Goal: Task Accomplishment & Management: Use online tool/utility

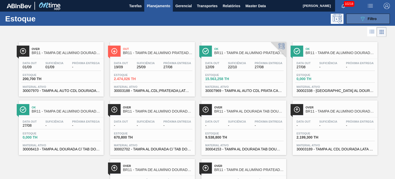
click at [373, 17] on span "Filtro" at bounding box center [372, 19] width 9 height 4
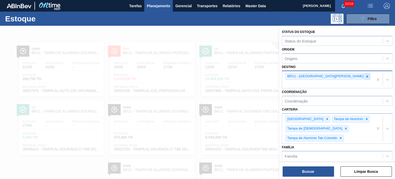
click at [365, 75] on icon at bounding box center [367, 77] width 4 height 4
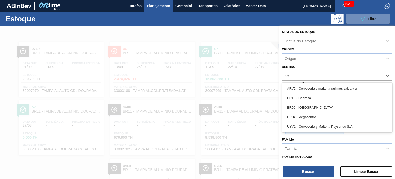
type input "cebr"
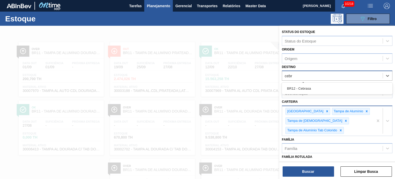
drag, startPoint x: 299, startPoint y: 87, endPoint x: 284, endPoint y: 109, distance: 26.7
click at [300, 87] on div "BR12 - Cebrasa" at bounding box center [337, 89] width 111 height 10
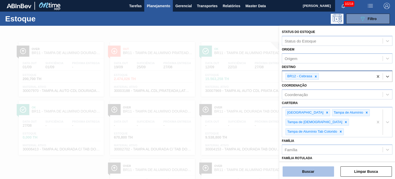
click at [303, 173] on button "Buscar" at bounding box center [308, 171] width 51 height 10
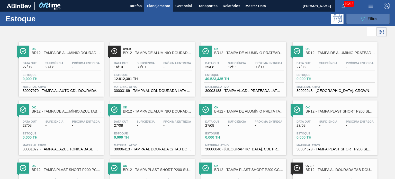
click at [365, 22] on button "089F7B8B-B2A5-4AFE-B5C0-19BA573D28AC Filtro" at bounding box center [368, 19] width 44 height 10
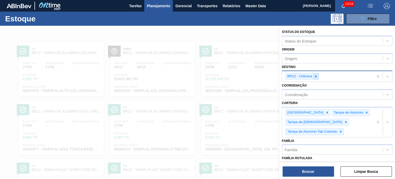
drag, startPoint x: 318, startPoint y: 75, endPoint x: 316, endPoint y: 76, distance: 3.1
click at [318, 75] on div "BR12 - Cebrasa" at bounding box center [327, 76] width 91 height 11
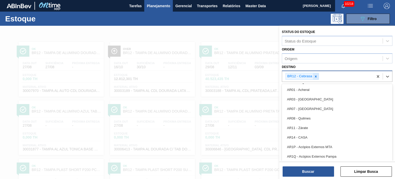
click at [315, 76] on icon at bounding box center [316, 76] width 2 height 2
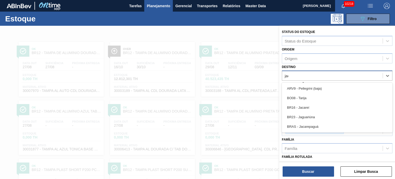
type input "jaca"
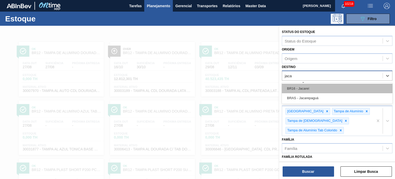
click at [314, 89] on div "BR16 - Jacareí" at bounding box center [337, 89] width 111 height 10
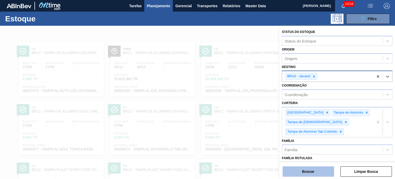
click at [316, 170] on button "Buscar" at bounding box center [308, 171] width 51 height 10
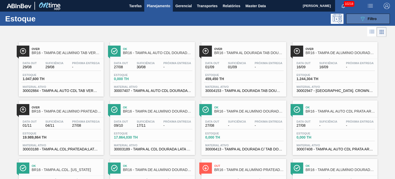
click at [377, 19] on button "089F7B8B-B2A5-4AFE-B5C0-19BA573D28AC Filtro" at bounding box center [368, 19] width 44 height 10
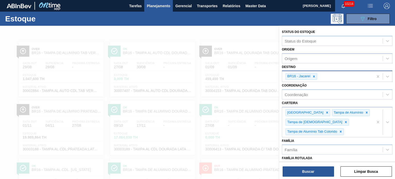
click at [314, 75] on icon at bounding box center [314, 77] width 4 height 4
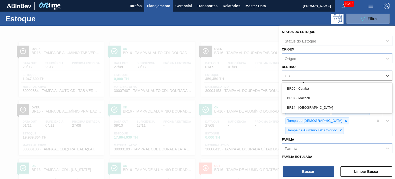
type input "CUI"
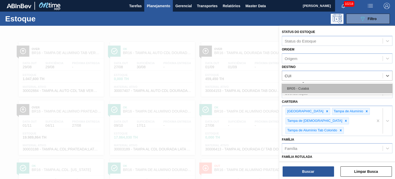
click at [311, 86] on div "BR05 - Cuiabá" at bounding box center [337, 89] width 111 height 10
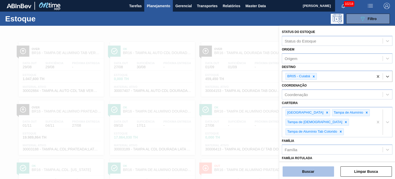
click at [308, 168] on button "Buscar" at bounding box center [308, 171] width 51 height 10
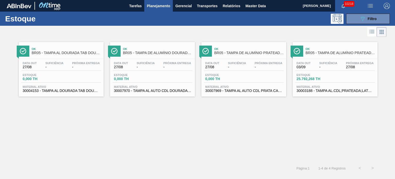
click at [373, 25] on div "Estoque 089F7B8B-B2A5-4AFE-B5C0-19BA573D28AC Filtro" at bounding box center [197, 19] width 395 height 14
click at [369, 19] on span "Filtro" at bounding box center [372, 19] width 9 height 4
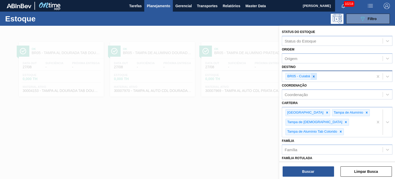
click at [312, 76] on icon at bounding box center [314, 77] width 4 height 4
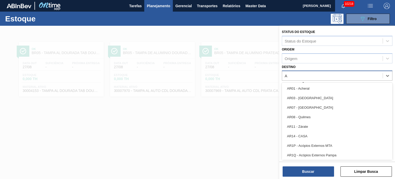
type input "AG"
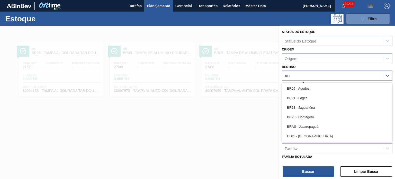
click at [310, 84] on div "BR09 - Agudos" at bounding box center [337, 89] width 111 height 10
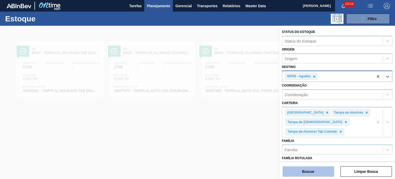
click at [311, 171] on button "Buscar" at bounding box center [308, 171] width 51 height 10
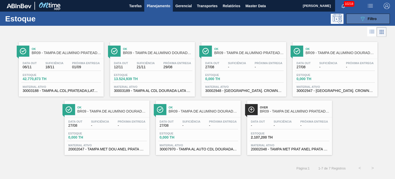
click at [355, 19] on button "089F7B8B-B2A5-4AFE-B5C0-19BA573D28AC Filtro" at bounding box center [368, 19] width 44 height 10
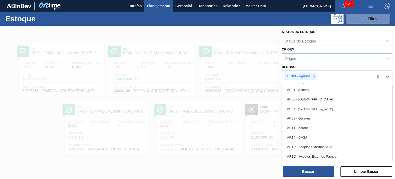
click at [314, 79] on div "BR09 - Agudos" at bounding box center [301, 76] width 32 height 7
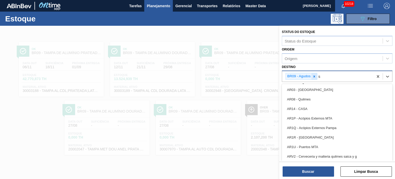
click at [313, 77] on icon at bounding box center [314, 77] width 4 height 4
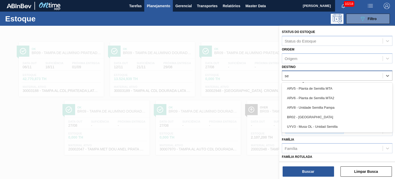
type input "ser"
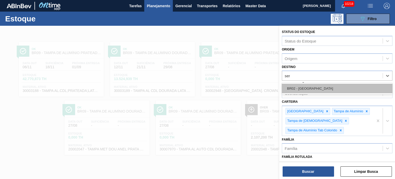
click at [300, 87] on div "BR02 - Sergipe" at bounding box center [337, 89] width 111 height 10
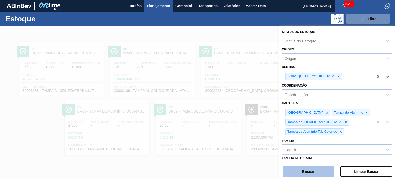
click at [310, 176] on button "Buscar" at bounding box center [308, 171] width 51 height 10
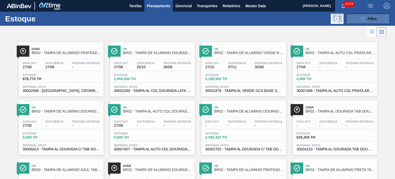
click at [371, 19] on span "Filtro" at bounding box center [372, 19] width 9 height 4
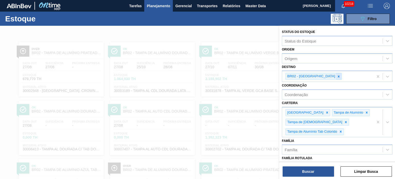
click at [337, 76] on icon at bounding box center [339, 77] width 4 height 4
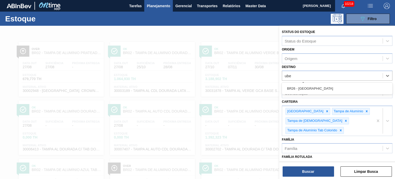
type input "uber"
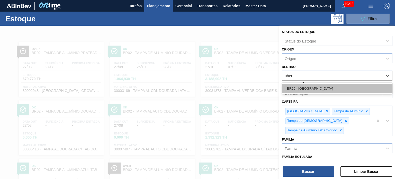
click at [312, 90] on div "BR26 - Uberlândia" at bounding box center [337, 89] width 111 height 10
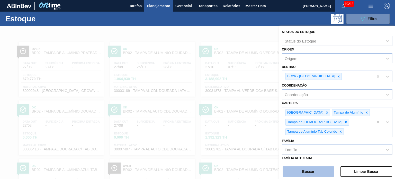
click at [313, 172] on button "Buscar" at bounding box center [308, 171] width 51 height 10
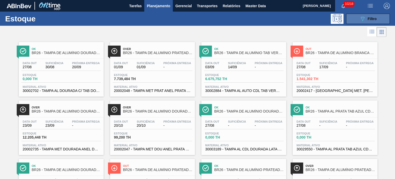
click at [366, 20] on div "089F7B8B-B2A5-4AFE-B5C0-19BA573D28AC Filtro" at bounding box center [367, 19] width 17 height 6
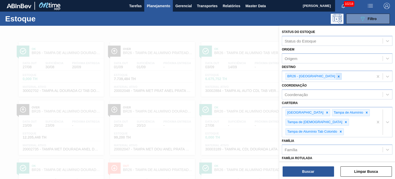
click at [338, 77] on icon at bounding box center [339, 76] width 2 height 2
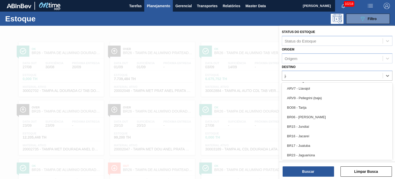
type input "jag"
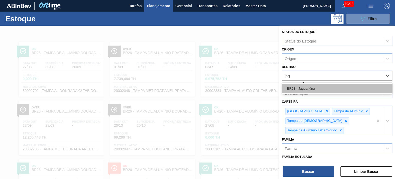
click at [317, 87] on div "BR23 - Jaguariúna" at bounding box center [337, 89] width 111 height 10
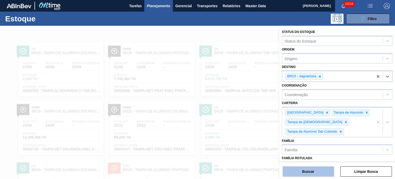
click at [315, 170] on button "Buscar" at bounding box center [308, 171] width 51 height 10
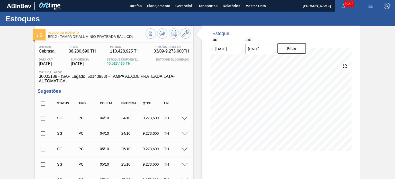
click at [261, 48] on input "[DATE]" at bounding box center [259, 49] width 29 height 10
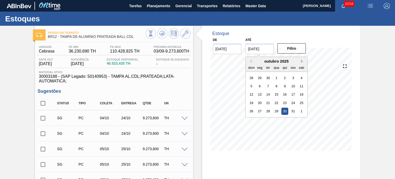
click at [302, 61] on button "Next Month" at bounding box center [303, 61] width 4 height 4
click at [251, 120] on div "30" at bounding box center [251, 119] width 7 height 7
type input "[DATE]"
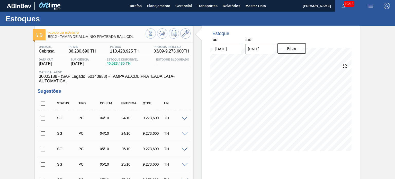
click at [293, 53] on div "Filtro" at bounding box center [292, 48] width 33 height 11
click at [291, 50] on button "Filtro" at bounding box center [291, 48] width 29 height 10
click at [163, 33] on icon at bounding box center [162, 33] width 6 height 6
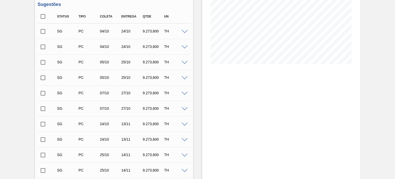
scroll to position [26, 0]
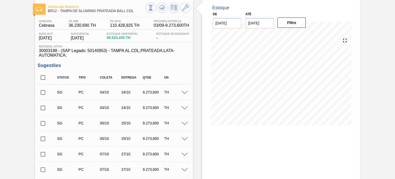
drag, startPoint x: 45, startPoint y: 75, endPoint x: 57, endPoint y: 72, distance: 12.5
click at [45, 75] on input "checkbox" at bounding box center [43, 77] width 11 height 11
checkbox input "true"
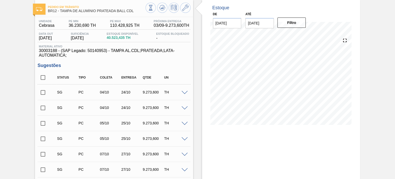
checkbox input "true"
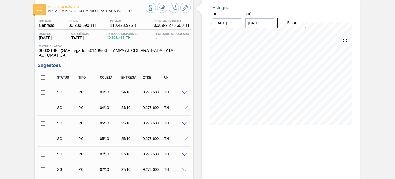
checkbox input "true"
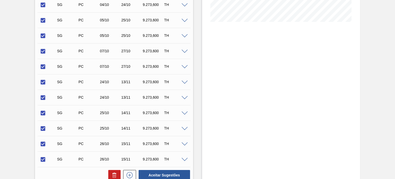
scroll to position [231, 0]
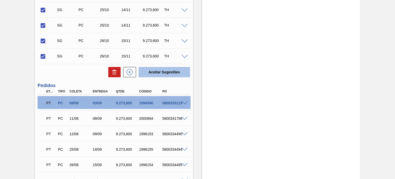
click at [150, 74] on button "Aceitar Sugestões" at bounding box center [164, 72] width 51 height 10
checkbox input "false"
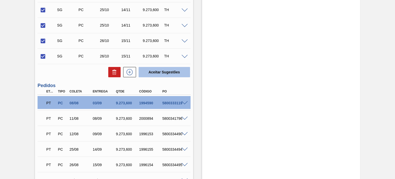
checkbox input "false"
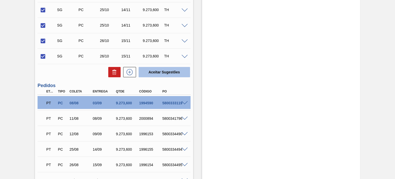
checkbox input "false"
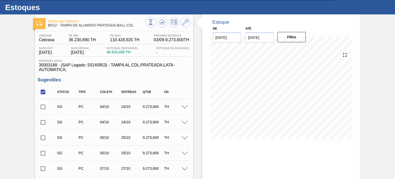
scroll to position [0, 0]
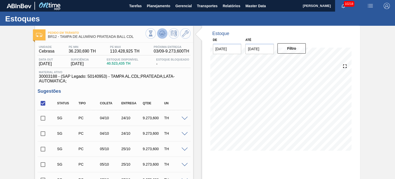
click at [162, 36] on icon at bounding box center [162, 33] width 6 height 6
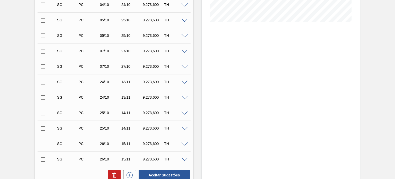
scroll to position [154, 0]
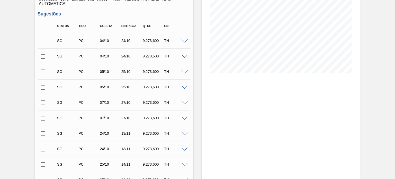
drag, startPoint x: 43, startPoint y: 25, endPoint x: 107, endPoint y: 76, distance: 81.1
click at [43, 25] on input "checkbox" at bounding box center [43, 26] width 11 height 11
checkbox input "true"
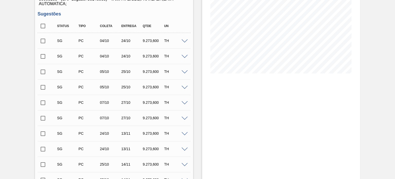
checkbox input "true"
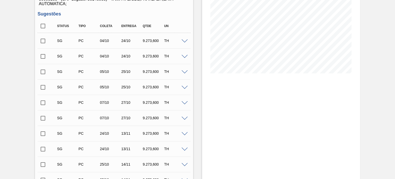
checkbox input "true"
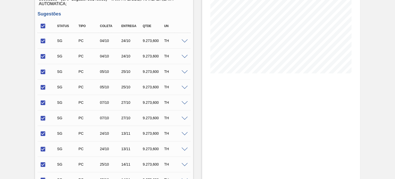
scroll to position [180, 0]
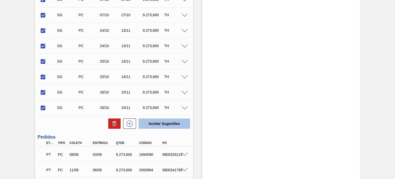
click at [154, 124] on button "Aceitar Sugestões" at bounding box center [164, 123] width 51 height 10
checkbox input "false"
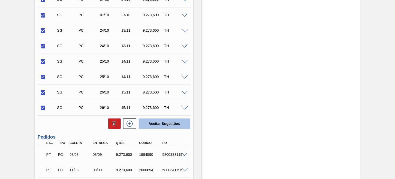
checkbox input "false"
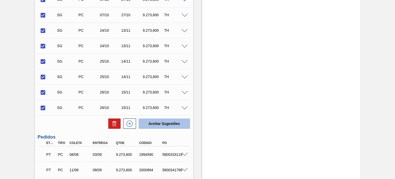
checkbox input "false"
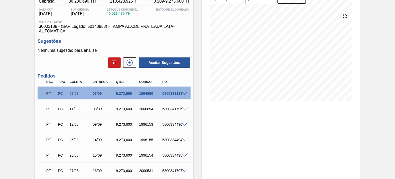
scroll to position [24, 0]
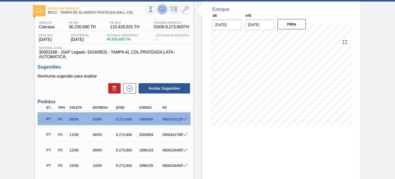
click at [159, 13] on button at bounding box center [162, 9] width 10 height 10
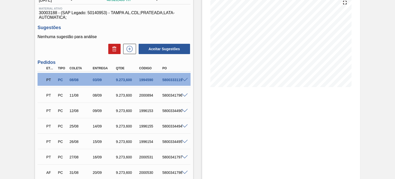
scroll to position [0, 0]
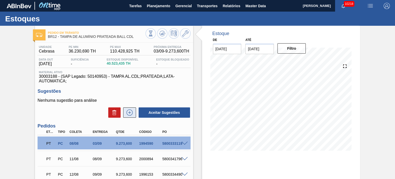
click at [127, 112] on icon at bounding box center [129, 112] width 8 height 6
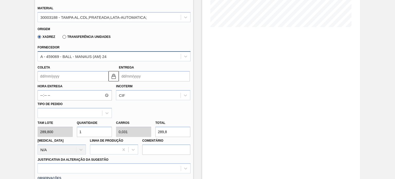
scroll to position [134, 0]
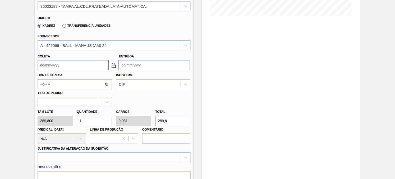
click at [131, 67] on input "Entrega" at bounding box center [154, 65] width 71 height 10
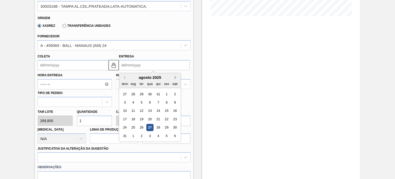
click at [176, 77] on button "Next Month" at bounding box center [177, 78] width 4 height 4
click at [174, 104] on div "13" at bounding box center [174, 102] width 7 height 7
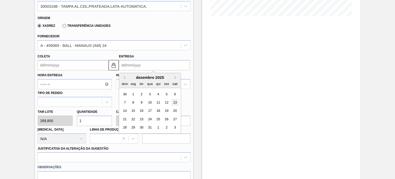
type input "23/11/2025"
type input "13/12/2025"
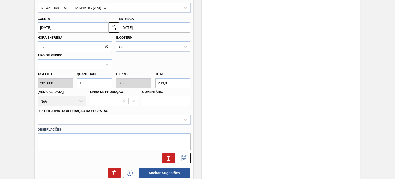
scroll to position [160, 0]
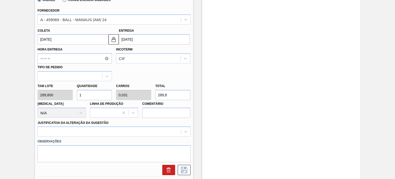
click at [63, 98] on div "Tam lote 289,800 Quantidade 1 Carros 0,031 Total 289,8 Doca N/A Linha de Produç…" at bounding box center [113, 99] width 157 height 37
type input "3"
type input "0,094"
type input "869,4"
type input "30"
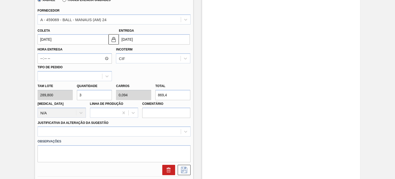
type input "0,938"
type input "8.694"
click at [150, 95] on div "Tam lote 289,800 Quantidade 30 Carros 0,938 Total 8.694 Doca N/A Linha de Produ…" at bounding box center [113, 99] width 157 height 37
type input "0,031"
type input "0,001"
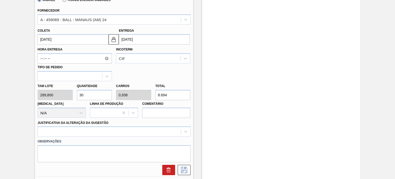
type input "9"
type input "0,317"
type input "0,01"
type input "92"
type input "3,199"
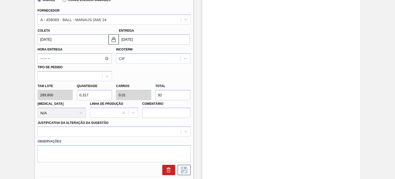
type input "0,1"
type input "927"
type input "32,001"
type input "1"
type input "9.274"
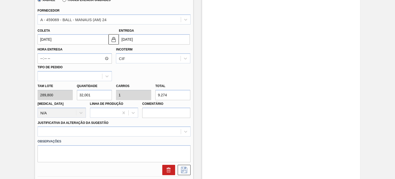
click at [52, 95] on div "Tam lote 289,800 Quantidade 32,001 Carros 1 Total 9.274 Doca N/A Linha de Produ…" at bounding box center [113, 99] width 157 height 37
type input "6"
type input "0,188"
type input "1.738,8"
type input "64"
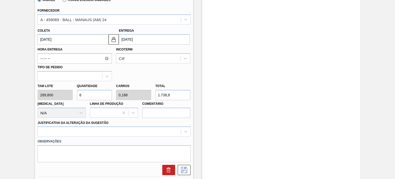
type input "2"
type input "18.547,2"
type input "6"
type input "0,188"
type input "1.738,8"
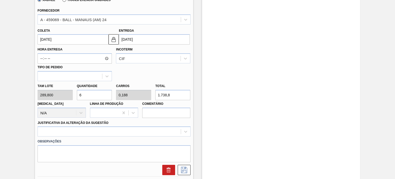
type input "0"
type input "3"
type input "0,094"
type input "869,4"
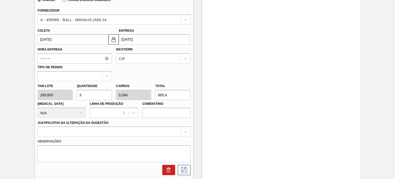
type input "32"
type input "1"
type input "9.273,6"
type input "32"
click at [76, 132] on div at bounding box center [114, 131] width 153 height 10
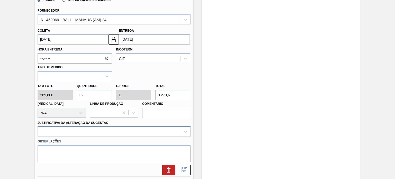
scroll to position [198, 0]
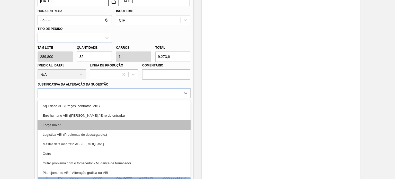
click at [71, 124] on div "Força maior" at bounding box center [114, 125] width 153 height 10
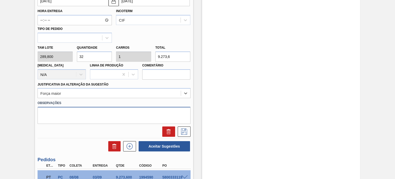
click at [112, 112] on textarea at bounding box center [114, 115] width 153 height 17
paste textarea "Obs: Decisão contratual (Ball)"
type textarea "Obs: Decisão contratual (Ball)"
click at [65, 53] on div "Tam lote 289,800 Quantidade 32 Carros 1 Total 9.273,6 Doca N/A Linha de Produçã…" at bounding box center [113, 61] width 157 height 37
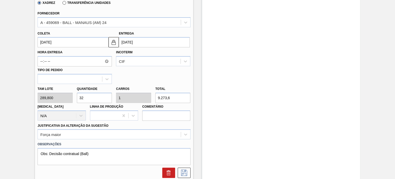
scroll to position [173, 0]
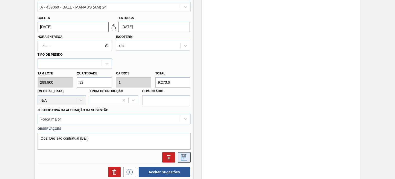
click at [186, 155] on icon at bounding box center [184, 157] width 8 height 6
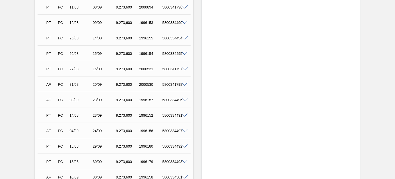
scroll to position [44, 0]
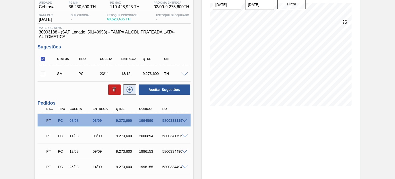
click at [129, 90] on icon at bounding box center [129, 89] width 8 height 6
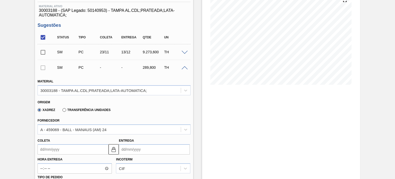
scroll to position [96, 0]
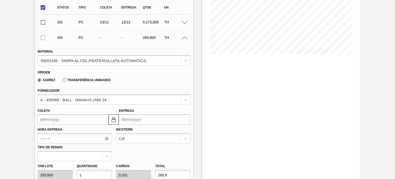
click at [133, 121] on input "Entrega" at bounding box center [154, 119] width 71 height 10
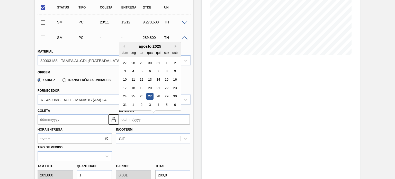
click at [175, 46] on button "Next Month" at bounding box center [177, 46] width 4 height 4
click at [174, 70] on div "13" at bounding box center [174, 71] width 7 height 7
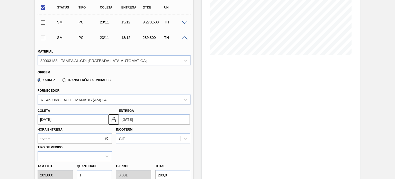
type input "23/11/2025"
type input "13/12/2025"
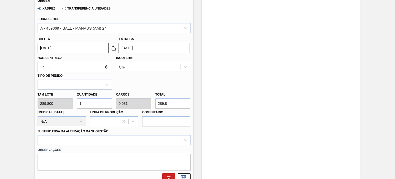
scroll to position [173, 0]
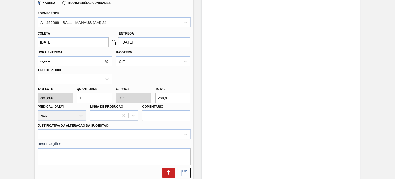
click at [68, 97] on div "[PERSON_NAME] 289,800 Quantidade 1 Carros 0,031 Total 289,8 [MEDICAL_DATA] N/A …" at bounding box center [113, 102] width 157 height 37
type input "3"
type input "0,094"
type input "869,4"
type input "32"
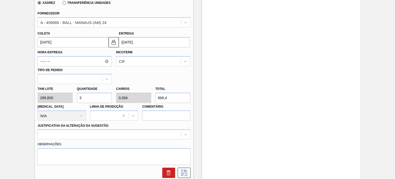
type input "1"
type input "9.273,6"
type input "32"
click at [84, 138] on div at bounding box center [114, 134] width 153 height 10
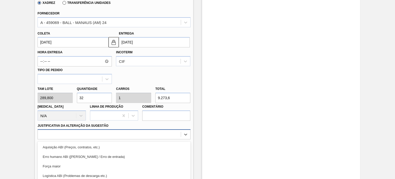
scroll to position [214, 0]
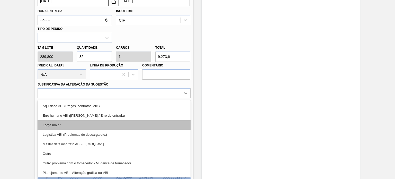
click at [84, 127] on div "Força maior" at bounding box center [114, 125] width 153 height 10
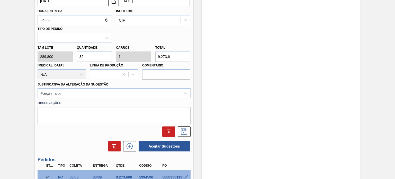
click at [81, 135] on div at bounding box center [113, 131] width 157 height 10
click at [87, 114] on textarea at bounding box center [114, 115] width 153 height 17
paste textarea "Obs: Decisão contratual (Ball)"
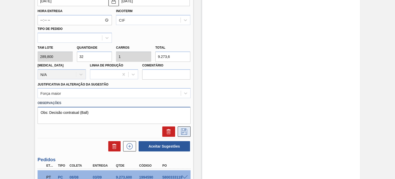
type textarea "Obs: Decisão contratual (Ball)"
click at [181, 131] on icon at bounding box center [184, 131] width 6 height 6
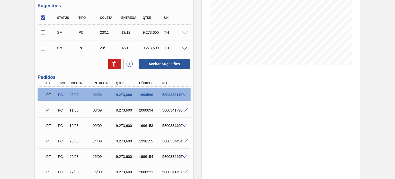
scroll to position [60, 0]
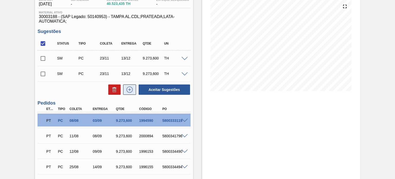
click at [132, 89] on icon at bounding box center [129, 89] width 8 height 6
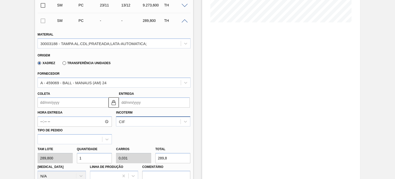
scroll to position [137, 0]
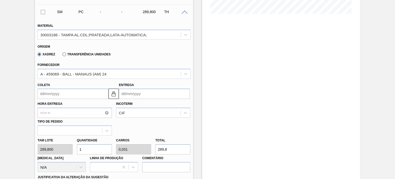
click at [152, 94] on input "Entrega" at bounding box center [154, 93] width 71 height 10
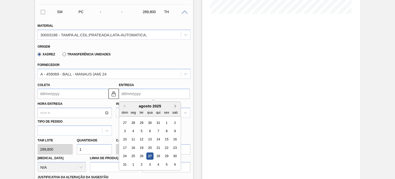
click at [176, 104] on button "Next Month" at bounding box center [177, 106] width 4 height 4
click at [173, 139] on div "20" at bounding box center [174, 139] width 7 height 7
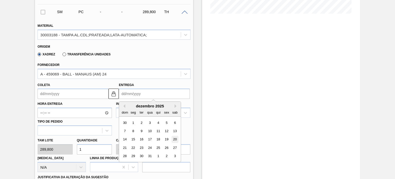
type input "[DATE]"
type input "20/12/2025"
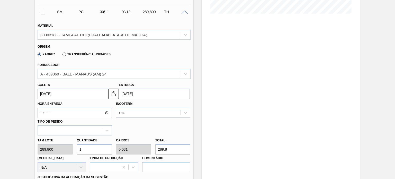
click at [53, 151] on div "[PERSON_NAME] 289,800 Quantidade 1 Carros 0,031 Total 289,8 [MEDICAL_DATA] N/A …" at bounding box center [113, 153] width 157 height 37
type input "3"
type input "0,094"
type input "869,4"
type input "32"
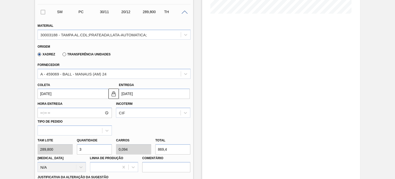
type input "1"
type input "9.273,6"
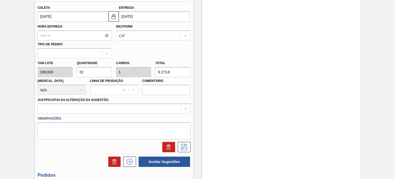
type input "32"
click at [101, 115] on label "Observações" at bounding box center [114, 118] width 153 height 7
click at [99, 111] on div at bounding box center [114, 108] width 153 height 10
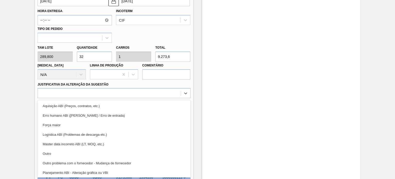
drag, startPoint x: 80, startPoint y: 127, endPoint x: 81, endPoint y: 113, distance: 13.9
click at [80, 127] on div "Força maior" at bounding box center [114, 125] width 153 height 10
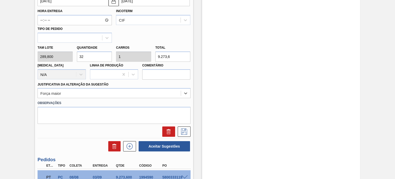
drag, startPoint x: 83, startPoint y: 103, endPoint x: 85, endPoint y: 106, distance: 3.6
click at [83, 103] on label "Observações" at bounding box center [114, 102] width 153 height 7
click at [88, 113] on textarea at bounding box center [114, 115] width 153 height 17
paste textarea "Obs: Decisão contratual (Ball)"
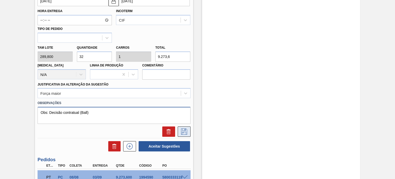
type textarea "Obs: Decisão contratual (Ball)"
click at [183, 129] on icon at bounding box center [184, 131] width 8 height 6
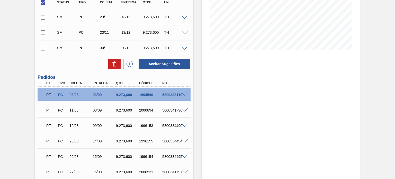
scroll to position [0, 0]
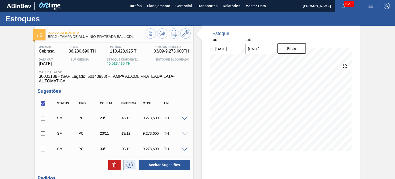
click at [131, 164] on icon at bounding box center [129, 164] width 8 height 6
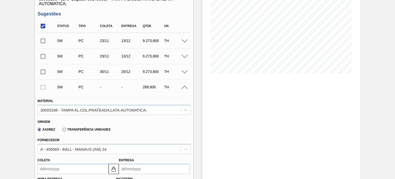
scroll to position [129, 0]
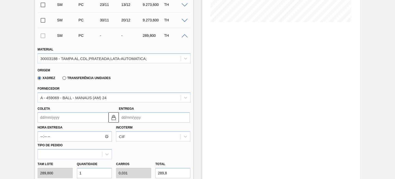
click at [139, 116] on input "Entrega" at bounding box center [154, 117] width 71 height 10
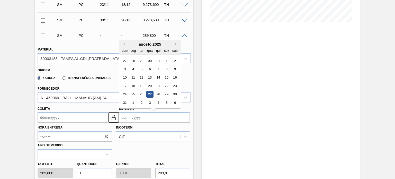
click at [176, 45] on button "Next Month" at bounding box center [177, 44] width 4 height 4
click at [174, 78] on div "20" at bounding box center [174, 77] width 7 height 7
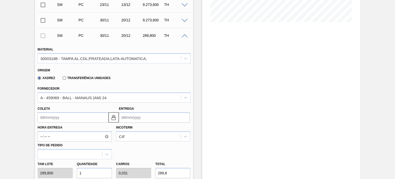
type input "[DATE]"
type input "20/12/2025"
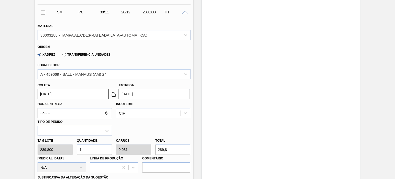
scroll to position [180, 0]
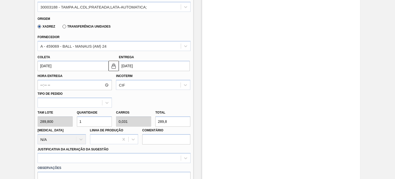
click at [64, 126] on div "[PERSON_NAME] 289,800 Quantidade 1 Carros 0,031 Total 289,8 [MEDICAL_DATA] N/A …" at bounding box center [113, 125] width 157 height 37
type input "3"
type input "0,094"
type input "869,4"
type input "32"
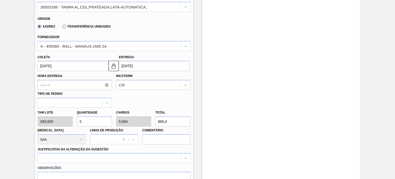
type input "1"
type input "9.273,6"
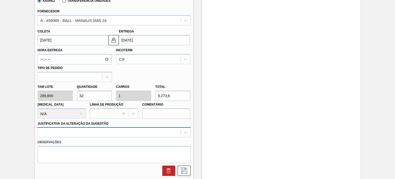
type input "32"
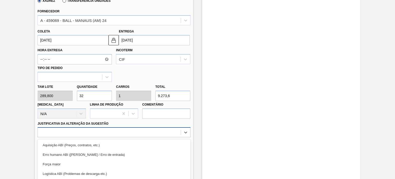
click at [115, 133] on div "option Logística ABI (Problemas de descarga etc.) focused, 4 of 18. 18 results …" at bounding box center [114, 132] width 153 height 10
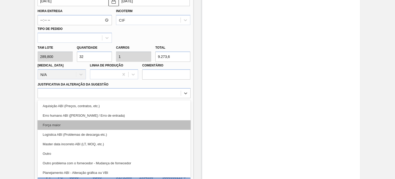
click at [108, 125] on div "Força maior" at bounding box center [114, 125] width 153 height 10
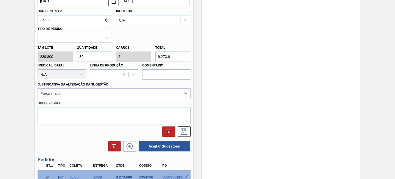
click at [97, 119] on textarea at bounding box center [114, 115] width 153 height 17
paste textarea "Obs: Decisão contratual (Ball)"
drag, startPoint x: 96, startPoint y: 111, endPoint x: 21, endPoint y: 110, distance: 75.8
paste textarea
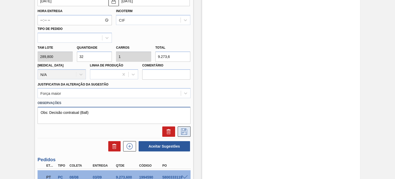
type textarea "Obs: Decisão contratual (Ball)"
click at [185, 129] on icon at bounding box center [184, 131] width 8 height 6
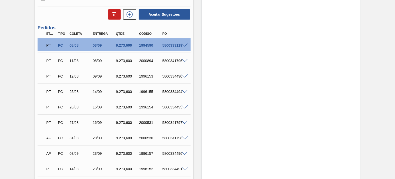
scroll to position [90, 0]
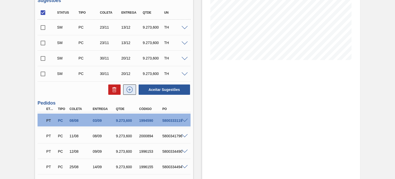
click at [132, 90] on icon at bounding box center [129, 89] width 8 height 6
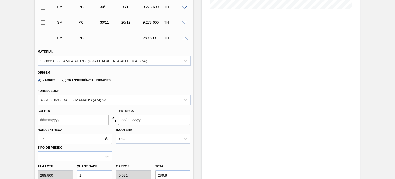
scroll to position [142, 0]
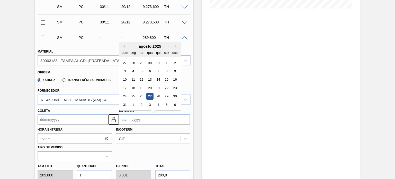
click at [138, 118] on input "Entrega" at bounding box center [154, 119] width 71 height 10
click at [175, 45] on button "Next Month" at bounding box center [177, 46] width 4 height 4
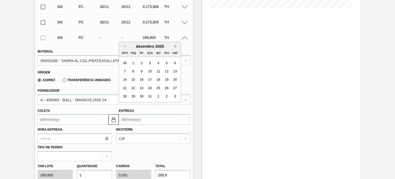
click at [175, 45] on button "Next Month" at bounding box center [177, 46] width 4 height 4
click at [124, 44] on button "Previous Month" at bounding box center [124, 46] width 4 height 4
click at [174, 88] on div "27" at bounding box center [174, 87] width 7 height 7
type input "07/12/2025"
type input "27/12/2025"
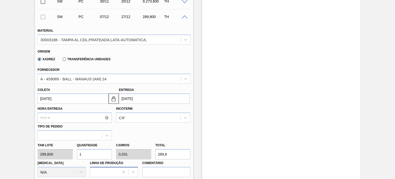
scroll to position [193, 0]
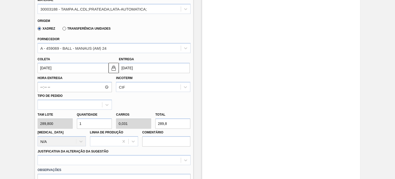
click at [54, 127] on div "Tam lote 289,800 Quantidade 1 Carros 0,031 Total 289,8 [MEDICAL_DATA] N/A Linha…" at bounding box center [113, 128] width 157 height 37
type input "3"
type input "0,094"
type input "869,4"
type input "32"
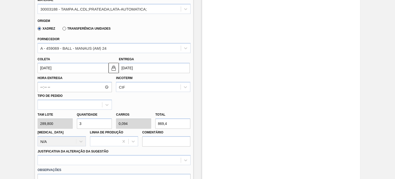
type input "1"
type input "9.273,6"
type input "32"
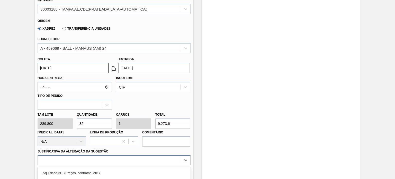
click at [76, 157] on div "option Outro focused, 6 of 18. 18 results available. Use Up and Down to choose …" at bounding box center [114, 160] width 153 height 10
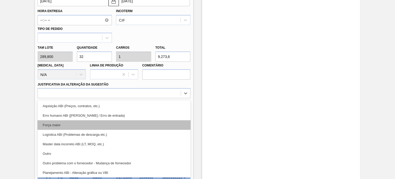
click at [73, 123] on div "Força maior" at bounding box center [114, 125] width 153 height 10
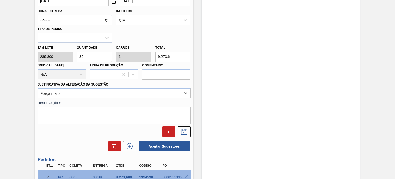
click at [80, 112] on textarea at bounding box center [114, 115] width 153 height 17
paste textarea "Obs: Decisão contratual (Ball)"
type textarea "Obs: Decisão contratual (Ball)"
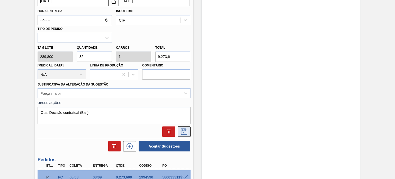
click at [181, 132] on icon at bounding box center [184, 131] width 8 height 6
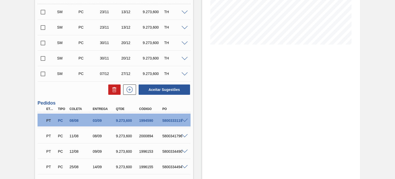
scroll to position [80, 0]
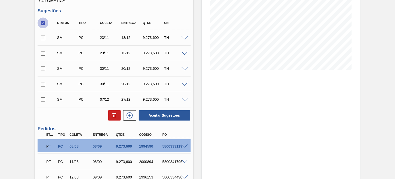
click at [43, 21] on input "checkbox" at bounding box center [43, 22] width 11 height 11
click at [43, 22] on input "checkbox" at bounding box center [43, 22] width 11 height 11
checkbox input "true"
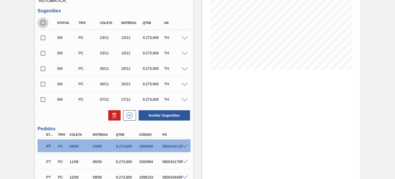
checkbox input "true"
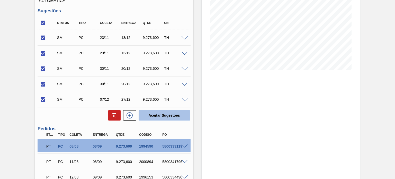
click at [154, 113] on button "Aceitar Sugestões" at bounding box center [164, 115] width 51 height 10
checkbox input "false"
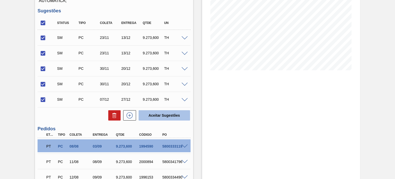
checkbox input "false"
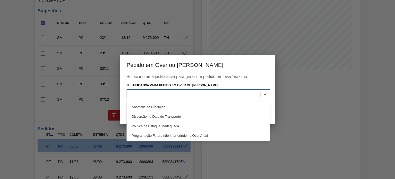
click at [158, 92] on div at bounding box center [193, 93] width 133 height 7
click at [175, 99] on div "Selecione uma justificativa para gerar um pedido em over/máximo Justificativa p…" at bounding box center [197, 90] width 142 height 32
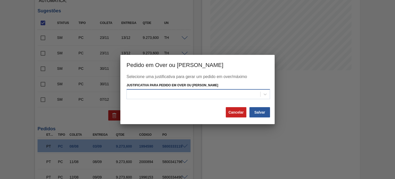
click at [178, 97] on div at bounding box center [193, 93] width 133 height 7
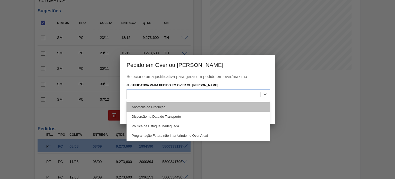
click at [165, 106] on div "Anomalia de Produção" at bounding box center [197, 107] width 143 height 10
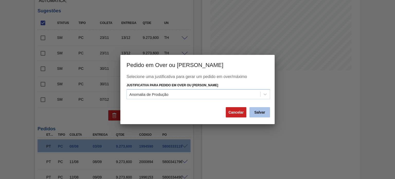
click at [259, 113] on button "Salvar" at bounding box center [259, 112] width 21 height 10
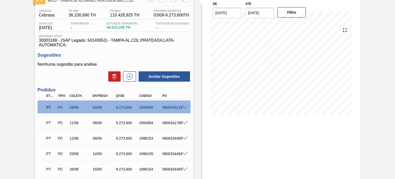
scroll to position [0, 0]
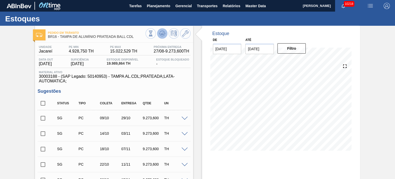
click at [163, 34] on icon at bounding box center [162, 33] width 6 height 6
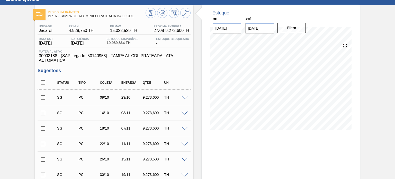
scroll to position [77, 0]
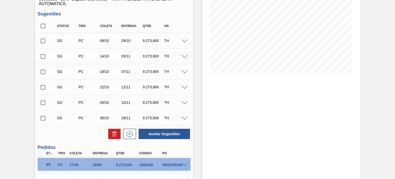
click at [42, 26] on input "checkbox" at bounding box center [43, 26] width 11 height 11
checkbox input "true"
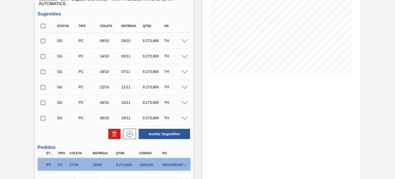
checkbox input "true"
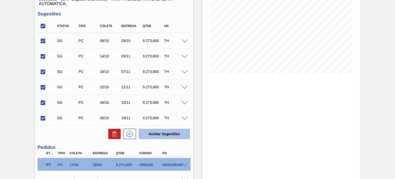
click at [172, 131] on button "Aceitar Sugestões" at bounding box center [164, 134] width 51 height 10
checkbox input "false"
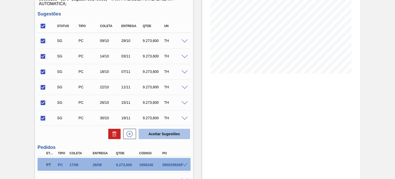
checkbox input "false"
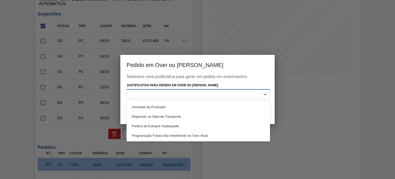
click at [174, 95] on div at bounding box center [193, 93] width 133 height 7
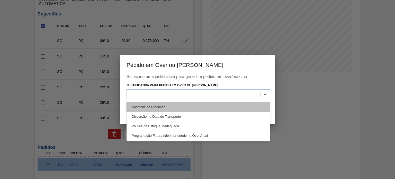
click at [169, 106] on div "Anomalia de Produção" at bounding box center [197, 107] width 143 height 10
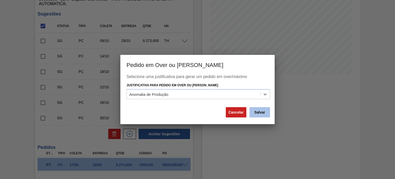
click at [257, 114] on button "Salvar" at bounding box center [259, 112] width 21 height 10
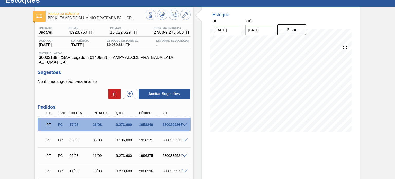
scroll to position [0, 0]
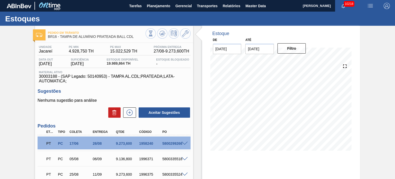
click at [161, 39] on div at bounding box center [167, 34] width 45 height 12
click at [161, 38] on button at bounding box center [162, 33] width 10 height 10
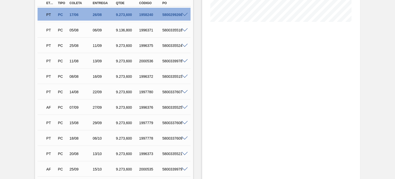
scroll to position [77, 0]
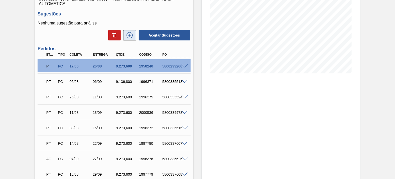
click at [129, 36] on icon at bounding box center [129, 35] width 8 height 6
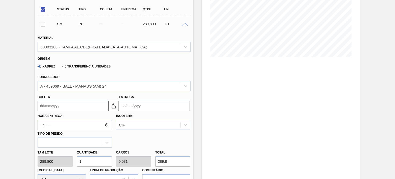
scroll to position [103, 0]
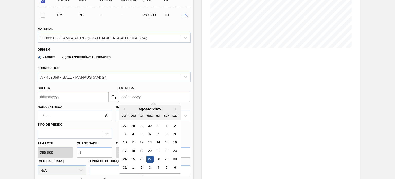
click at [142, 93] on input "Entrega" at bounding box center [154, 97] width 71 height 10
click at [175, 110] on button "Next Month" at bounding box center [177, 109] width 4 height 4
click at [174, 152] on div "22" at bounding box center [174, 150] width 7 height 7
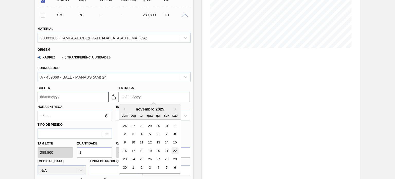
type input "[DATE]"
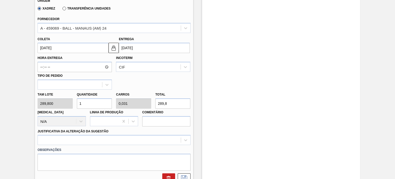
scroll to position [154, 0]
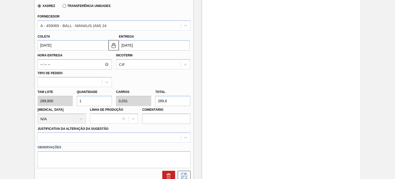
click at [66, 97] on div "[PERSON_NAME] 289,800 Quantidade 1 Carros 0,031 Total 289,8 [MEDICAL_DATA] N/A …" at bounding box center [113, 105] width 157 height 37
type input "3"
type input "0,094"
type input "869,4"
type input "32"
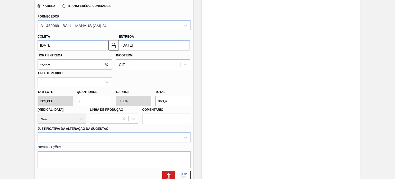
type input "1"
type input "9.273,6"
type input "32"
click at [156, 134] on div at bounding box center [114, 137] width 153 height 10
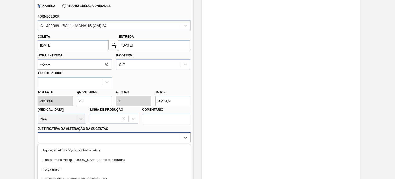
scroll to position [198, 0]
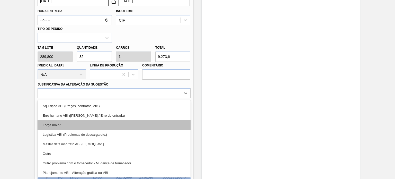
click at [100, 125] on div "Força maior" at bounding box center [114, 125] width 153 height 10
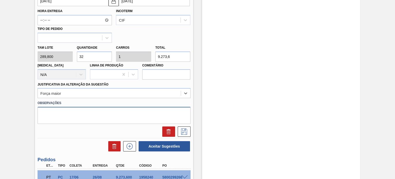
click at [92, 116] on textarea at bounding box center [114, 115] width 153 height 17
paste textarea "Obs: Decisão contratual (Ball)"
type textarea "Obs: Decisão contratual (Ball)"
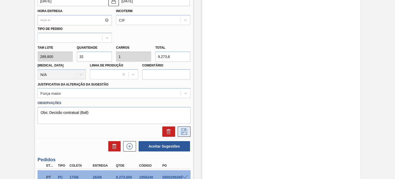
click at [184, 130] on icon at bounding box center [184, 131] width 8 height 6
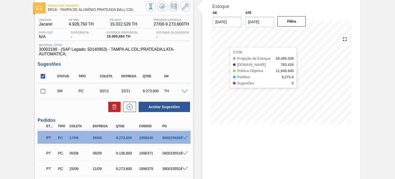
scroll to position [19, 0]
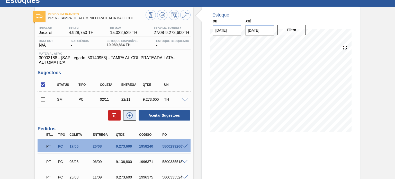
click at [127, 114] on icon at bounding box center [129, 115] width 8 height 6
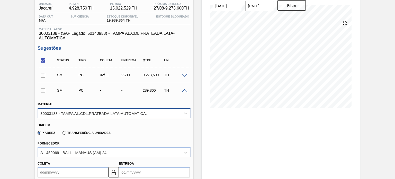
scroll to position [70, 0]
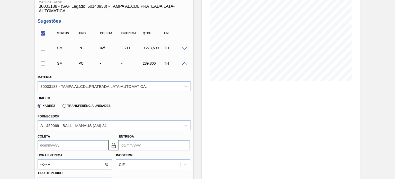
click at [152, 145] on input "Entrega" at bounding box center [154, 145] width 71 height 10
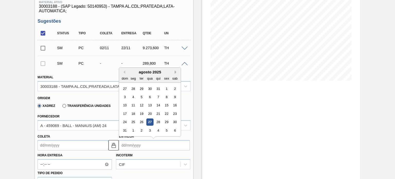
click at [175, 72] on button "Next Month" at bounding box center [177, 72] width 4 height 4
click at [124, 71] on button "Previous Month" at bounding box center [124, 72] width 4 height 4
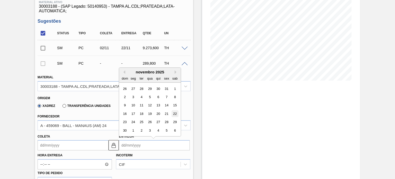
click at [175, 114] on div "22" at bounding box center [174, 113] width 7 height 7
type input "02/11/2025"
type input "22/11/2025"
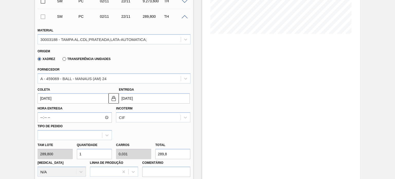
scroll to position [147, 0]
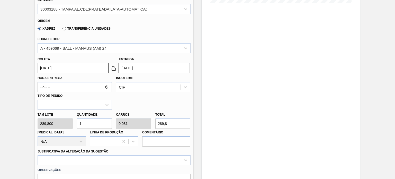
click at [60, 125] on div "Tam lote 289,800 Quantidade 1 Carros 0,031 Total 289,8 Doca N/A Linha de Produç…" at bounding box center [113, 128] width 157 height 37
type input "3"
type input "0,094"
type input "869,4"
type input "32"
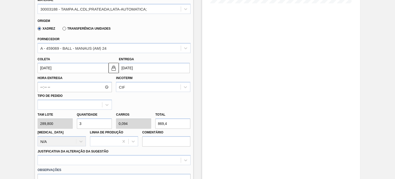
type input "1"
type input "9.273,6"
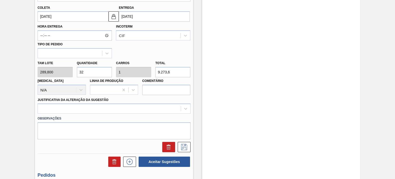
type input "32"
click at [83, 115] on label "Observações" at bounding box center [114, 118] width 153 height 7
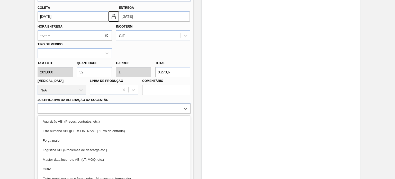
click at [83, 111] on div "option Erro humano ABI (Cálculo / Erro de entrada) focused, 2 of 18. 18 results…" at bounding box center [114, 108] width 153 height 10
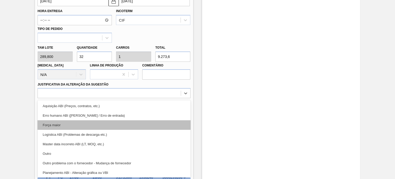
click at [72, 122] on div "Força maior" at bounding box center [114, 125] width 153 height 10
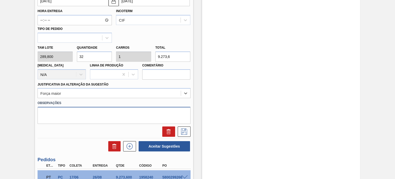
click at [79, 116] on textarea at bounding box center [114, 115] width 153 height 17
paste textarea "Obs: Decisão contratual (Ball)"
type textarea "Obs: Decisão contratual (Ball)"
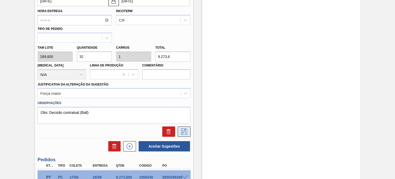
click at [186, 133] on icon at bounding box center [184, 131] width 8 height 6
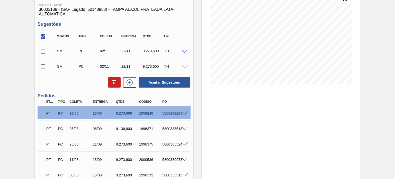
scroll to position [34, 0]
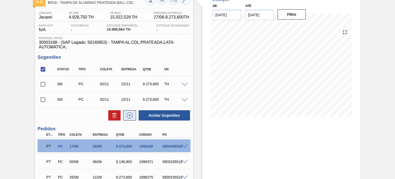
click at [124, 112] on button at bounding box center [129, 115] width 13 height 10
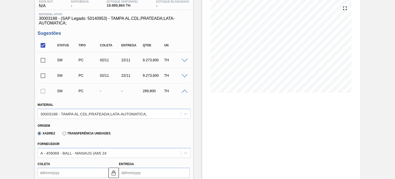
scroll to position [85, 0]
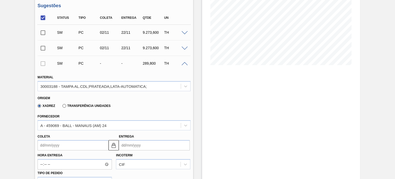
click at [135, 146] on input "Entrega" at bounding box center [154, 145] width 71 height 10
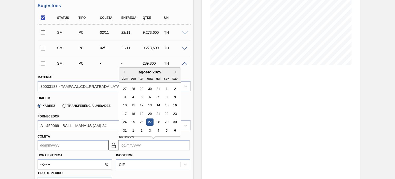
click at [175, 73] on button "Next Month" at bounding box center [177, 72] width 4 height 4
click at [125, 72] on div "dezembro 2025" at bounding box center [150, 72] width 62 height 4
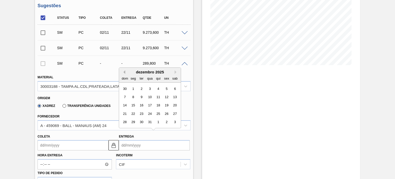
click at [124, 71] on button "Previous Month" at bounding box center [124, 72] width 4 height 4
click at [171, 122] on div "29" at bounding box center [174, 122] width 7 height 7
type input "09/11/2025"
type input "[DATE]"
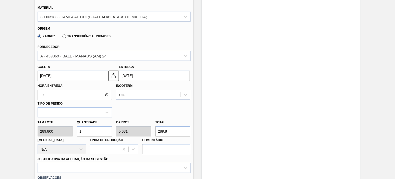
scroll to position [162, 0]
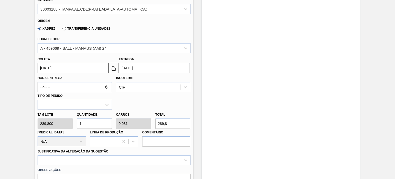
click at [48, 123] on div "[PERSON_NAME] 289,800 Quantidade 1 Carros 0,031 Total 289,8 [MEDICAL_DATA] N/A …" at bounding box center [113, 128] width 157 height 37
type input "3"
type input "0,094"
type input "869,4"
type input "32"
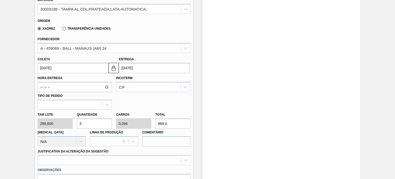
type input "1"
type input "9.273,6"
type input "32"
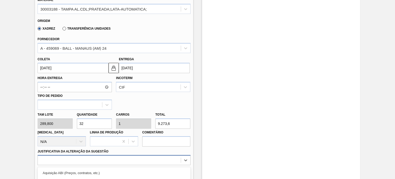
click at [66, 161] on div "option Outro problema com o fornecedor - Mudança de fornecedor focused, 7 of 18…" at bounding box center [114, 160] width 153 height 10
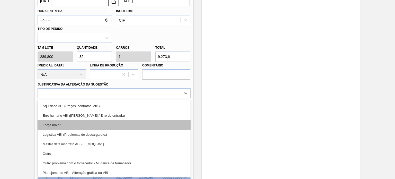
click at [71, 121] on div "Força maior" at bounding box center [114, 125] width 153 height 10
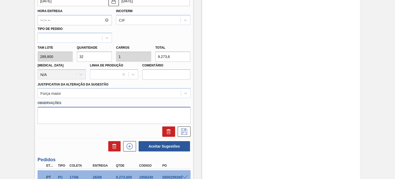
click at [88, 117] on textarea at bounding box center [114, 115] width 153 height 17
paste textarea "Obs: Decisão contratual (Ball)"
type textarea "Obs: Decisão contratual (Ball)"
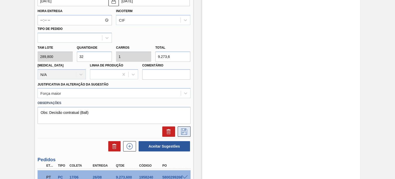
click at [180, 132] on icon at bounding box center [184, 131] width 8 height 6
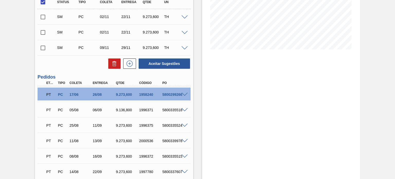
scroll to position [101, 0]
click at [126, 63] on icon at bounding box center [129, 64] width 8 height 6
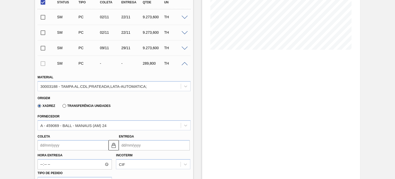
click at [153, 142] on input "Entrega" at bounding box center [154, 145] width 71 height 10
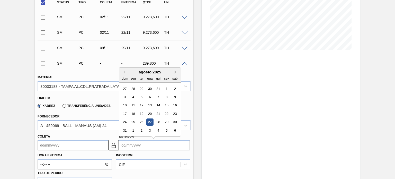
click at [175, 71] on button "Next Month" at bounding box center [177, 72] width 4 height 4
click at [124, 72] on button "Previous Month" at bounding box center [124, 72] width 4 height 4
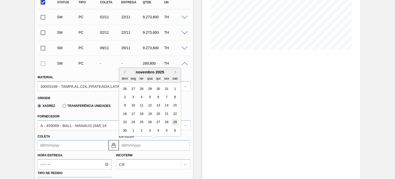
click at [174, 121] on div "29" at bounding box center [174, 122] width 7 height 7
type input "09/11/2025"
type input "[DATE]"
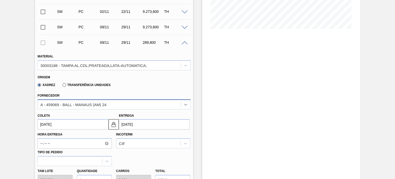
scroll to position [152, 0]
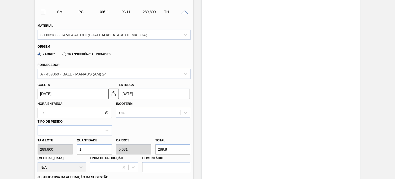
click at [66, 151] on div "[PERSON_NAME] 289,800 Quantidade 1 Carros 0,031 Total 289,8 [MEDICAL_DATA] N/A …" at bounding box center [113, 153] width 157 height 37
type input "3"
type input "0,094"
type input "869,4"
type input "32"
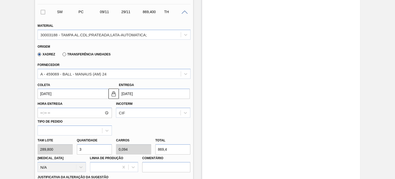
type input "1"
type input "9.273,6"
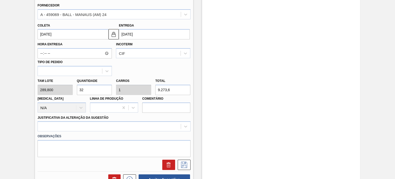
scroll to position [255, 0]
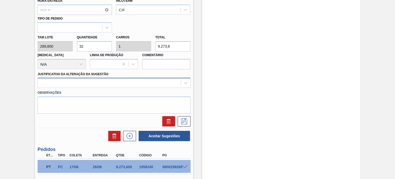
type input "32"
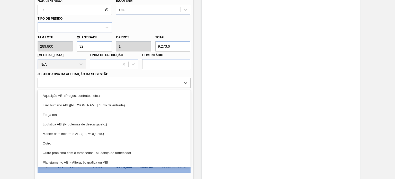
click at [95, 80] on div at bounding box center [109, 82] width 143 height 7
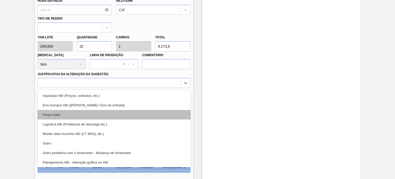
click at [71, 111] on div "Força maior" at bounding box center [114, 115] width 153 height 10
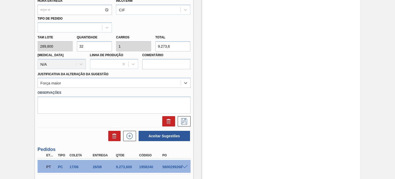
click at [80, 89] on label "Observações" at bounding box center [114, 92] width 153 height 7
click at [81, 102] on textarea at bounding box center [114, 104] width 153 height 17
paste textarea "Obs: Decisão contratual (Ball)"
type textarea "Obs: Decisão contratual (Ball)"
click at [185, 122] on icon at bounding box center [184, 121] width 8 height 6
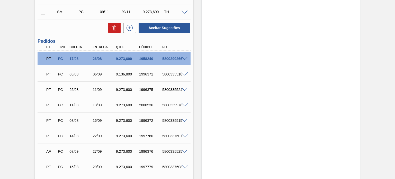
scroll to position [49, 0]
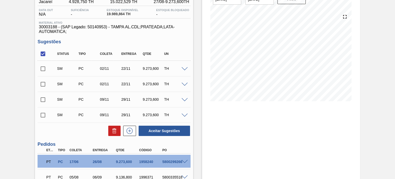
click at [122, 129] on div at bounding box center [128, 130] width 15 height 10
click at [125, 128] on icon at bounding box center [129, 130] width 8 height 6
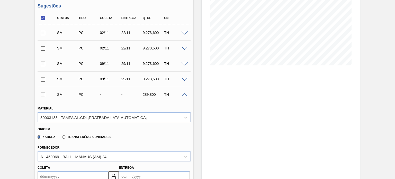
scroll to position [126, 0]
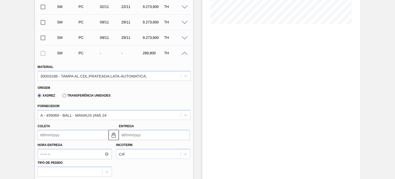
click at [143, 134] on input "Entrega" at bounding box center [154, 135] width 71 height 10
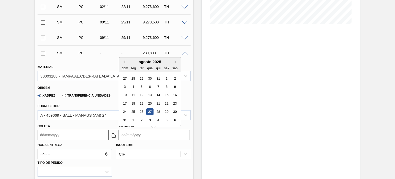
click at [175, 60] on button "Next Month" at bounding box center [177, 62] width 4 height 4
click at [174, 77] on div "6" at bounding box center [174, 78] width 7 height 7
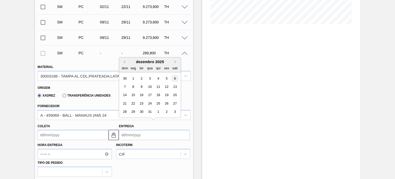
type input "16/11/2025"
type input "06/12/2025"
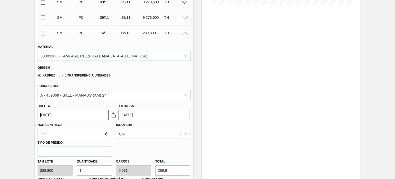
scroll to position [204, 0]
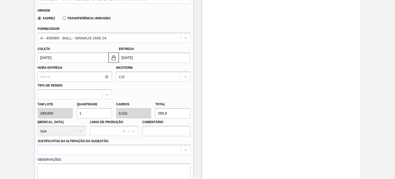
click at [40, 113] on div "[PERSON_NAME] 289,800 Quantidade 1 Carros 0,031 Total 289,8 [MEDICAL_DATA] N/A …" at bounding box center [113, 117] width 157 height 37
type input "3"
type input "0,094"
type input "869,4"
type input "32"
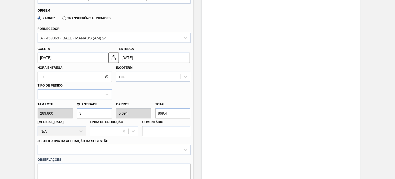
type input "1"
type input "9.273,6"
type input "32"
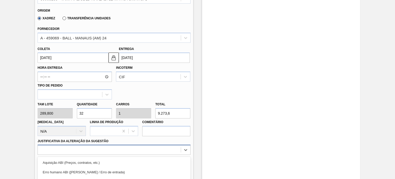
click at [70, 145] on div "option Master data incorreto ABI (LT, MOQ, etc.) focused, 5 of 18. 18 results a…" at bounding box center [114, 149] width 153 height 10
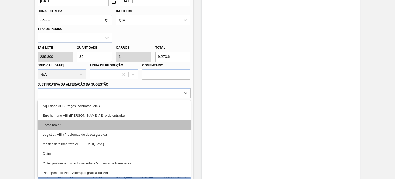
click at [73, 125] on div "Força maior" at bounding box center [114, 125] width 153 height 10
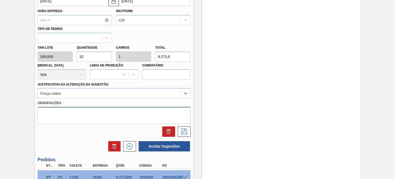
click at [85, 119] on textarea at bounding box center [114, 115] width 153 height 17
paste textarea "Obs: Decisão contratual (Ball)"
type textarea "Obs: Decisão contratual (Ball)"
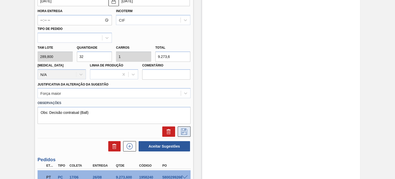
click at [184, 131] on icon at bounding box center [184, 131] width 8 height 6
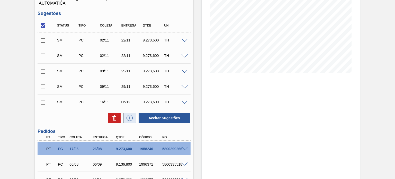
scroll to position [80, 0]
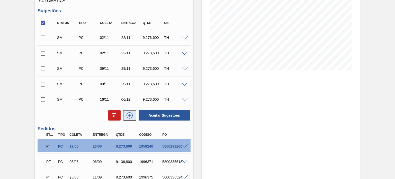
click at [130, 113] on icon at bounding box center [129, 115] width 8 height 6
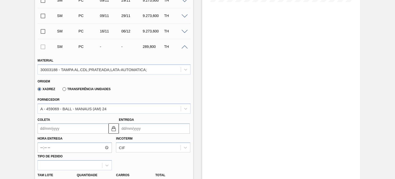
scroll to position [157, 0]
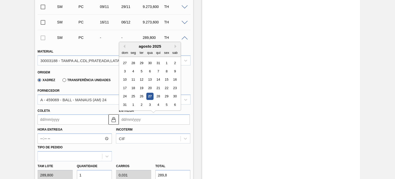
click at [151, 120] on input "Entrega" at bounding box center [154, 119] width 71 height 10
click at [176, 47] on button "Next Month" at bounding box center [177, 46] width 4 height 4
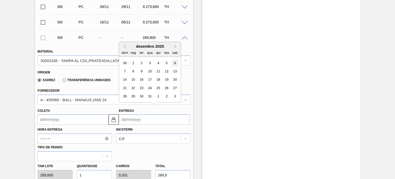
click at [177, 63] on div "6" at bounding box center [174, 62] width 7 height 7
type input "16/11/2025"
type input "06/12/2025"
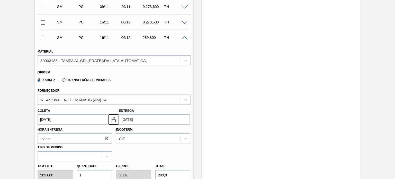
scroll to position [209, 0]
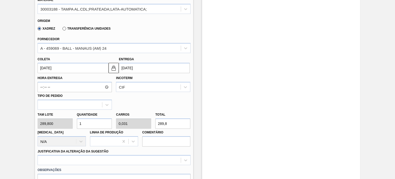
click at [46, 126] on div "[PERSON_NAME] 289,800 Quantidade 1 Carros 0,031 Total 289,8 [MEDICAL_DATA] N/A …" at bounding box center [113, 128] width 157 height 37
type input "3"
type input "0,094"
type input "869,4"
type input "32"
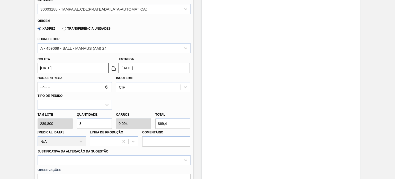
type input "1"
type input "9.273,6"
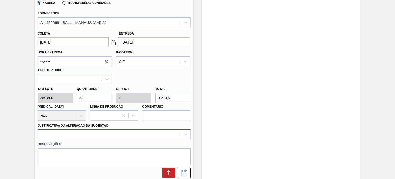
type input "32"
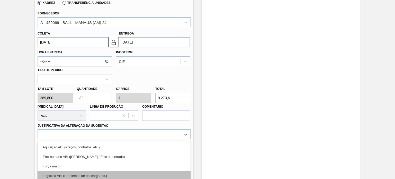
click at [82, 133] on div "option Logística ABI (Problemas de descarga etc.) focused, 4 of 18. 18 results …" at bounding box center [114, 134] width 153 height 10
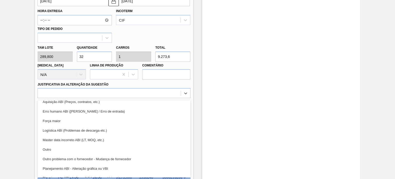
scroll to position [0, 0]
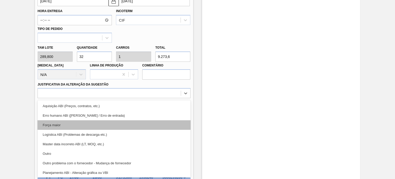
click at [86, 125] on div "Força maior" at bounding box center [114, 125] width 153 height 10
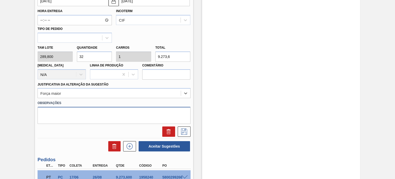
click at [89, 117] on textarea at bounding box center [114, 115] width 153 height 17
paste textarea "Obs: Decisão contratual (Ball)"
type textarea "Obs: Decisão contratual (Ball)"
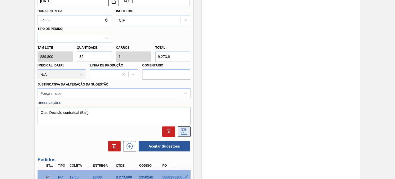
click at [181, 128] on icon at bounding box center [184, 131] width 8 height 6
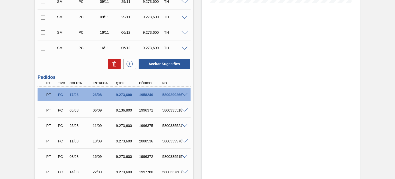
scroll to position [96, 0]
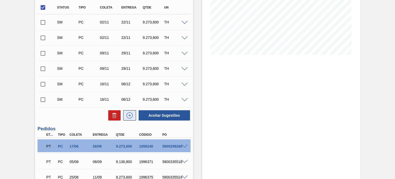
click at [131, 115] on icon at bounding box center [129, 115] width 8 height 6
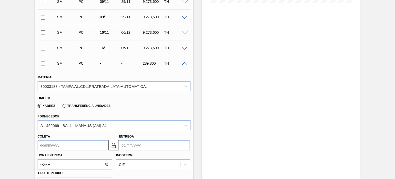
scroll to position [198, 0]
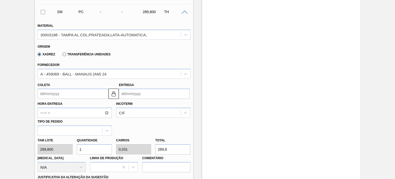
click at [138, 96] on input "Entrega" at bounding box center [154, 93] width 71 height 10
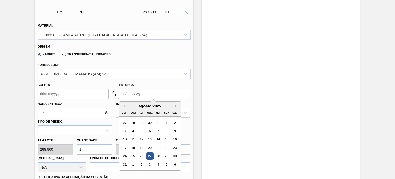
click at [175, 106] on button "Next Month" at bounding box center [177, 106] width 4 height 4
click at [175, 129] on div "13" at bounding box center [174, 130] width 7 height 7
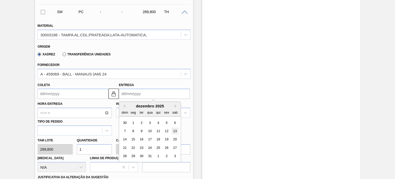
type input "23/11/2025"
type input "13/12/2025"
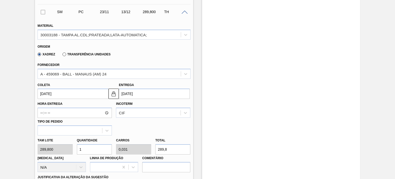
click at [45, 152] on div "[PERSON_NAME] 289,800 Quantidade 1 Carros 0,031 Total 289,8 [MEDICAL_DATA] N/A …" at bounding box center [113, 153] width 157 height 37
type input "3"
type input "0,094"
type input "869,4"
type input "32"
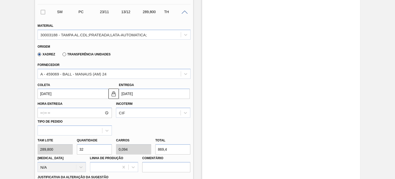
type input "1"
type input "9.273,6"
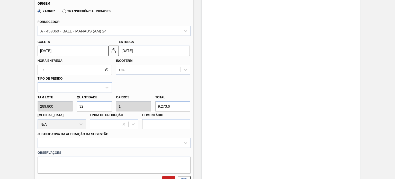
scroll to position [301, 0]
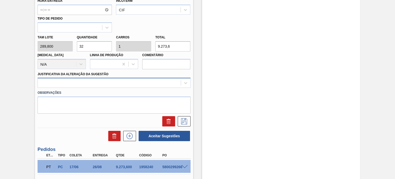
type input "32"
click at [85, 85] on div at bounding box center [109, 82] width 143 height 7
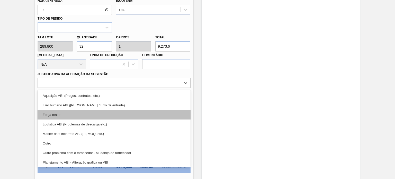
click at [71, 116] on div "Força maior" at bounding box center [114, 115] width 153 height 10
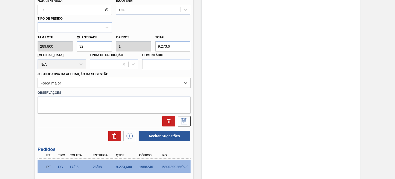
click at [81, 101] on textarea at bounding box center [114, 104] width 153 height 17
paste textarea "Obs: Decisão contratual (Ball)"
type textarea "Obs: Decisão contratual (Ball)"
click at [178, 121] on button at bounding box center [184, 121] width 13 height 10
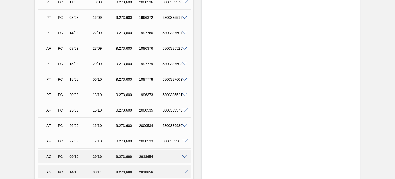
scroll to position [147, 0]
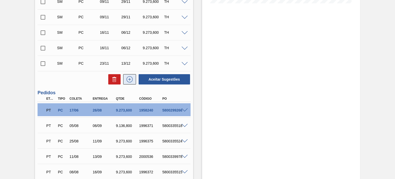
click at [130, 81] on icon at bounding box center [129, 79] width 8 height 6
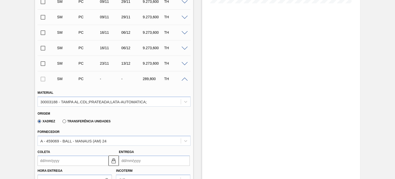
scroll to position [198, 0]
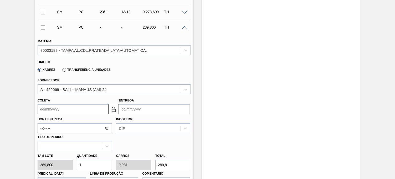
click at [149, 109] on input "Entrega" at bounding box center [154, 109] width 71 height 10
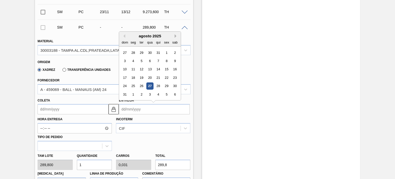
click at [178, 36] on button "Next Month" at bounding box center [177, 36] width 4 height 4
click at [176, 60] on div "13" at bounding box center [174, 60] width 7 height 7
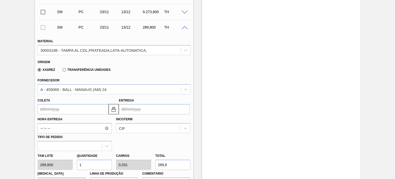
type input "23/11/2025"
type input "13/12/2025"
drag, startPoint x: 89, startPoint y: 165, endPoint x: 47, endPoint y: 170, distance: 42.5
click at [47, 170] on div "[PERSON_NAME] 289,800 Quantidade 1 Carros 0,031 Total 289,8 [MEDICAL_DATA] N/A …" at bounding box center [113, 169] width 157 height 37
type input "3"
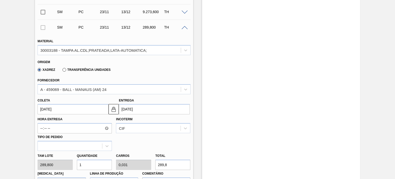
type input "0,094"
type input "869,4"
type input "32"
type input "1"
type input "9.273,6"
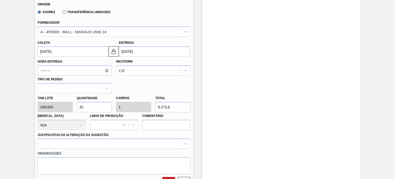
scroll to position [327, 0]
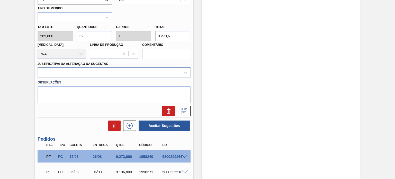
type input "32"
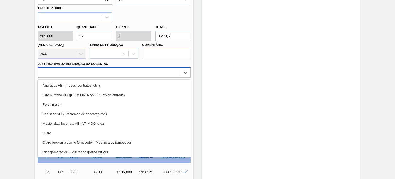
click at [94, 74] on div at bounding box center [109, 72] width 143 height 7
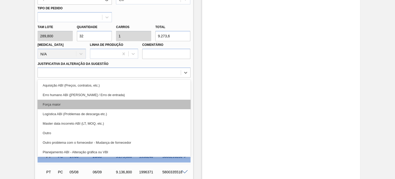
click at [76, 104] on div "Força maior" at bounding box center [114, 104] width 153 height 10
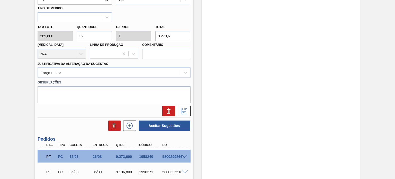
click at [82, 85] on label "Observações" at bounding box center [114, 82] width 153 height 7
click at [86, 90] on textarea at bounding box center [114, 94] width 153 height 17
paste textarea "Obs: Decisão contratual (Ball)"
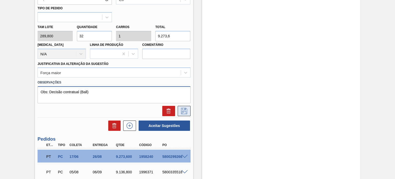
type textarea "Obs: Decisão contratual (Ball)"
click at [182, 111] on icon at bounding box center [184, 111] width 8 height 6
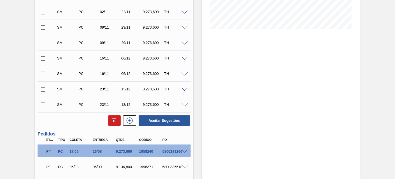
scroll to position [70, 0]
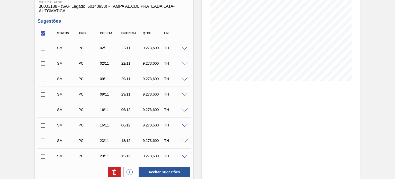
click at [42, 34] on input "checkbox" at bounding box center [43, 33] width 11 height 11
checkbox input "true"
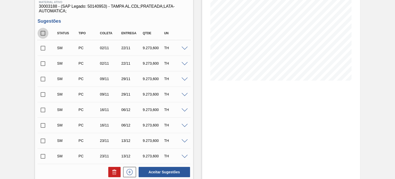
checkbox input "true"
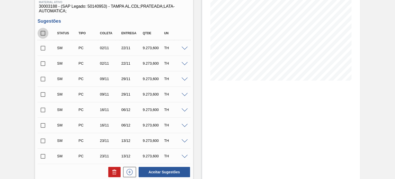
checkbox input "true"
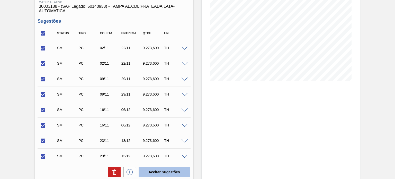
click at [154, 171] on button "Aceitar Sugestões" at bounding box center [164, 172] width 51 height 10
checkbox input "false"
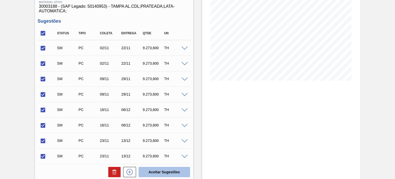
checkbox input "false"
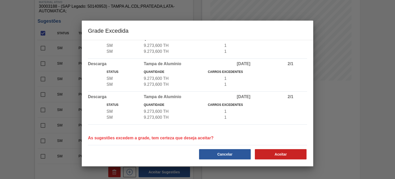
scroll to position [56, 0]
click at [287, 156] on button "Aceitar" at bounding box center [281, 154] width 52 height 10
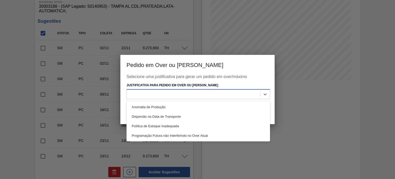
click at [209, 96] on div at bounding box center [193, 93] width 133 height 7
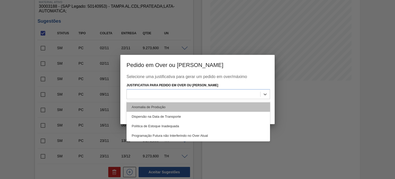
click at [189, 103] on div "Anomalia de Produção" at bounding box center [197, 107] width 143 height 10
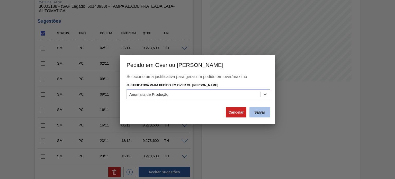
click at [260, 110] on button "Salvar" at bounding box center [259, 112] width 21 height 10
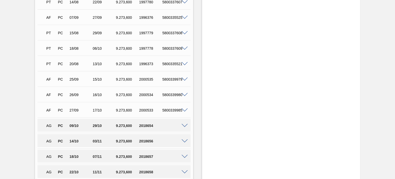
scroll to position [209, 0]
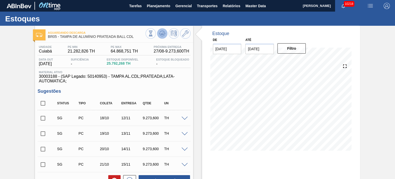
click at [162, 31] on icon at bounding box center [162, 33] width 6 height 6
click at [185, 119] on span at bounding box center [184, 118] width 6 height 4
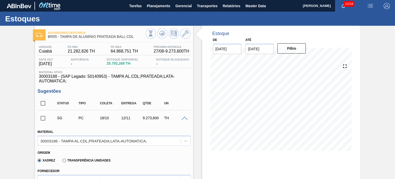
scroll to position [51, 0]
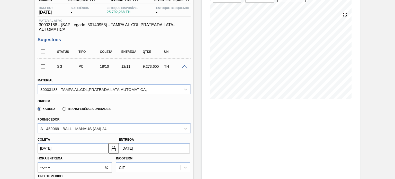
click at [182, 66] on span at bounding box center [184, 67] width 6 height 4
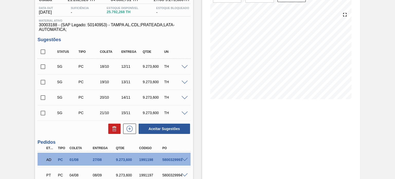
click at [43, 52] on input "checkbox" at bounding box center [43, 51] width 11 height 11
checkbox input "true"
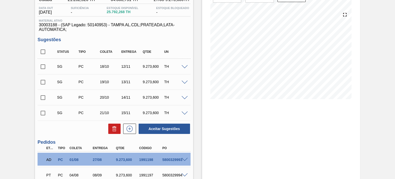
checkbox input "true"
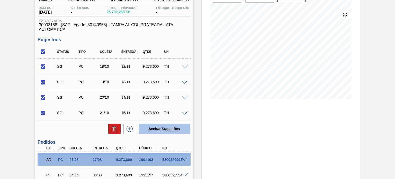
click at [161, 127] on button "Aceitar Sugestões" at bounding box center [164, 128] width 51 height 10
checkbox input "false"
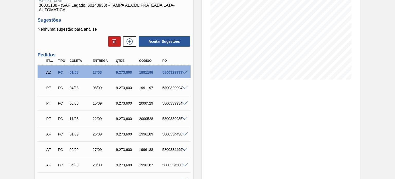
scroll to position [26, 0]
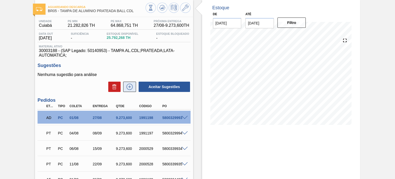
click at [133, 86] on icon at bounding box center [129, 87] width 8 height 6
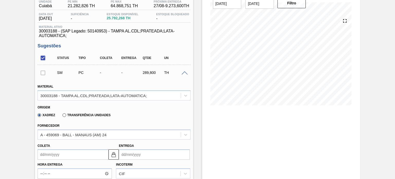
scroll to position [77, 0]
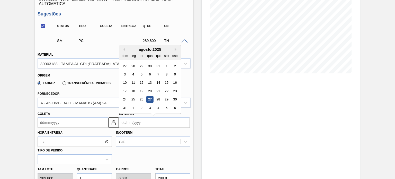
click at [142, 124] on input "Entrega" at bounding box center [154, 122] width 71 height 10
click at [175, 50] on button "Next Month" at bounding box center [177, 50] width 4 height 4
click at [172, 83] on div "15" at bounding box center [174, 82] width 7 height 7
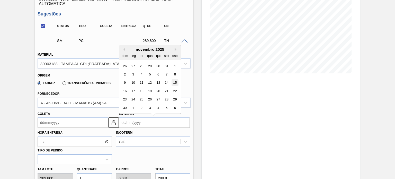
type input "[DATE]"
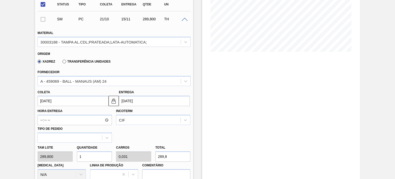
scroll to position [129, 0]
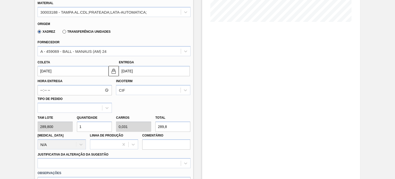
click at [47, 125] on div "[PERSON_NAME] 289,800 Quantidade 1 Carros 0,031 Total 289,8 [MEDICAL_DATA] N/A …" at bounding box center [113, 131] width 157 height 37
type input "3"
type input "0,094"
type input "869,4"
type input "32"
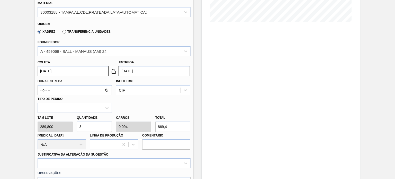
type input "1"
type input "9.273,6"
type input "32"
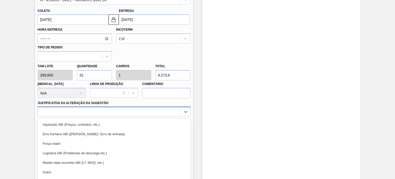
scroll to position [198, 0]
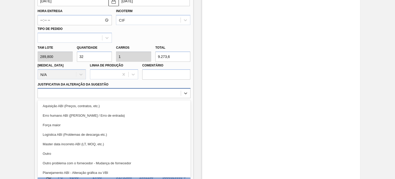
click at [122, 98] on div "option Erro humano ABI (Cálculo / Erro de entrada) focused, 2 of 18. 18 results…" at bounding box center [114, 93] width 153 height 10
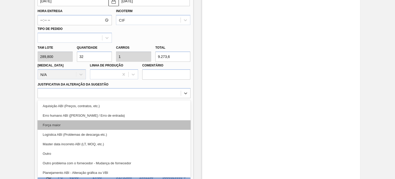
click at [83, 127] on div "Força maior" at bounding box center [114, 125] width 153 height 10
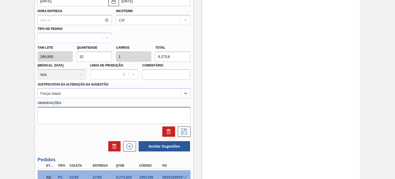
click at [95, 109] on textarea at bounding box center [114, 115] width 153 height 17
paste textarea "Obs: Decisão contratual (Ball)"
type textarea "Obs: Decisão contratual (Ball)"
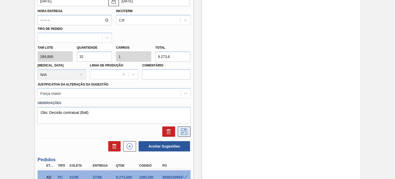
click at [185, 130] on icon at bounding box center [184, 131] width 8 height 6
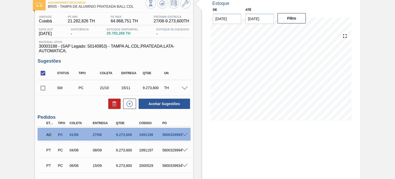
scroll to position [0, 0]
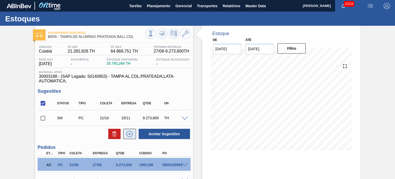
click at [132, 131] on icon at bounding box center [129, 134] width 8 height 6
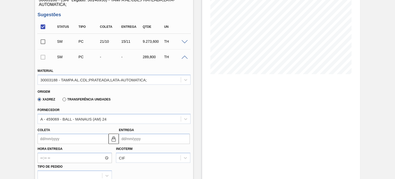
scroll to position [77, 0]
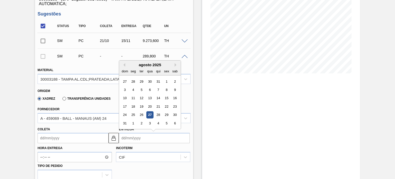
click at [137, 138] on input "Entrega" at bounding box center [154, 138] width 71 height 10
click at [175, 65] on button "Next Month" at bounding box center [177, 65] width 4 height 4
click at [171, 99] on div "9 10 11 12 13 14 15" at bounding box center [150, 98] width 58 height 8
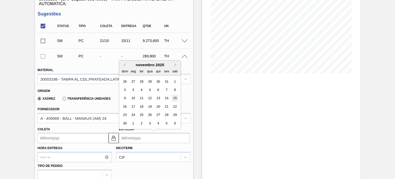
click at [175, 98] on div "15" at bounding box center [174, 98] width 7 height 7
type input "21/10/2025"
type input "[DATE]"
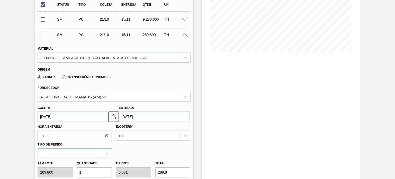
scroll to position [129, 0]
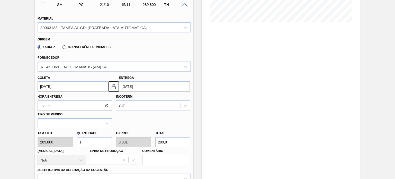
click at [63, 144] on div "Tam lote 289,800 Quantidade 1 Carros 0,031 Total 289,8 [MEDICAL_DATA] N/A Linha…" at bounding box center [113, 146] width 157 height 37
type input "3"
type input "0,094"
type input "869,4"
type input "32"
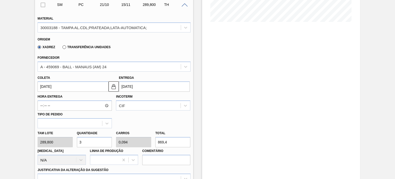
type input "1"
type input "9.273,6"
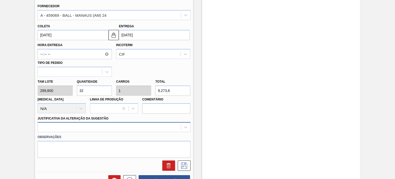
type input "32"
click at [101, 124] on div at bounding box center [114, 127] width 153 height 10
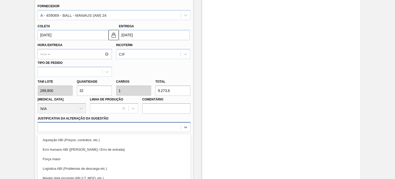
scroll to position [214, 0]
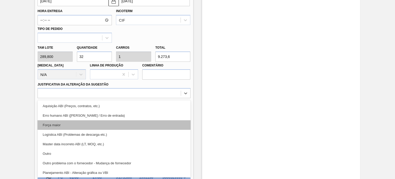
click at [78, 128] on div "Força maior" at bounding box center [114, 125] width 153 height 10
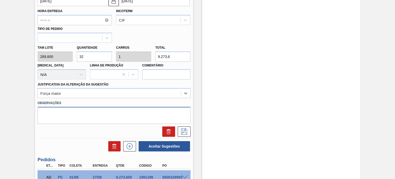
click at [81, 120] on textarea at bounding box center [114, 115] width 153 height 17
paste textarea "Obs: Decisão contratual (Ball)"
type textarea "Obs: Decisão contratual (Ball)"
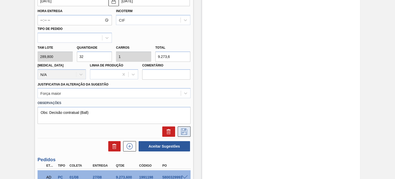
click at [180, 129] on icon at bounding box center [184, 131] width 8 height 6
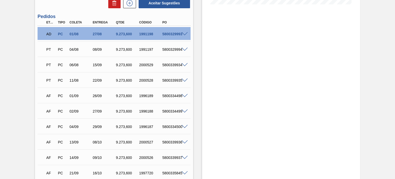
scroll to position [60, 0]
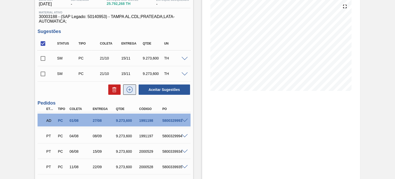
click at [130, 92] on icon at bounding box center [129, 89] width 8 height 6
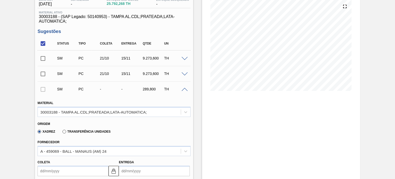
scroll to position [137, 0]
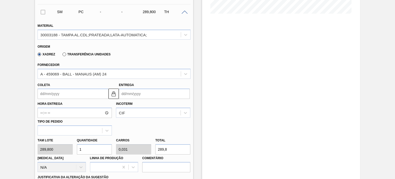
click at [155, 91] on input "Entrega" at bounding box center [154, 93] width 71 height 10
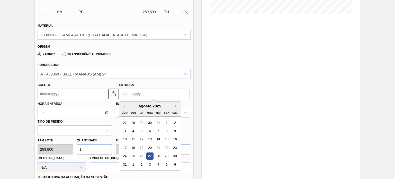
click at [176, 105] on button "Next Month" at bounding box center [177, 106] width 4 height 4
click at [174, 147] on div "22" at bounding box center [174, 147] width 7 height 7
type input "28/10/2025"
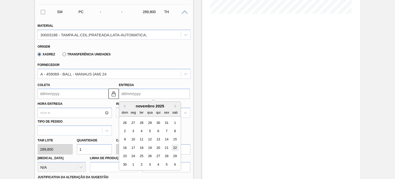
type input "[DATE]"
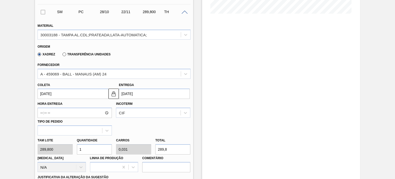
click at [51, 145] on div "Tam lote 289,800 Quantidade 1 Carros 0,031 Total 289,8 [MEDICAL_DATA] N/A Linha…" at bounding box center [113, 153] width 157 height 37
type input "3"
type input "0,094"
type input "869,4"
type input "32"
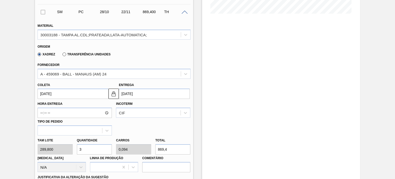
type input "1"
type input "9.273,6"
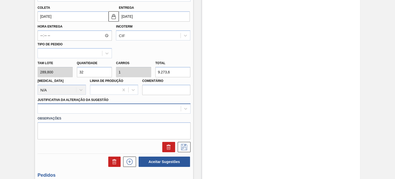
type input "32"
click at [88, 109] on div at bounding box center [114, 108] width 153 height 10
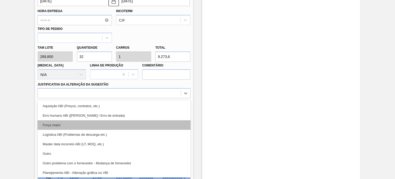
click at [77, 123] on div "Força maior" at bounding box center [114, 125] width 153 height 10
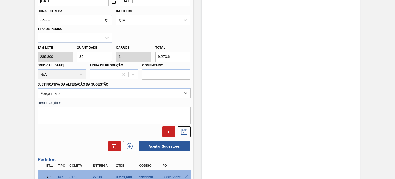
click at [79, 120] on textarea at bounding box center [114, 115] width 153 height 17
paste textarea "Obs: Decisão contratual (Ball)"
type textarea "Obs: Decisão contratual (Ball)"
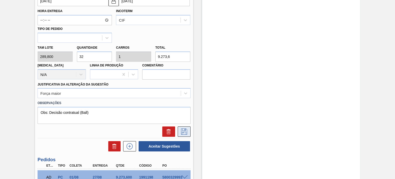
click at [186, 134] on button at bounding box center [184, 131] width 13 height 10
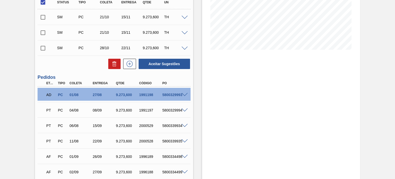
scroll to position [75, 0]
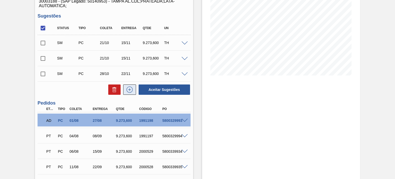
click at [127, 90] on icon at bounding box center [129, 89] width 8 height 6
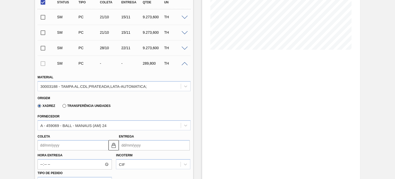
scroll to position [126, 0]
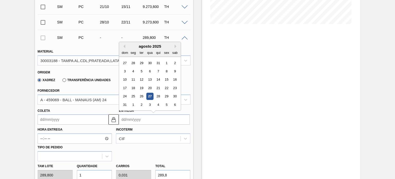
drag, startPoint x: 145, startPoint y: 120, endPoint x: 154, endPoint y: 111, distance: 12.9
click at [145, 120] on input "Entrega" at bounding box center [154, 119] width 71 height 10
click at [176, 46] on button "Next Month" at bounding box center [177, 46] width 4 height 4
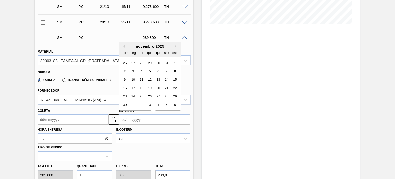
drag, startPoint x: 174, startPoint y: 88, endPoint x: 173, endPoint y: 93, distance: 4.4
click at [174, 88] on div "22" at bounding box center [174, 87] width 7 height 7
type input "28/10/2025"
type input "[DATE]"
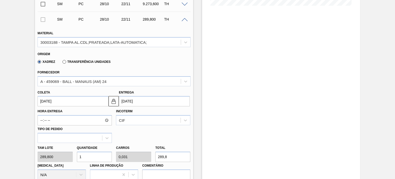
scroll to position [152, 0]
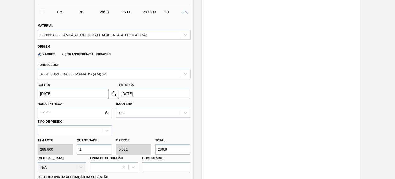
click at [62, 152] on div "Tam lote 289,800 Quantidade 1 Carros 0,031 Total 289,8 [MEDICAL_DATA] N/A Linha…" at bounding box center [113, 153] width 157 height 37
type input "3"
type input "0,094"
type input "869,4"
type input "32"
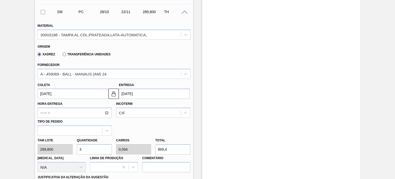
type input "1"
type input "9.273,6"
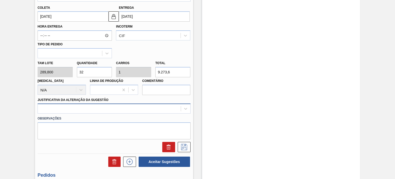
type input "32"
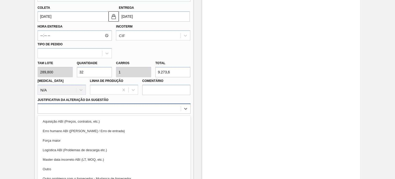
click at [101, 110] on div "option Aquisição ABI (Preços, contratos, etc.) focused, 1 of 18. 18 results ava…" at bounding box center [114, 108] width 153 height 10
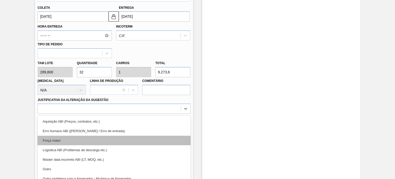
scroll to position [245, 0]
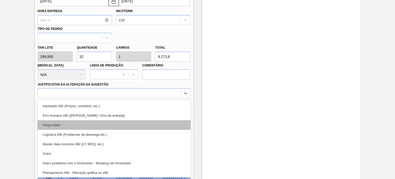
click at [78, 124] on div "Força maior" at bounding box center [114, 125] width 153 height 10
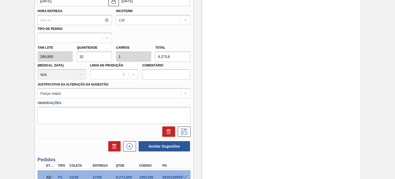
click at [88, 102] on label "Observações" at bounding box center [114, 102] width 153 height 7
drag, startPoint x: 85, startPoint y: 113, endPoint x: 94, endPoint y: 116, distance: 8.9
click at [85, 113] on textarea at bounding box center [114, 115] width 153 height 17
paste textarea "Obs: Decisão contratual (Ball)"
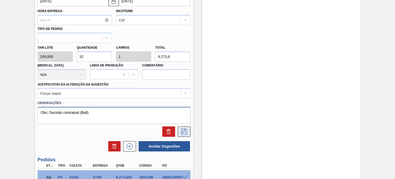
type textarea "Obs: Decisão contratual (Ball)"
click at [186, 131] on icon at bounding box center [184, 131] width 8 height 6
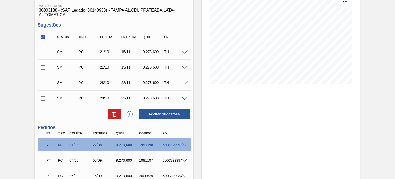
scroll to position [65, 0]
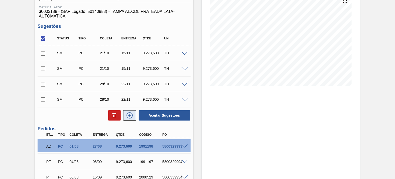
click at [129, 114] on icon at bounding box center [129, 115] width 8 height 6
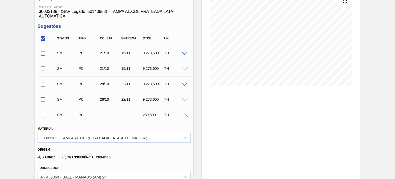
scroll to position [116, 0]
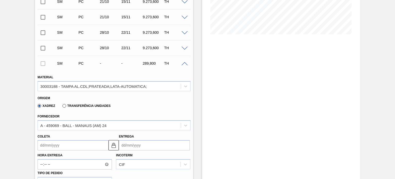
click at [143, 143] on input "Entrega" at bounding box center [154, 145] width 71 height 10
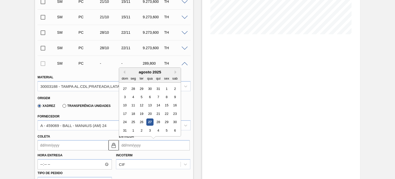
click at [174, 71] on div "agosto 2025" at bounding box center [150, 72] width 62 height 4
click at [174, 72] on div "Previous Month Next Month agosto 2025 dom seg ter qua qui sex sab 27 28 29 30 3…" at bounding box center [150, 101] width 62 height 69
click at [175, 72] on button "Next Month" at bounding box center [177, 72] width 4 height 4
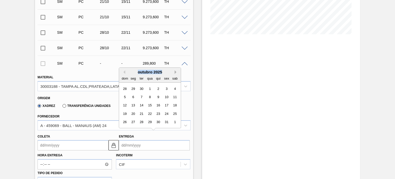
click at [175, 72] on button "Next Month" at bounding box center [177, 72] width 4 height 4
click at [173, 119] on div "29" at bounding box center [174, 122] width 7 height 7
type input "04/11/2025"
type input "[DATE]"
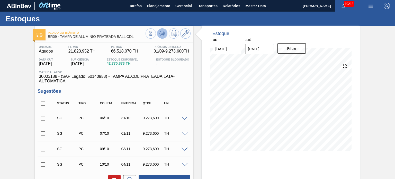
click at [164, 35] on icon at bounding box center [162, 33] width 6 height 6
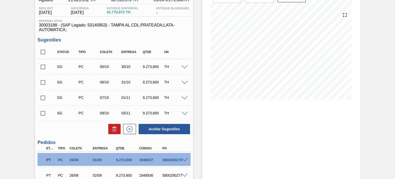
scroll to position [51, 0]
click at [44, 51] on input "checkbox" at bounding box center [43, 51] width 11 height 11
checkbox input "true"
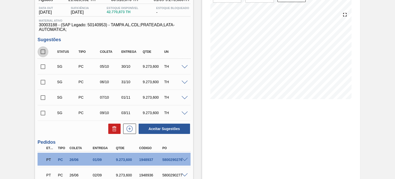
checkbox input "true"
click at [184, 68] on span at bounding box center [184, 67] width 6 height 4
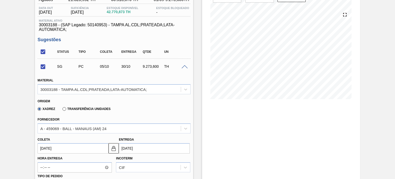
click at [181, 68] on div "TH" at bounding box center [174, 66] width 23 height 4
click at [184, 67] on span at bounding box center [184, 67] width 6 height 4
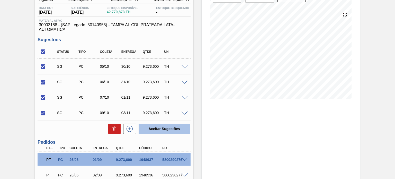
click at [180, 127] on button "Aceitar Sugestões" at bounding box center [164, 128] width 51 height 10
checkbox input "false"
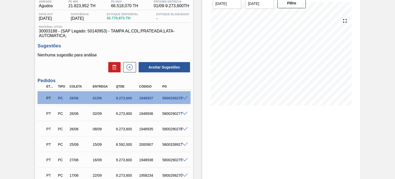
scroll to position [45, 0]
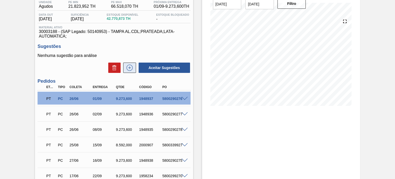
click at [131, 70] on icon at bounding box center [129, 68] width 8 height 6
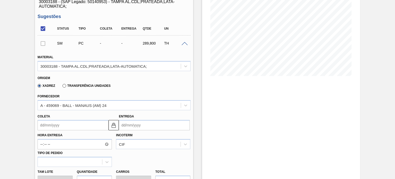
scroll to position [96, 0]
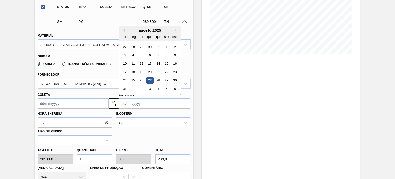
click at [181, 106] on input "Entrega" at bounding box center [154, 103] width 71 height 10
click at [175, 31] on button "Next Month" at bounding box center [177, 31] width 4 height 4
click at [173, 62] on div "15" at bounding box center [174, 63] width 7 height 7
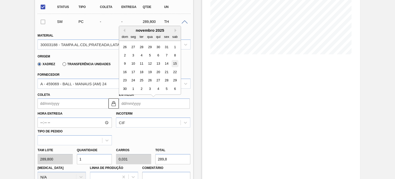
type input "21/10/2025"
type input "[DATE]"
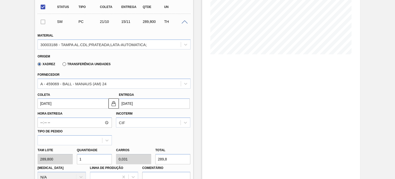
click at [72, 161] on div "Tam lote 289,800" at bounding box center [54, 155] width 39 height 18
click at [58, 159] on div "Tam lote 289,800 Quantidade 1 Carros 0,031 Total 289,8 [MEDICAL_DATA] N/A Linha…" at bounding box center [113, 163] width 157 height 37
type input "3"
type input "0,094"
type input "869,4"
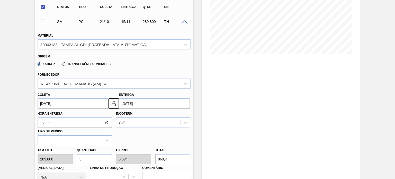
type input "32"
type input "1"
type input "9.273,6"
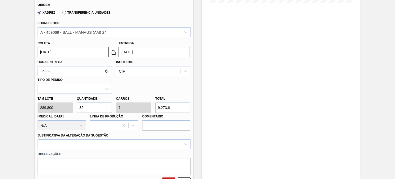
scroll to position [225, 0]
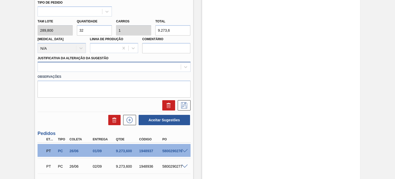
type input "32"
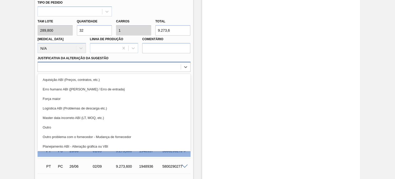
click at [97, 67] on div at bounding box center [109, 66] width 143 height 7
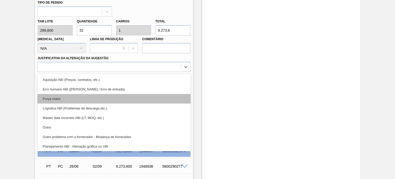
click at [82, 97] on div "Força maior" at bounding box center [114, 99] width 153 height 10
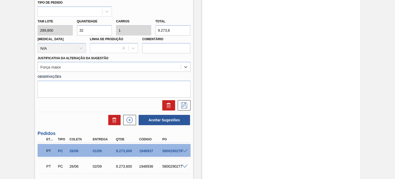
click at [86, 79] on label "Observações" at bounding box center [114, 76] width 153 height 7
click at [85, 87] on textarea at bounding box center [114, 88] width 153 height 17
paste textarea "Obs: Decisão contratual (Ball)"
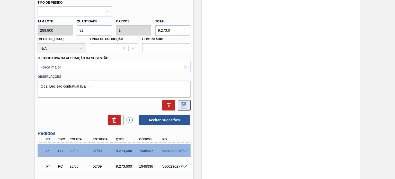
type textarea "Obs: Decisão contratual (Ball)"
click at [186, 102] on icon at bounding box center [184, 105] width 6 height 6
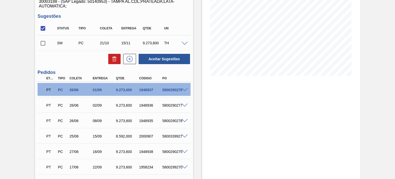
scroll to position [45, 0]
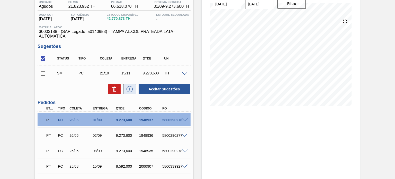
click at [130, 90] on icon at bounding box center [129, 89] width 8 height 6
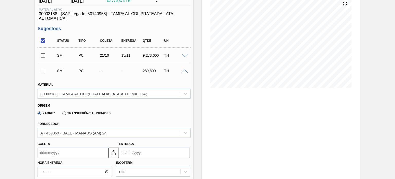
scroll to position [70, 0]
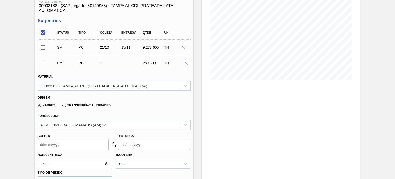
click at [151, 141] on input "Entrega" at bounding box center [154, 144] width 71 height 10
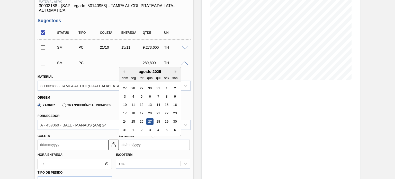
click at [175, 72] on button "Next Month" at bounding box center [177, 72] width 4 height 4
click at [174, 71] on div "outubro 2025" at bounding box center [150, 71] width 62 height 4
click at [175, 71] on button "Next Month" at bounding box center [177, 72] width 4 height 4
click at [175, 106] on div "15" at bounding box center [174, 104] width 7 height 7
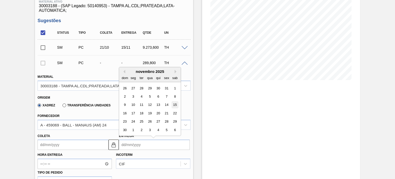
type input "[DATE]"
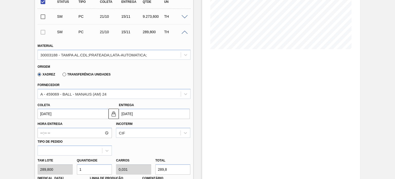
scroll to position [148, 0]
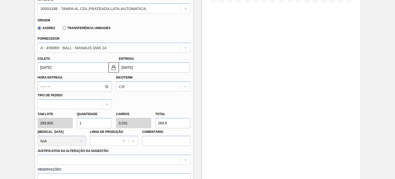
click at [110, 117] on div "Quantidade 1" at bounding box center [94, 119] width 39 height 18
click at [71, 126] on div "[PERSON_NAME] 289,800 Quantidade 1 Carros 0,031 Total 289,8 [MEDICAL_DATA] N/A …" at bounding box center [113, 127] width 157 height 37
type input "3"
type input "0,094"
type input "869,4"
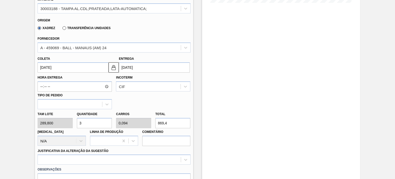
type input "32"
type input "1"
type input "9.273,6"
type input "32"
click at [94, 157] on div at bounding box center [114, 159] width 153 height 10
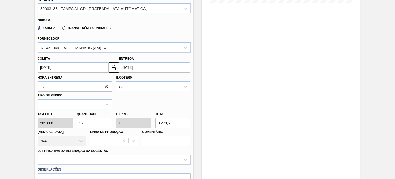
scroll to position [214, 0]
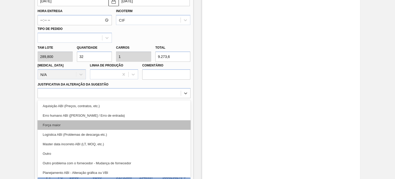
click at [91, 126] on div "Força maior" at bounding box center [114, 125] width 153 height 10
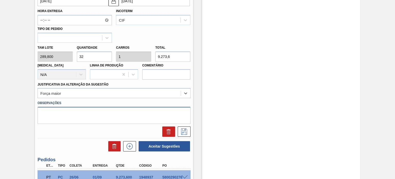
click at [97, 115] on textarea at bounding box center [114, 115] width 153 height 17
paste textarea "Obs: Decisão contratual (Ball)"
type textarea "Obs: Decisão contratual (Ball)"
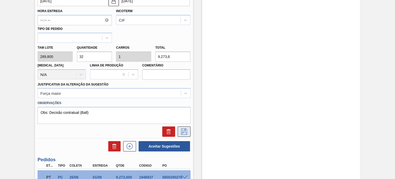
click at [184, 132] on icon at bounding box center [184, 131] width 8 height 6
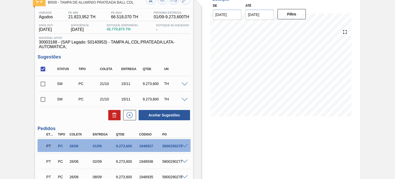
scroll to position [34, 0]
click at [127, 111] on button at bounding box center [129, 115] width 13 height 10
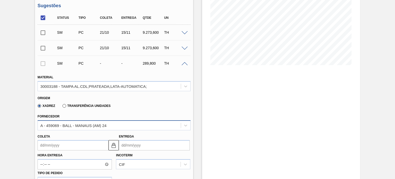
scroll to position [111, 0]
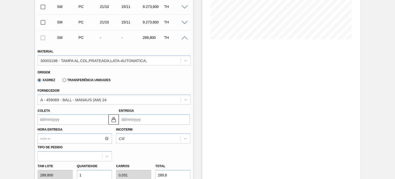
click at [142, 119] on input "Entrega" at bounding box center [154, 119] width 71 height 10
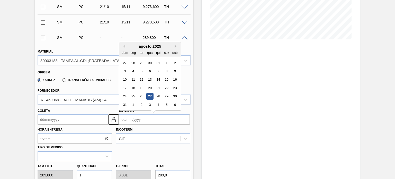
click at [178, 46] on button "Next Month" at bounding box center [177, 46] width 4 height 4
click at [175, 45] on button "Next Month" at bounding box center [177, 46] width 4 height 4
click at [174, 86] on div "22" at bounding box center [174, 87] width 7 height 7
type input "28/10/2025"
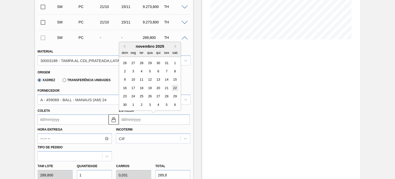
type input "[DATE]"
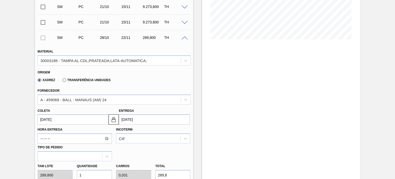
scroll to position [162, 0]
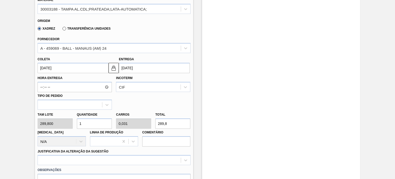
click at [61, 123] on div "Tam lote 289,800 Quantidade 1 Carros 0,031 Total 289,8 [MEDICAL_DATA] N/A Linha…" at bounding box center [113, 128] width 157 height 37
type input "3"
type input "0,094"
type input "869,4"
type input "32"
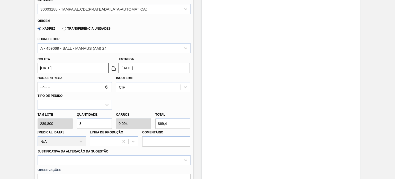
type input "1"
type input "9.273,6"
type input "32"
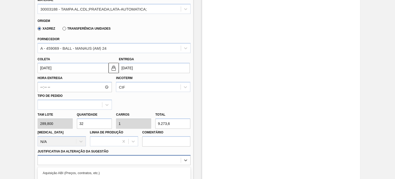
click at [105, 161] on div "option Outro problema com o fornecedor - Mudança de fornecedor focused, 7 of 18…" at bounding box center [114, 160] width 153 height 10
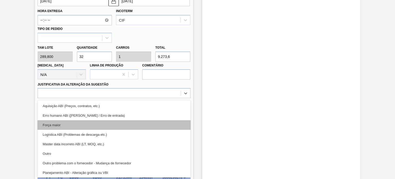
click at [92, 123] on div "Força maior" at bounding box center [114, 125] width 153 height 10
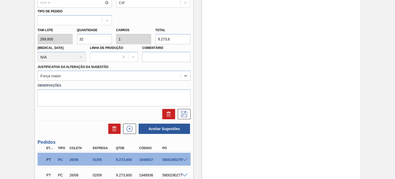
scroll to position [255, 0]
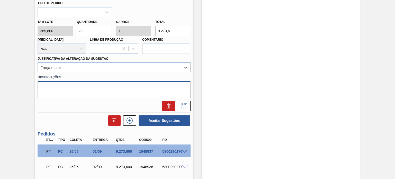
click at [92, 92] on textarea at bounding box center [114, 89] width 153 height 17
paste textarea "Obs: Decisão contratual (Ball)"
type textarea "Obs: Decisão contratual (Ball)"
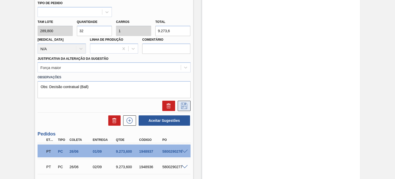
click at [181, 104] on icon at bounding box center [184, 106] width 8 height 6
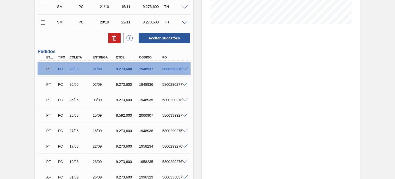
scroll to position [75, 0]
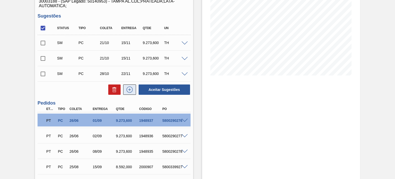
click at [126, 87] on icon at bounding box center [129, 89] width 8 height 6
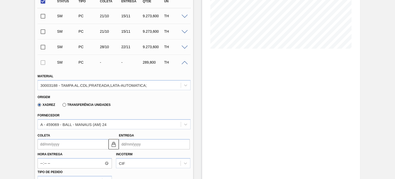
scroll to position [126, 0]
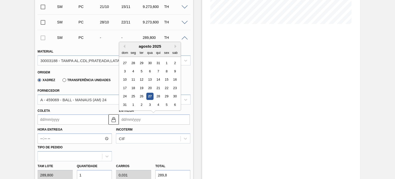
click at [135, 116] on input "Entrega" at bounding box center [154, 119] width 71 height 10
click at [174, 46] on div "agosto 2025" at bounding box center [150, 46] width 62 height 4
click at [175, 46] on button "Next Month" at bounding box center [177, 46] width 4 height 4
click at [175, 45] on button "Next Month" at bounding box center [177, 46] width 4 height 4
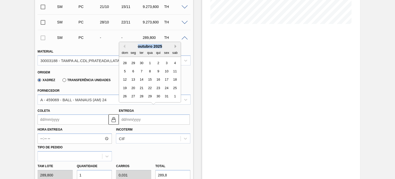
click at [175, 45] on button "Next Month" at bounding box center [177, 46] width 4 height 4
click at [123, 46] on button "Previous Month" at bounding box center [124, 46] width 4 height 4
click at [174, 86] on div "22" at bounding box center [174, 87] width 7 height 7
type input "28/10/2025"
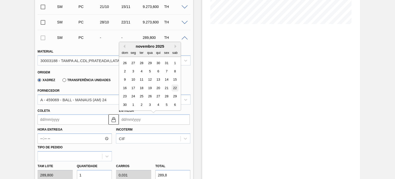
type input "[DATE]"
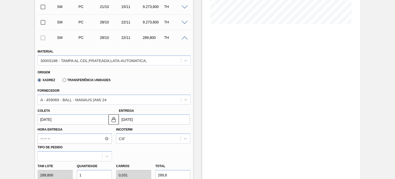
scroll to position [178, 0]
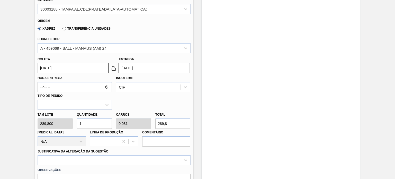
click at [57, 121] on div "Tam lote 289,800 Quantidade 1 Carros 0,031 Total 289,8 [MEDICAL_DATA] N/A Linha…" at bounding box center [113, 128] width 157 height 37
type input "3"
type input "0,094"
type input "869,4"
type input "32"
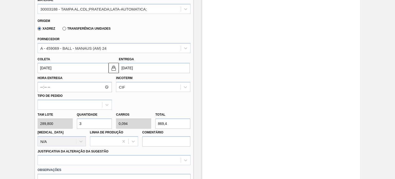
type input "1"
type input "9.273,6"
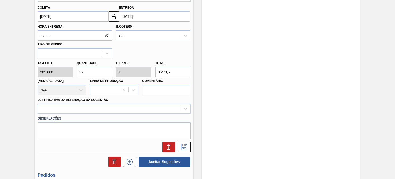
type input "32"
click at [97, 108] on div at bounding box center [114, 108] width 153 height 10
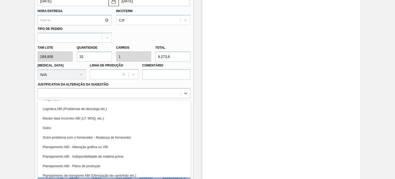
scroll to position [0, 0]
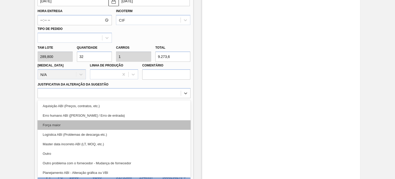
click at [83, 122] on div "Força maior" at bounding box center [114, 125] width 153 height 10
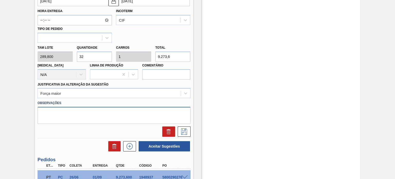
click at [85, 113] on textarea at bounding box center [114, 115] width 153 height 17
paste textarea "Obs: Decisão contratual (Ball)"
type textarea "Obs: Decisão contratual (Ball)"
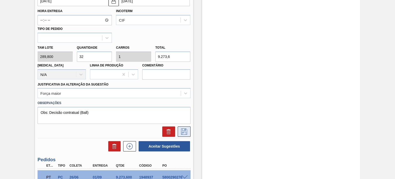
click at [183, 128] on icon at bounding box center [184, 131] width 8 height 6
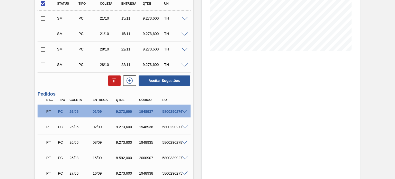
scroll to position [65, 0]
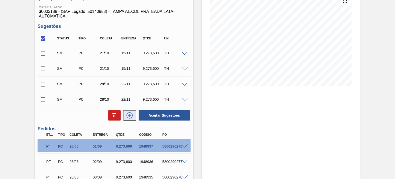
click at [126, 114] on icon at bounding box center [129, 115] width 6 height 6
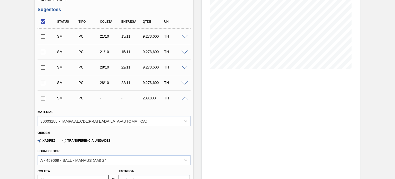
scroll to position [90, 0]
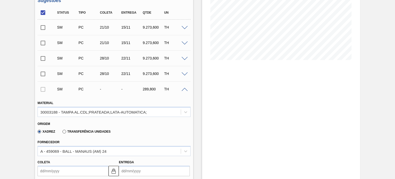
click at [151, 170] on input "Entrega" at bounding box center [154, 171] width 71 height 10
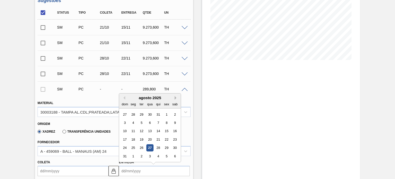
click at [176, 98] on button "Next Month" at bounding box center [177, 98] width 4 height 4
click at [175, 146] on div "29" at bounding box center [174, 147] width 7 height 7
type input "04/11/2025"
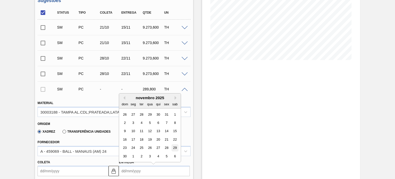
type input "[DATE]"
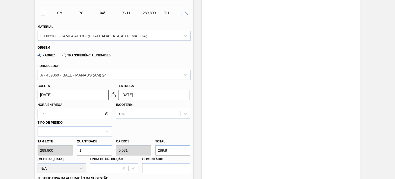
scroll to position [168, 0]
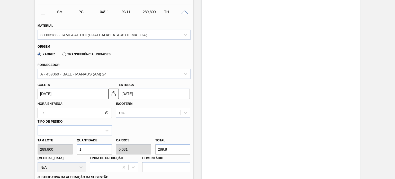
click at [72, 150] on div "Tam lote 289,800 Quantidade 1 Carros 0,031 Total 289,8 [MEDICAL_DATA] N/A Linha…" at bounding box center [113, 153] width 157 height 37
type input "3"
type input "0,094"
type input "869,4"
type input "32"
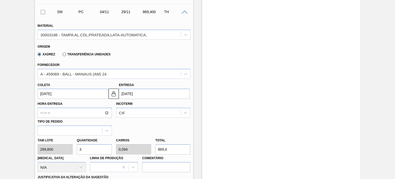
type input "1"
type input "9.273,6"
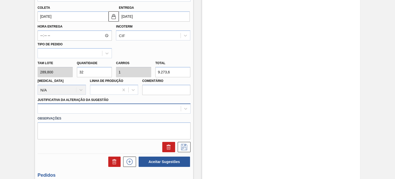
type input "32"
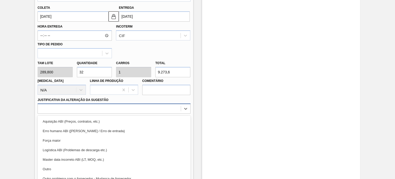
click at [104, 110] on div "option Aquisição ABI (Preços, contratos, etc.) focused, 1 of 18. 18 results ava…" at bounding box center [114, 108] width 153 height 10
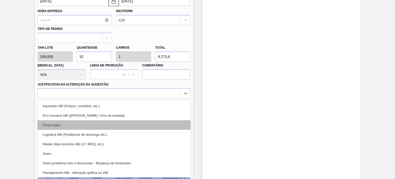
click at [78, 126] on div "Força maior" at bounding box center [114, 125] width 153 height 10
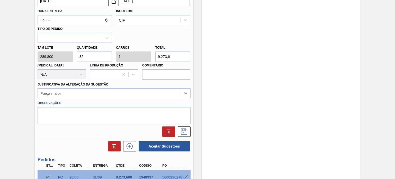
click at [86, 116] on textarea at bounding box center [114, 115] width 153 height 17
paste textarea "Obs: Decisão contratual (Ball)"
type textarea "Obs: Decisão contratual (Ball)"
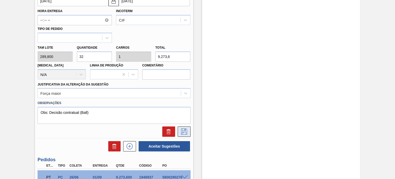
click at [185, 129] on icon at bounding box center [184, 131] width 8 height 6
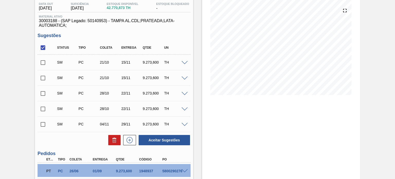
scroll to position [54, 0]
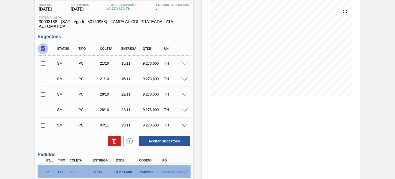
click at [42, 49] on input "checkbox" at bounding box center [43, 48] width 11 height 11
checkbox input "true"
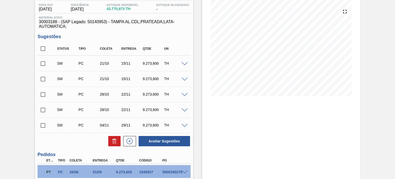
checkbox input "true"
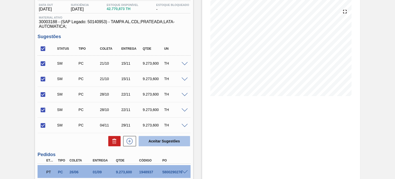
click at [161, 141] on button "Aceitar Sugestões" at bounding box center [164, 141] width 51 height 10
checkbox input "false"
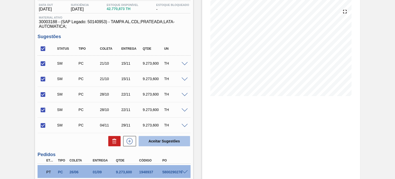
checkbox input "false"
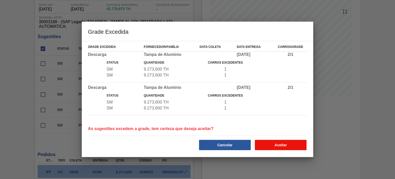
click at [290, 141] on button "Aceitar" at bounding box center [281, 145] width 52 height 10
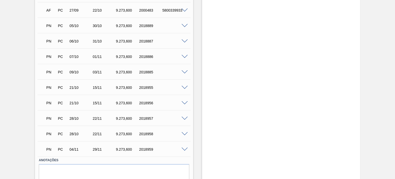
scroll to position [337, 0]
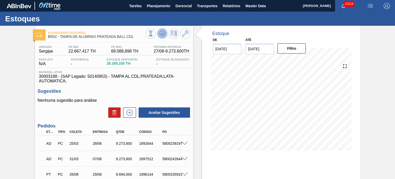
click at [163, 30] on button at bounding box center [162, 33] width 10 height 10
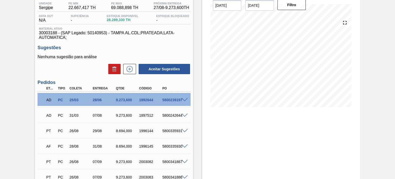
scroll to position [51, 0]
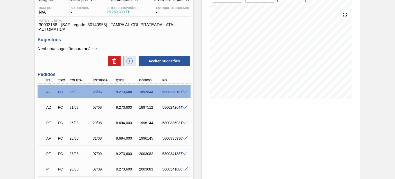
click at [131, 59] on icon at bounding box center [129, 61] width 8 height 6
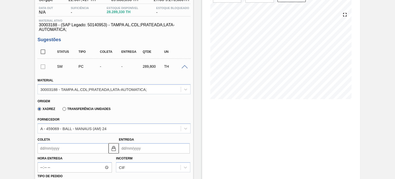
scroll to position [103, 0]
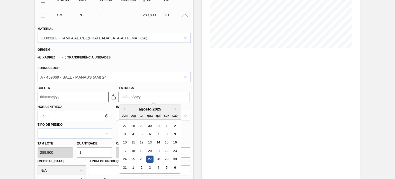
click at [142, 98] on input "Entrega" at bounding box center [154, 97] width 71 height 10
click at [175, 107] on button "Next Month" at bounding box center [177, 109] width 4 height 4
click at [174, 126] on div "1" at bounding box center [174, 125] width 7 height 7
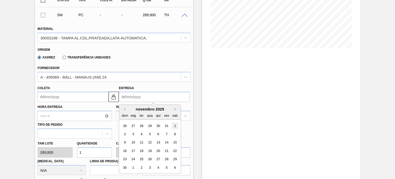
type input "[DATE]"
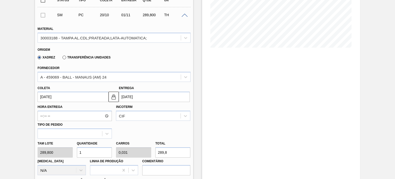
click at [62, 156] on div "Tam lote 289,800 Quantidade 1 Carros 0,031 Total 289,8 [MEDICAL_DATA] N/A Linha…" at bounding box center [113, 156] width 157 height 37
type input "3"
type input "0,094"
type input "869,4"
type input "32"
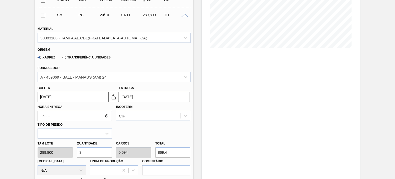
type input "1"
type input "9.273,6"
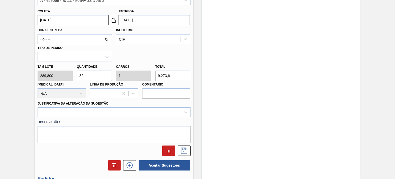
type input "32"
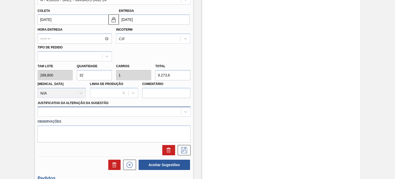
click at [87, 114] on div at bounding box center [114, 111] width 153 height 10
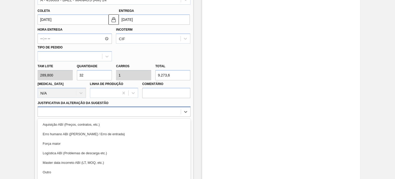
scroll to position [198, 0]
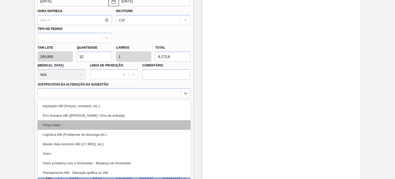
click at [70, 123] on div "Força maior" at bounding box center [114, 125] width 153 height 10
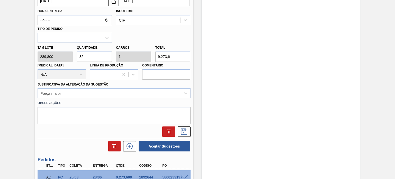
click at [75, 120] on textarea at bounding box center [114, 115] width 153 height 17
paste textarea "Obs: Decisão contratual (Ball)"
type textarea "Obs: Decisão contratual (Ball)"
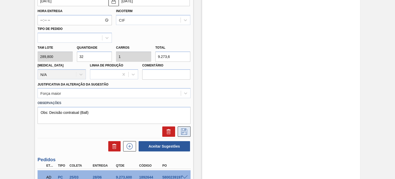
click at [186, 127] on button at bounding box center [184, 131] width 13 height 10
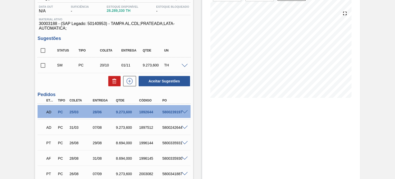
scroll to position [19, 0]
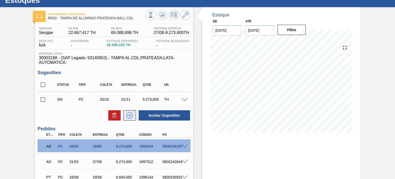
click at [132, 113] on icon at bounding box center [129, 115] width 8 height 6
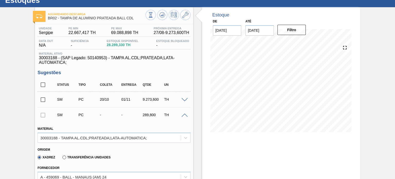
scroll to position [70, 0]
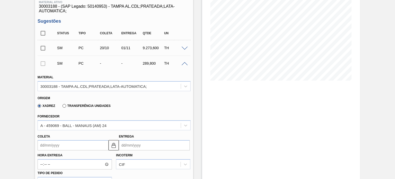
click at [144, 146] on input "Entrega" at bounding box center [154, 145] width 71 height 10
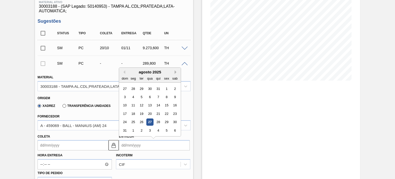
click at [175, 71] on button "Next Month" at bounding box center [177, 72] width 4 height 4
click at [173, 98] on div "8" at bounding box center [174, 96] width 7 height 7
type input "[DATE]"
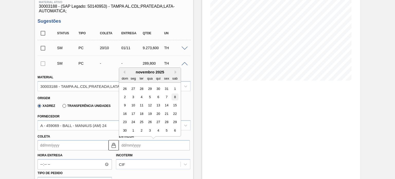
type input "[DATE]"
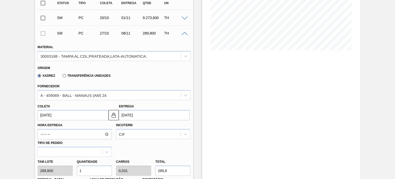
scroll to position [147, 0]
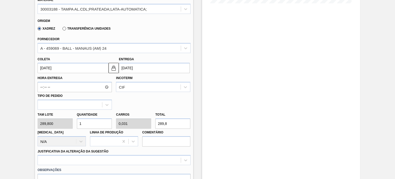
click at [65, 126] on div "Tam lote 289,800 Quantidade 1 Carros 0,031 Total 289,8 [MEDICAL_DATA] N/A Linha…" at bounding box center [113, 128] width 157 height 37
type input "3"
type input "0,094"
type input "869,4"
type input "32"
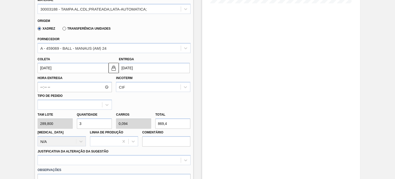
type input "1"
type input "9.273,6"
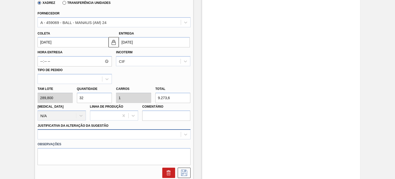
type input "32"
click at [95, 132] on div at bounding box center [114, 134] width 153 height 10
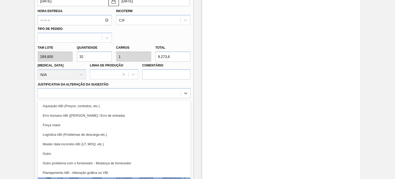
drag, startPoint x: 70, startPoint y: 124, endPoint x: 69, endPoint y: 133, distance: 9.8
click at [70, 124] on div "Força maior" at bounding box center [114, 125] width 153 height 10
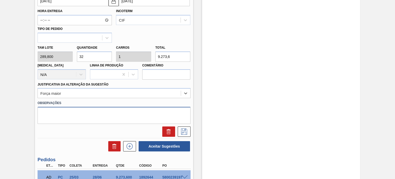
click at [75, 117] on textarea at bounding box center [114, 115] width 153 height 17
paste textarea "Obs: Decisão contratual (Ball)"
type textarea "Obs: Decisão contratual (Ball)"
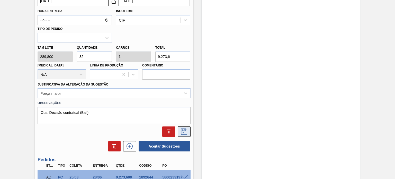
click at [184, 131] on icon at bounding box center [184, 131] width 8 height 6
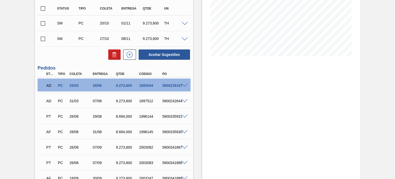
scroll to position [85, 0]
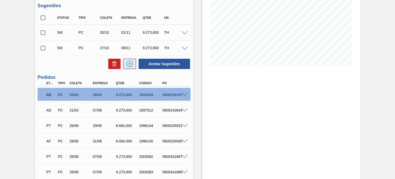
click at [131, 62] on icon at bounding box center [129, 64] width 8 height 6
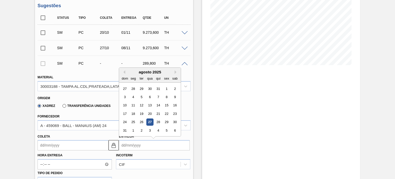
click at [155, 142] on input "Entrega" at bounding box center [154, 145] width 71 height 10
click at [178, 68] on div "agosto 2025 dom seg ter qua qui sex sab" at bounding box center [150, 75] width 62 height 15
click at [175, 72] on button "Next Month" at bounding box center [177, 72] width 4 height 4
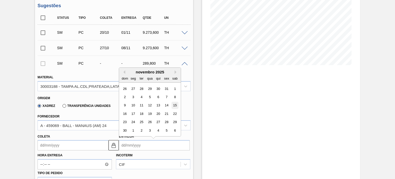
click at [174, 107] on div "15" at bounding box center [174, 105] width 7 height 7
type input "[DATE]"
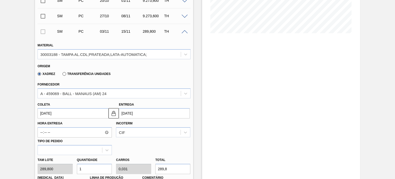
scroll to position [137, 0]
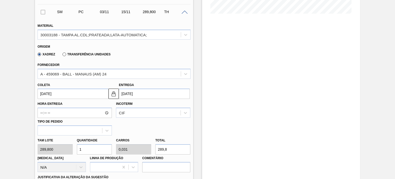
click at [92, 147] on input "1" at bounding box center [94, 149] width 35 height 10
type input "13"
type input "0,406"
type input "3.767,4"
type input "132"
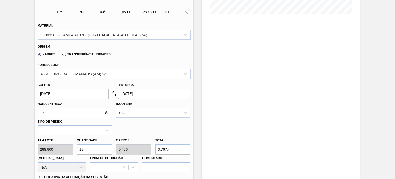
type input "4,125"
type input "38.253,6"
type input "13"
type input "0,406"
type input "3.767,4"
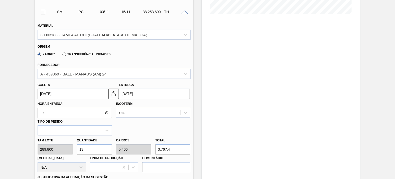
type input "1"
type input "0,031"
type input "289,8"
type input "0"
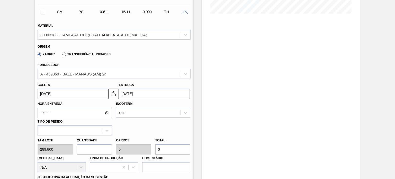
type input "3"
type input "0,094"
type input "869,4"
type input "32"
type input "1"
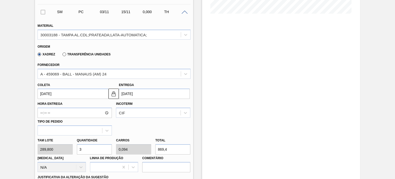
type input "9.273,6"
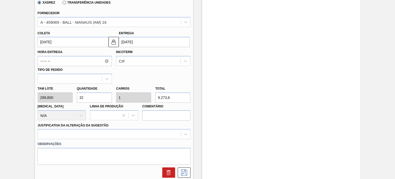
scroll to position [214, 0]
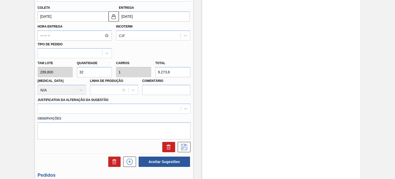
type input "32"
click at [95, 113] on div "Observações" at bounding box center [113, 126] width 157 height 26
click at [94, 107] on div at bounding box center [114, 108] width 153 height 10
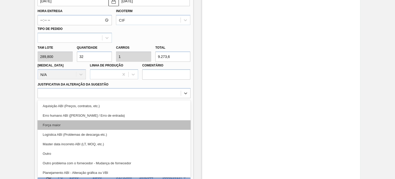
click at [76, 125] on div "Força maior" at bounding box center [114, 125] width 153 height 10
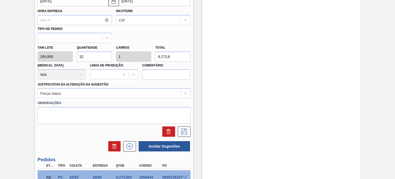
click at [80, 104] on label "Observações" at bounding box center [114, 102] width 153 height 7
click at [82, 110] on textarea at bounding box center [114, 115] width 153 height 17
paste textarea "Obs: Decisão contratual (Ball)"
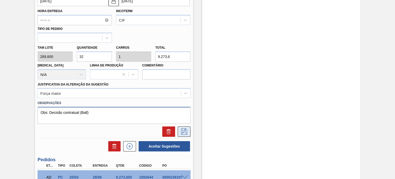
type textarea "Obs: Decisão contratual (Ball)"
click at [183, 133] on icon at bounding box center [184, 131] width 8 height 6
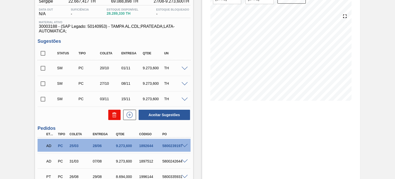
scroll to position [49, 0]
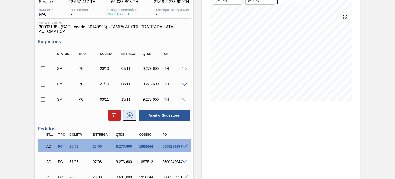
click at [125, 114] on icon at bounding box center [129, 115] width 8 height 6
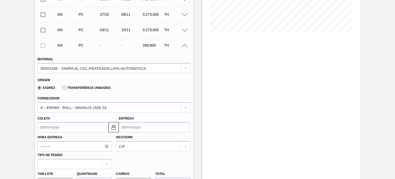
scroll to position [126, 0]
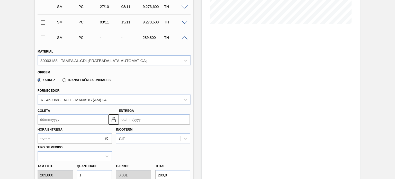
click at [129, 118] on input "Entrega" at bounding box center [154, 119] width 71 height 10
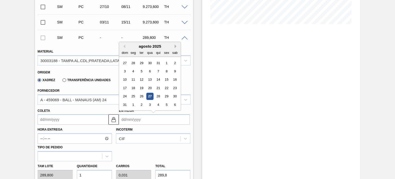
click at [176, 44] on button "Next Month" at bounding box center [177, 46] width 4 height 4
click at [176, 88] on div "22" at bounding box center [174, 87] width 7 height 7
type input "10/11/2025"
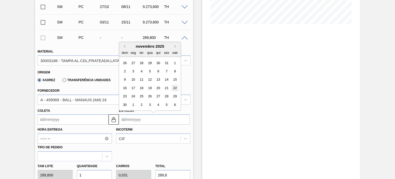
type input "[DATE]"
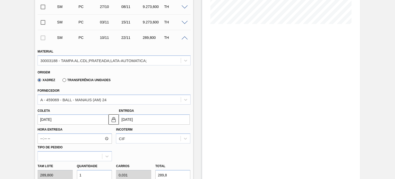
drag, startPoint x: 84, startPoint y: 174, endPoint x: 51, endPoint y: 177, distance: 33.0
click at [53, 177] on div "[PERSON_NAME] 289,800 Quantidade 1 Carros 0,031 Total 289,8 [MEDICAL_DATA] N/A …" at bounding box center [113, 179] width 157 height 37
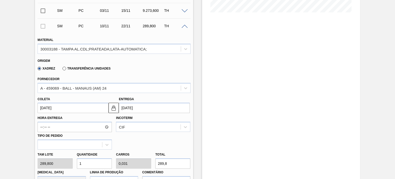
type input "3"
type input "0,094"
type input "869,4"
type input "32"
type input "1"
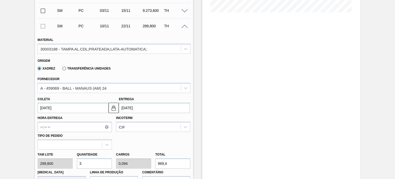
type input "9.273,6"
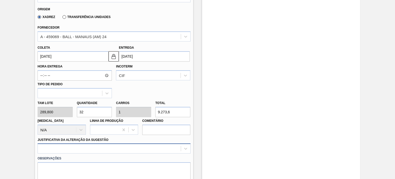
type input "32"
click at [115, 145] on div at bounding box center [114, 148] width 153 height 10
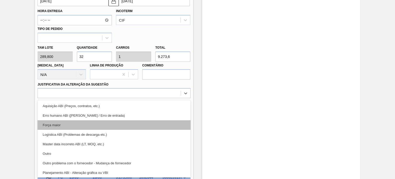
click at [85, 127] on div "Força maior" at bounding box center [114, 125] width 153 height 10
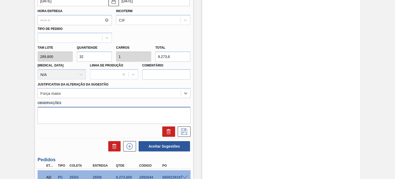
click at [90, 113] on textarea at bounding box center [114, 115] width 153 height 17
paste textarea "Obs: Decisão contratual (Ball)"
type textarea "Obs: Decisão contratual (Ball)"
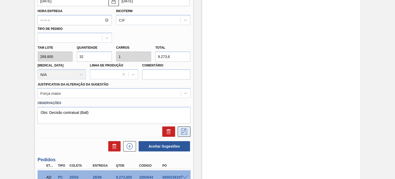
click at [188, 129] on button at bounding box center [184, 131] width 13 height 10
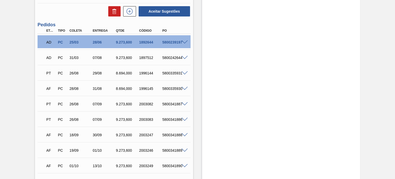
scroll to position [142, 0]
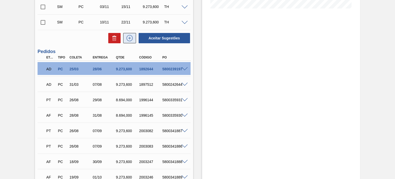
click at [127, 38] on icon at bounding box center [129, 38] width 8 height 6
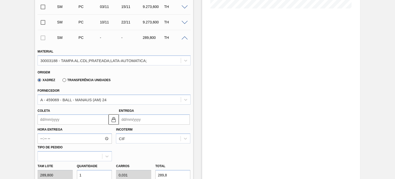
click at [135, 117] on input "Entrega" at bounding box center [154, 119] width 71 height 10
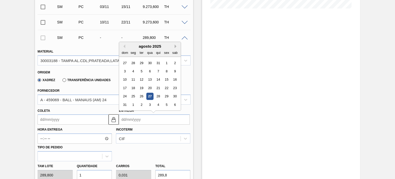
click at [176, 47] on button "Next Month" at bounding box center [177, 46] width 4 height 4
click at [176, 97] on div "29" at bounding box center [174, 96] width 7 height 7
type input "17/11/2025"
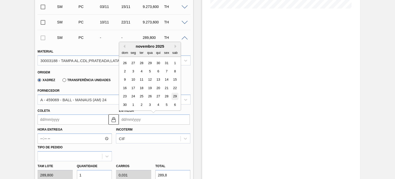
type input "[DATE]"
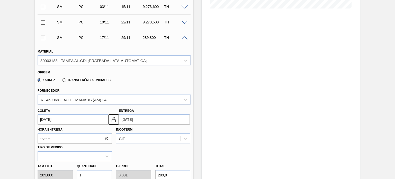
click at [52, 175] on div "[PERSON_NAME] 289,800 Quantidade 1 Carros 0,031 Total 289,8 [MEDICAL_DATA] N/A …" at bounding box center [113, 179] width 157 height 37
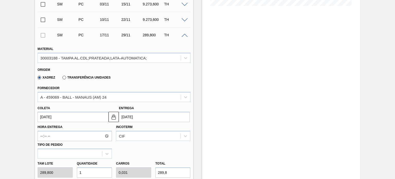
type input "3"
type input "0,094"
type input "869,4"
type input "32"
type input "1"
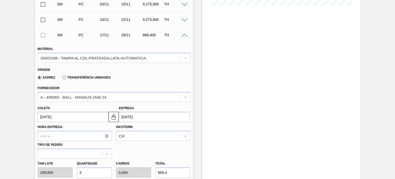
type input "9.273,6"
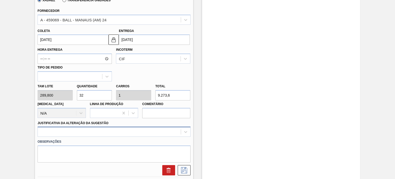
type input "32"
click at [113, 135] on div at bounding box center [114, 131] width 153 height 10
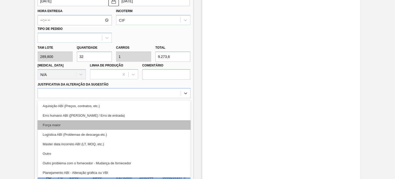
click at [65, 125] on div "Força maior" at bounding box center [114, 125] width 153 height 10
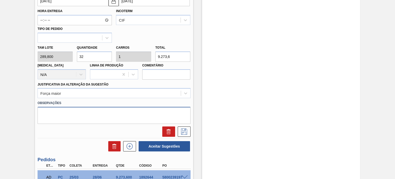
click at [144, 119] on textarea at bounding box center [114, 115] width 153 height 17
paste textarea "Obs: Decisão contratual (Ball)"
type textarea "Obs: Decisão contratual (Ball)"
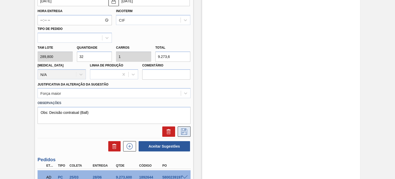
click at [182, 130] on icon at bounding box center [184, 131] width 8 height 6
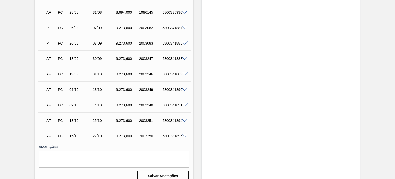
scroll to position [54, 0]
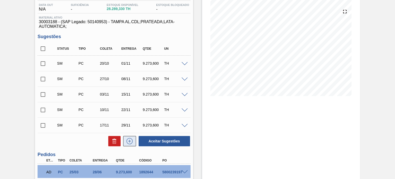
click at [130, 138] on icon at bounding box center [129, 141] width 6 height 6
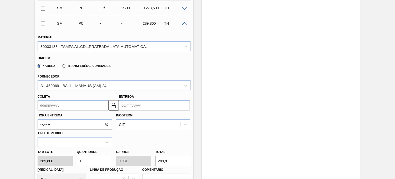
scroll to position [183, 0]
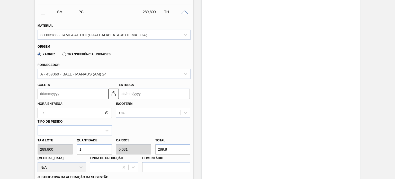
click at [137, 99] on div "Hora Entrega Incoterm CIF Tipo de pedido" at bounding box center [113, 117] width 157 height 37
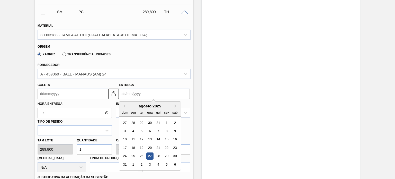
click at [139, 96] on input "Entrega" at bounding box center [154, 93] width 71 height 10
click at [175, 104] on button "Next Month" at bounding box center [177, 106] width 4 height 4
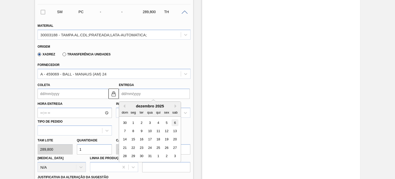
click at [175, 119] on div "6" at bounding box center [174, 122] width 7 height 7
type input "24/11/2025"
type input "[DATE]"
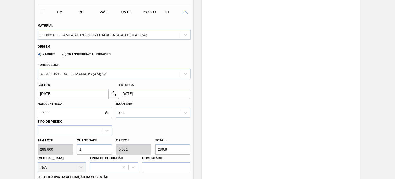
click at [54, 148] on div "[PERSON_NAME] 289,800 Quantidade 1 Carros 0,031 Total 289,8 [MEDICAL_DATA] N/A …" at bounding box center [113, 153] width 157 height 37
type input "3"
type input "0,094"
type input "869,4"
type input "32"
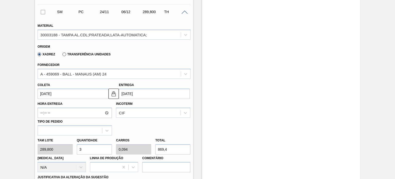
type input "1"
type input "9.273,6"
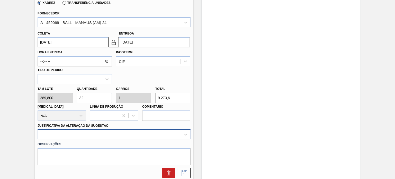
type input "32"
click at [102, 130] on div at bounding box center [114, 134] width 153 height 10
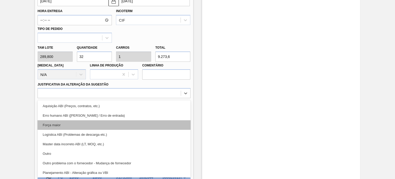
click at [89, 125] on div "Força maior" at bounding box center [114, 125] width 153 height 10
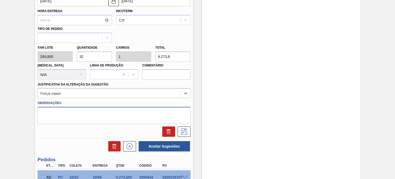
click at [93, 117] on textarea at bounding box center [114, 115] width 153 height 17
paste textarea "Obs: Decisão contratual (Ball)"
type textarea "Obs: Decisão contratual (Ball)"
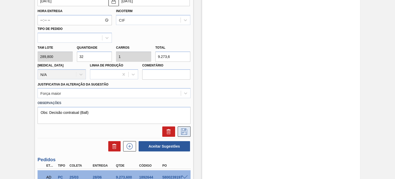
click at [185, 132] on icon at bounding box center [184, 131] width 8 height 6
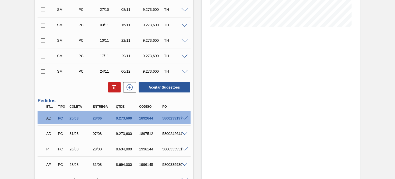
scroll to position [121, 0]
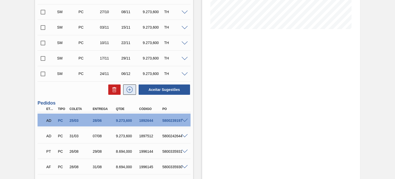
click at [130, 91] on icon at bounding box center [129, 89] width 8 height 6
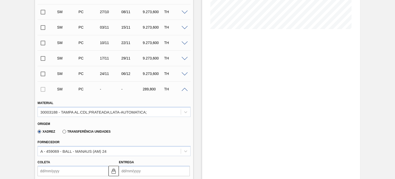
scroll to position [198, 0]
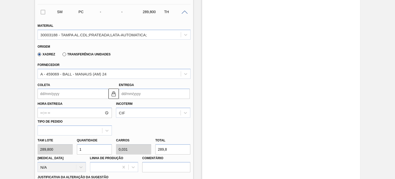
click at [145, 94] on input "Entrega" at bounding box center [154, 93] width 71 height 10
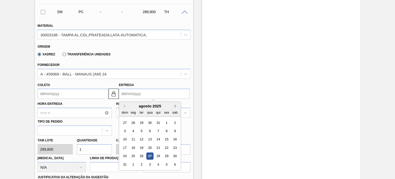
click at [176, 105] on button "Next Month" at bounding box center [177, 106] width 4 height 4
click at [177, 131] on div "13" at bounding box center [174, 130] width 7 height 7
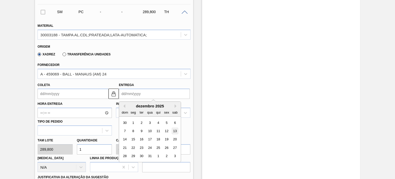
type input "01/12/2025"
type input "[DATE]"
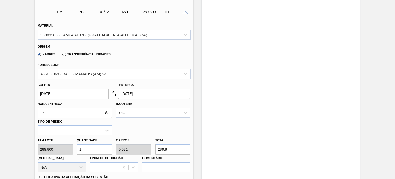
click at [55, 150] on div "[PERSON_NAME] 289,800 Quantidade 1 Carros 0,031 Total 289,8 [MEDICAL_DATA] N/A …" at bounding box center [113, 153] width 157 height 37
type input "3"
type input "0,094"
type input "869,4"
type input "32"
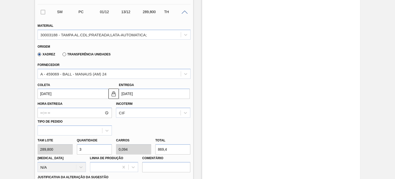
type input "1"
type input "9.273,6"
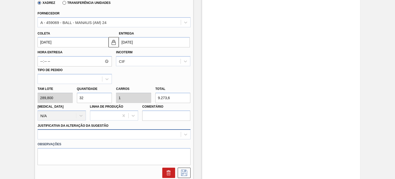
type input "32"
click at [102, 132] on div at bounding box center [114, 134] width 153 height 10
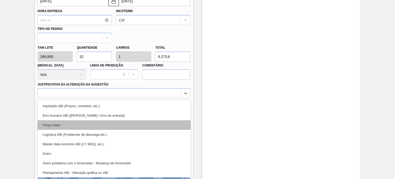
click at [80, 123] on div "Força maior" at bounding box center [114, 125] width 153 height 10
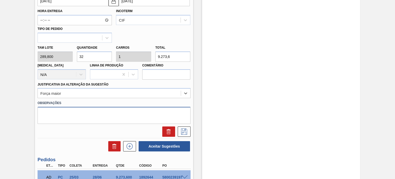
click at [85, 117] on textarea at bounding box center [114, 115] width 153 height 17
paste textarea "Obs: Decisão contratual (Ball)"
type textarea "Obs: Decisão contratual (Ball)"
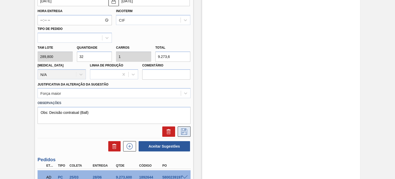
click at [184, 133] on icon at bounding box center [184, 131] width 8 height 6
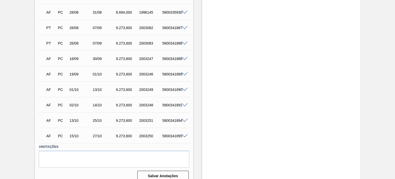
scroll to position [162, 0]
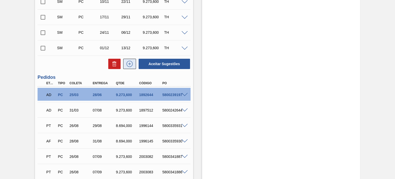
click at [129, 66] on icon at bounding box center [129, 64] width 8 height 6
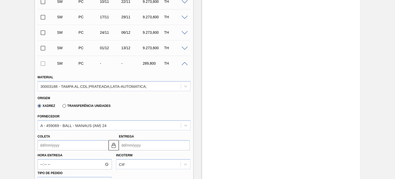
click at [147, 141] on input "Entrega" at bounding box center [154, 145] width 71 height 10
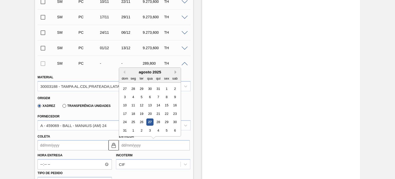
click at [177, 70] on button "Next Month" at bounding box center [177, 72] width 4 height 4
click at [175, 104] on div "20" at bounding box center [174, 105] width 7 height 7
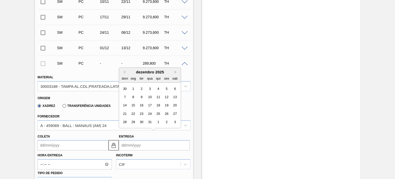
type input "08/12/2025"
type input "20/12/2025"
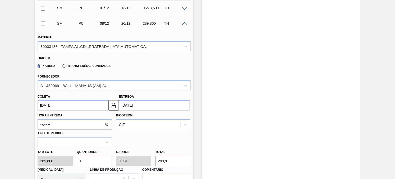
scroll to position [240, 0]
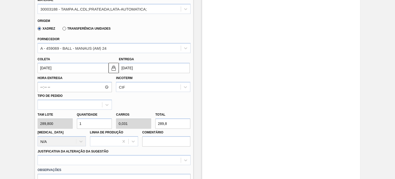
click at [52, 124] on div "[PERSON_NAME] 289,800 Quantidade 1 Carros 0,031 Total 289,8 [MEDICAL_DATA] N/A …" at bounding box center [113, 128] width 157 height 37
type input "3"
type input "0,094"
type input "869,4"
type input "32"
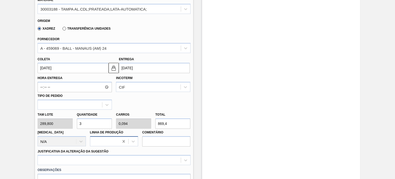
type input "1"
type input "9.273,6"
type input "32"
click at [117, 159] on div at bounding box center [114, 160] width 153 height 10
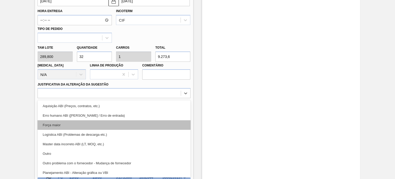
click at [81, 124] on div "Força maior" at bounding box center [114, 125] width 153 height 10
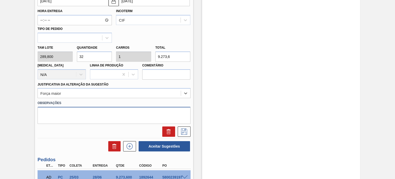
click at [108, 117] on textarea at bounding box center [114, 115] width 153 height 17
paste textarea "Obs: Decisão contratual (Ball)"
type textarea "Obs: Decisão contratual (Ball)"
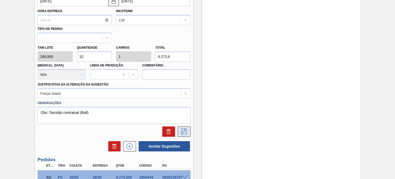
click at [187, 131] on icon at bounding box center [184, 131] width 8 height 6
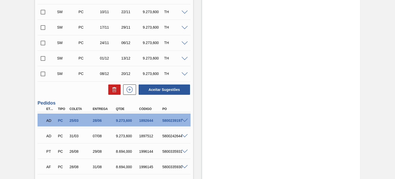
scroll to position [75, 0]
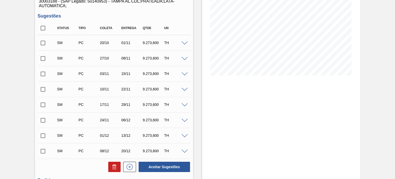
click at [43, 29] on input "checkbox" at bounding box center [43, 28] width 11 height 11
checkbox input "true"
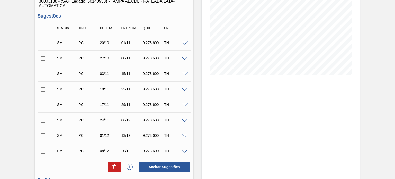
checkbox input "true"
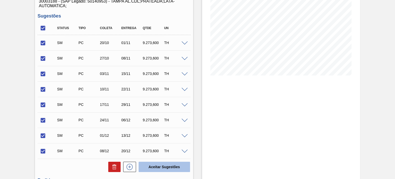
click at [159, 164] on button "Aceitar Sugestões" at bounding box center [164, 166] width 51 height 10
checkbox input "false"
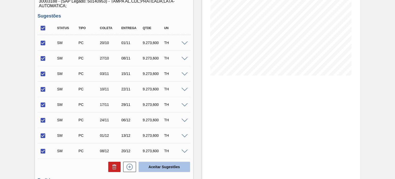
checkbox input "false"
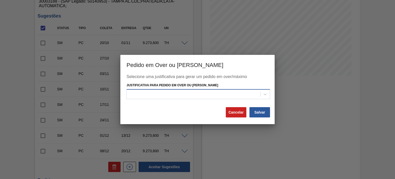
click at [178, 97] on div at bounding box center [193, 93] width 133 height 7
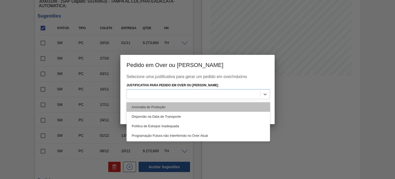
click at [171, 104] on div "Anomalia de Produção" at bounding box center [197, 107] width 143 height 10
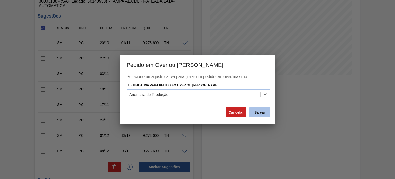
click at [258, 111] on button "Salvar" at bounding box center [259, 112] width 21 height 10
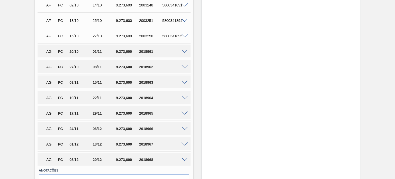
scroll to position [307, 0]
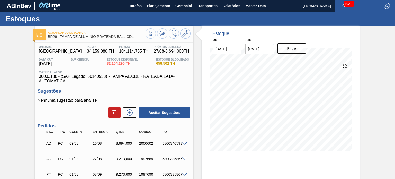
scroll to position [26, 0]
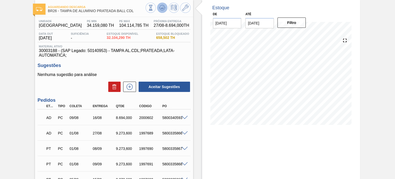
click at [159, 7] on icon at bounding box center [162, 8] width 6 height 6
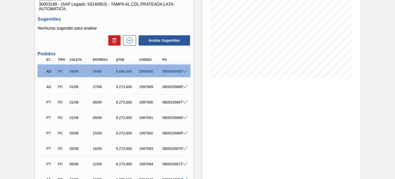
scroll to position [77, 0]
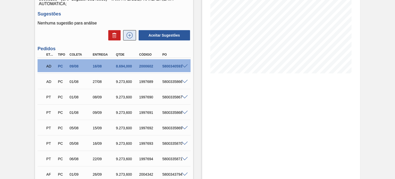
click at [127, 38] on icon at bounding box center [129, 35] width 8 height 6
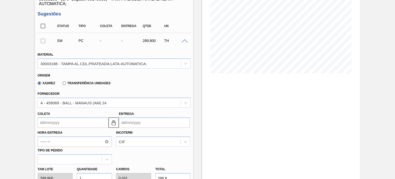
scroll to position [129, 0]
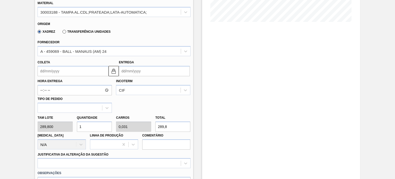
click at [139, 71] on input "Entrega" at bounding box center [154, 71] width 71 height 10
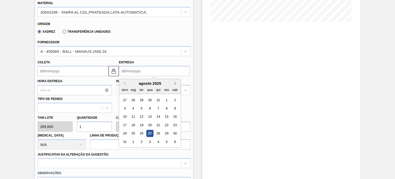
click at [175, 82] on button "Next Month" at bounding box center [177, 83] width 4 height 4
click at [175, 98] on div "1" at bounding box center [174, 99] width 7 height 7
type input "07/10/2025"
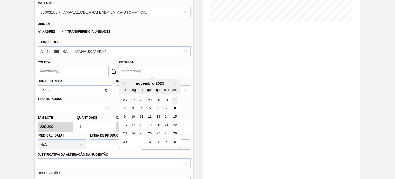
type input "[DATE]"
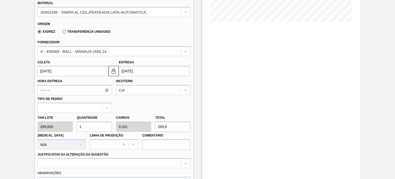
click at [53, 129] on div "Tam lote 289,800 Quantidade 1 Carros 0,031 Total 289,8 [MEDICAL_DATA] N/A Linha…" at bounding box center [113, 131] width 157 height 37
type input "3"
type input "0,094"
type input "869,4"
type input "32"
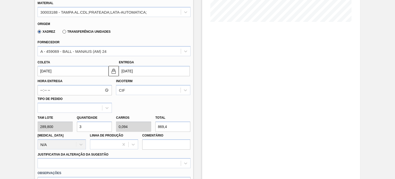
type input "1"
type input "9.273,6"
type input "32"
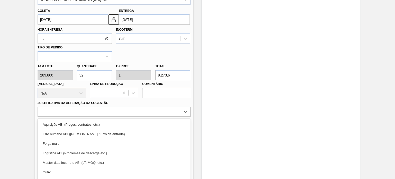
click at [95, 111] on div "option Erro humano ABI (Cálculo / Erro de entrada) focused, 2 of 18. 18 results…" at bounding box center [114, 111] width 153 height 10
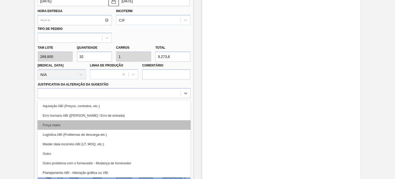
click at [72, 123] on div "Força maior" at bounding box center [114, 125] width 153 height 10
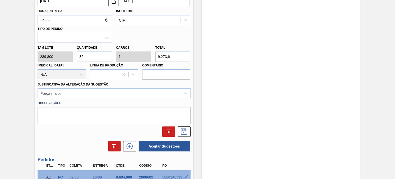
click at [97, 109] on textarea at bounding box center [114, 115] width 153 height 17
paste textarea "Obs: Decisão contratual (Ball)"
type textarea "Obs: Decisão contratual (Ball)"
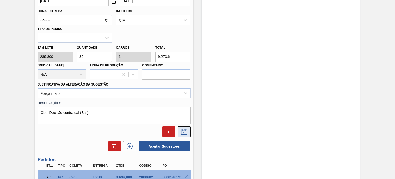
click at [182, 128] on icon at bounding box center [184, 131] width 6 height 6
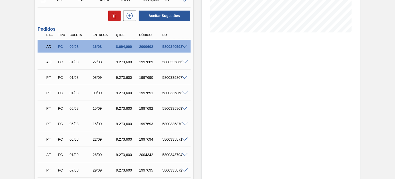
scroll to position [44, 0]
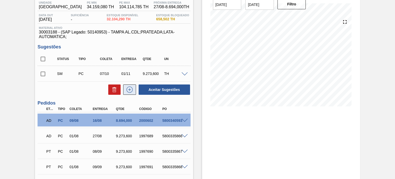
click at [126, 89] on icon at bounding box center [129, 89] width 8 height 6
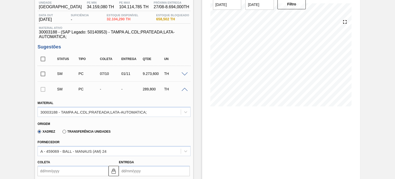
click at [139, 167] on input "Entrega" at bounding box center [154, 171] width 71 height 10
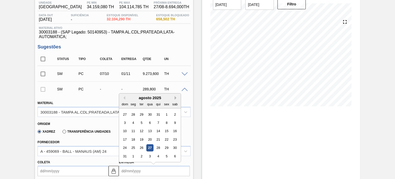
click at [177, 98] on button "Next Month" at bounding box center [177, 98] width 4 height 4
click at [177, 121] on div "8" at bounding box center [174, 122] width 7 height 7
type input "14/10/2025"
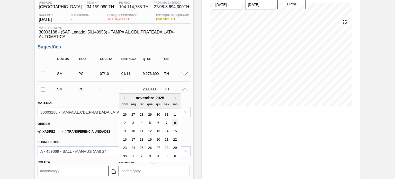
type input "[DATE]"
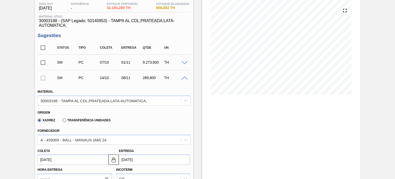
scroll to position [121, 0]
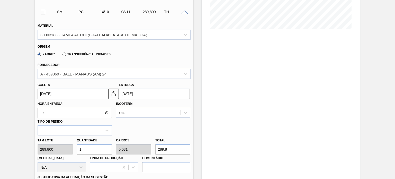
click at [66, 148] on div "Tam lote 289,800 Quantidade 1 Carros 0,031 Total 289,8 [MEDICAL_DATA] N/A Linha…" at bounding box center [113, 153] width 157 height 37
type input "3"
type input "0,094"
type input "869,4"
type input "32"
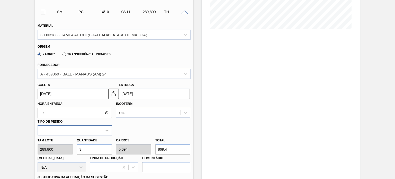
type input "1"
type input "9.273,6"
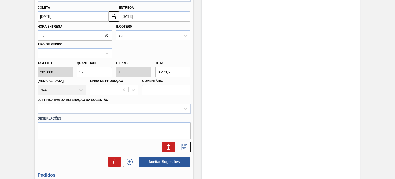
type input "32"
click at [88, 105] on div at bounding box center [114, 108] width 153 height 10
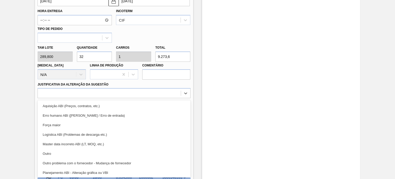
click at [73, 123] on div "Força maior" at bounding box center [114, 125] width 153 height 10
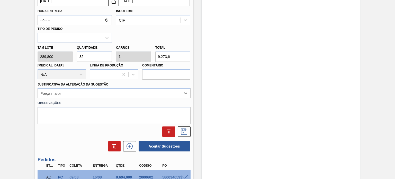
click at [83, 116] on textarea at bounding box center [114, 115] width 153 height 17
paste textarea "Obs: Decisão contratual (Ball)"
type textarea "Obs: Decisão contratual (Ball)"
click at [191, 128] on div at bounding box center [113, 131] width 157 height 10
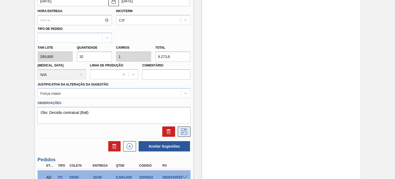
click at [180, 133] on icon at bounding box center [184, 131] width 8 height 6
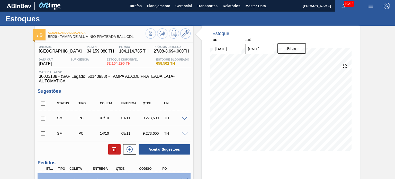
scroll to position [77, 0]
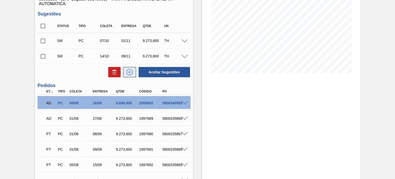
click at [129, 75] on icon at bounding box center [129, 72] width 6 height 6
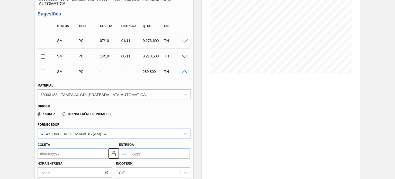
click at [142, 155] on input "Entrega" at bounding box center [154, 153] width 71 height 10
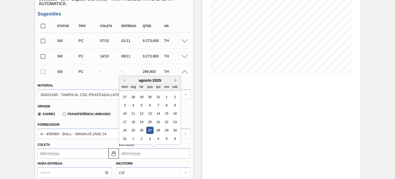
click at [176, 80] on button "Next Month" at bounding box center [177, 80] width 4 height 4
click at [176, 112] on div "15" at bounding box center [174, 113] width 7 height 7
type input "21/10/2025"
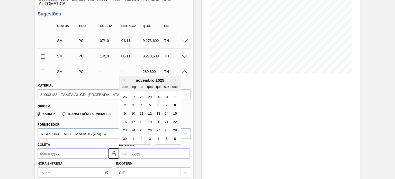
type input "[DATE]"
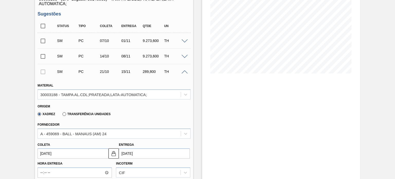
scroll to position [154, 0]
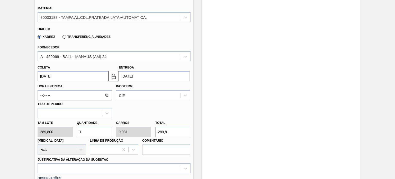
click at [60, 132] on div "Tam lote 289,800 Quantidade 1 Carros 0,031 Total 289,8 [MEDICAL_DATA] N/A Linha…" at bounding box center [113, 136] width 157 height 37
type input "3"
type input "0,094"
type input "869,4"
type input "32"
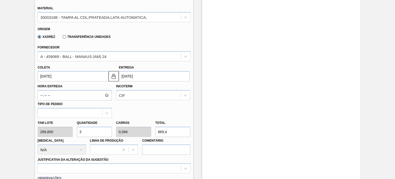
type input "1"
type input "9.273,6"
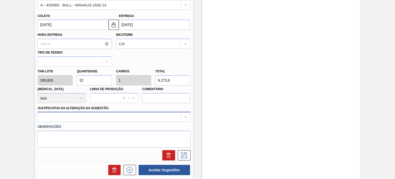
type input "32"
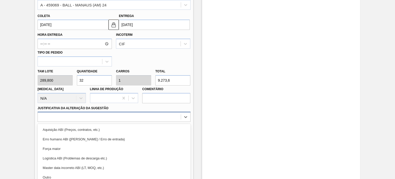
click at [95, 121] on div "option Força maior focused, 3 of 18. 18 results available. Use Up and Down to c…" at bounding box center [114, 117] width 153 height 10
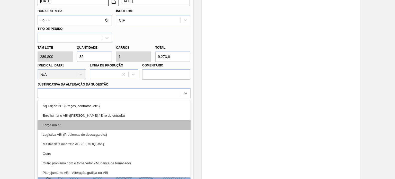
click at [76, 122] on div "Força maior" at bounding box center [114, 125] width 153 height 10
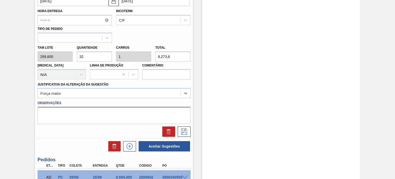
click at [83, 111] on textarea at bounding box center [114, 115] width 153 height 17
paste textarea "Obs: Decisão contratual (Ball)"
type textarea "Obs: Decisão contratual (Ball)"
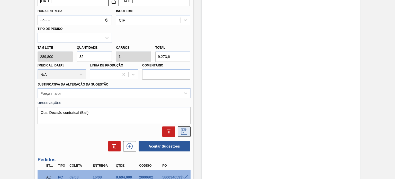
click at [181, 130] on icon at bounding box center [184, 131] width 8 height 6
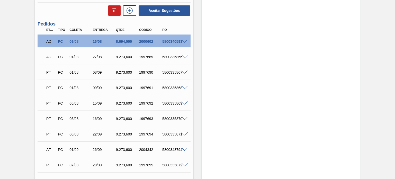
scroll to position [75, 0]
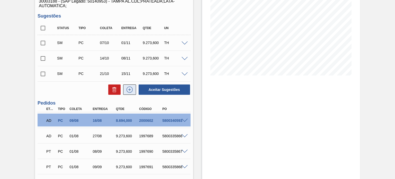
click at [130, 88] on icon at bounding box center [129, 89] width 8 height 6
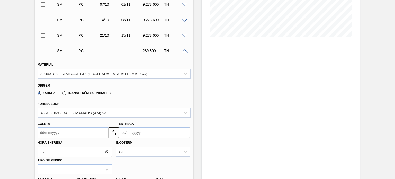
scroll to position [152, 0]
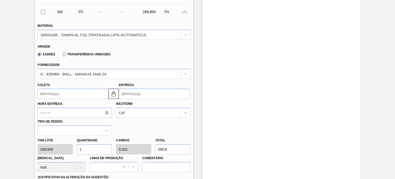
click at [152, 95] on input "Entrega" at bounding box center [154, 93] width 71 height 10
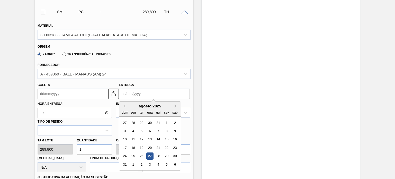
click at [175, 107] on button "Next Month" at bounding box center [177, 106] width 4 height 4
click at [172, 149] on div "22" at bounding box center [174, 147] width 7 height 7
type input "28/10/2025"
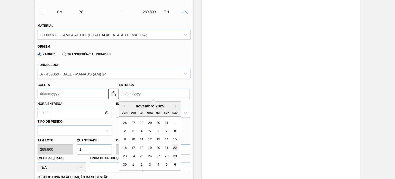
type input "[DATE]"
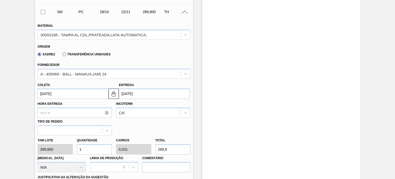
click at [65, 151] on div "Tam lote 289,800 Quantidade 1 Carros 0,031 Total 289,8 [MEDICAL_DATA] N/A Linha…" at bounding box center [113, 153] width 157 height 37
type input "3"
type input "0,094"
type input "869,4"
type input "32"
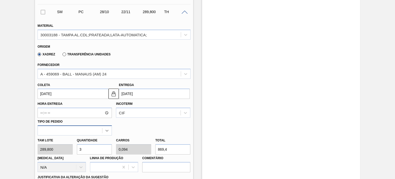
type input "1"
type input "9.273,6"
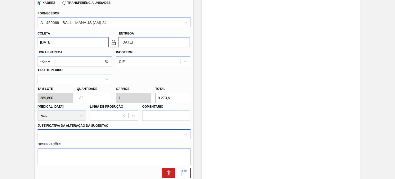
type input "32"
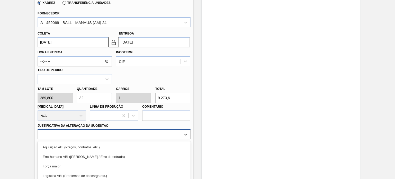
click at [96, 135] on div "option Logística ABI (Problemas de descarga etc.) focused, 4 of 18. 18 results …" at bounding box center [114, 134] width 153 height 10
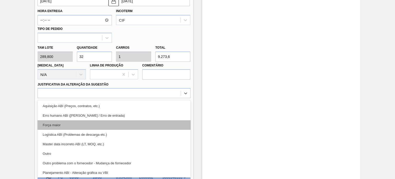
click at [69, 125] on div "Força maior" at bounding box center [114, 125] width 153 height 10
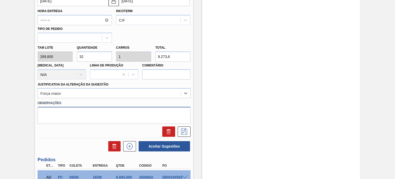
click at [77, 117] on textarea at bounding box center [114, 115] width 153 height 17
paste textarea "Obs: Decisão contratual (Ball)"
type textarea "Obs: Decisão contratual (Ball)"
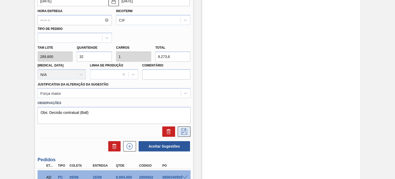
click at [189, 128] on button at bounding box center [184, 131] width 13 height 10
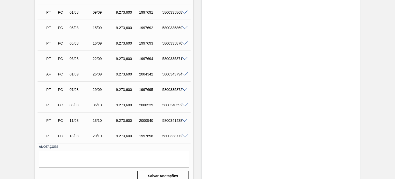
scroll to position [116, 0]
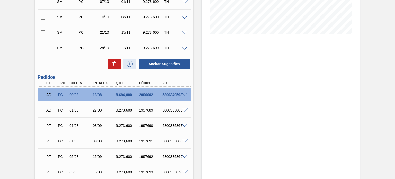
click at [128, 63] on icon at bounding box center [129, 64] width 8 height 6
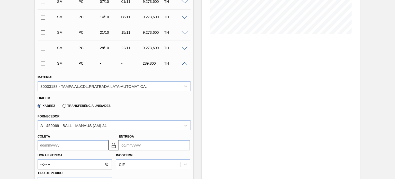
click at [142, 147] on input "Entrega" at bounding box center [154, 145] width 71 height 10
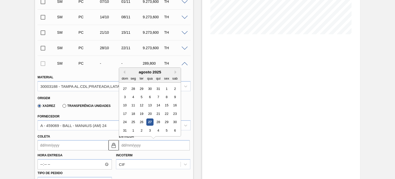
click at [175, 74] on div "dom seg ter qua qui sex sab" at bounding box center [150, 78] width 62 height 8
click at [175, 72] on button "Next Month" at bounding box center [177, 72] width 4 height 4
click at [175, 122] on div "29" at bounding box center [174, 122] width 7 height 7
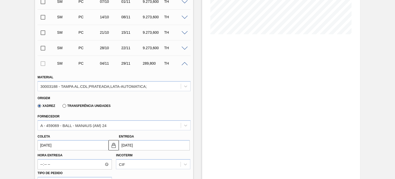
type input "04/11/2025"
type input "[DATE]"
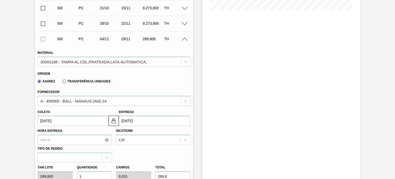
scroll to position [168, 0]
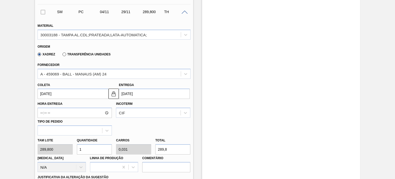
click at [69, 148] on div "Tam lote 289,800 Quantidade 1 Carros 0,031 Total 289,8 [MEDICAL_DATA] N/A Linha…" at bounding box center [113, 153] width 157 height 37
type input "3"
type input "0,094"
type input "869,4"
type input "32"
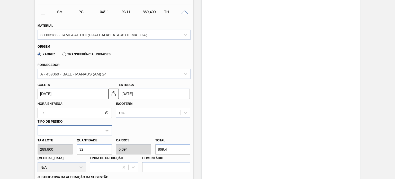
type input "1"
type input "9.273,6"
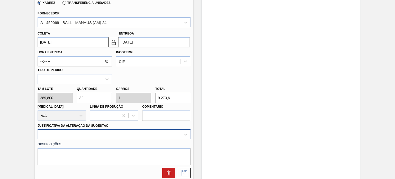
type input "32"
click at [81, 136] on div at bounding box center [114, 134] width 153 height 10
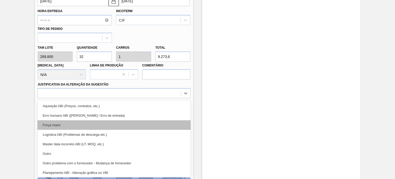
click at [81, 122] on div "Força maior" at bounding box center [114, 125] width 153 height 10
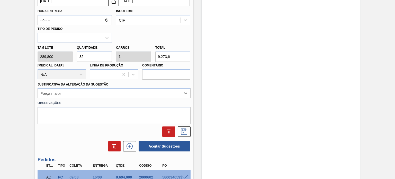
click at [83, 115] on textarea at bounding box center [114, 115] width 153 height 17
paste textarea "Obs: Decisão contratual (Ball)"
type textarea "Obs: Decisão contratual (Ball)"
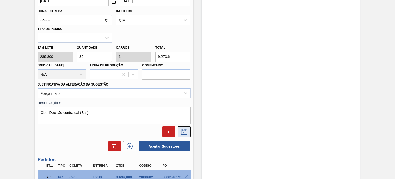
click at [185, 130] on icon at bounding box center [184, 131] width 8 height 6
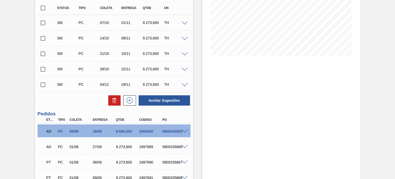
scroll to position [54, 0]
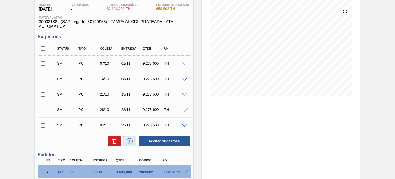
click at [128, 141] on icon at bounding box center [129, 141] width 8 height 6
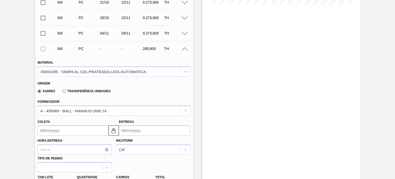
scroll to position [157, 0]
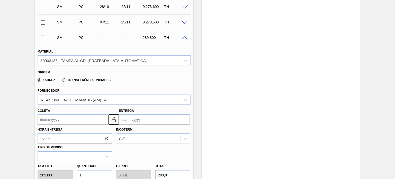
click at [148, 121] on input "Entrega" at bounding box center [154, 119] width 71 height 10
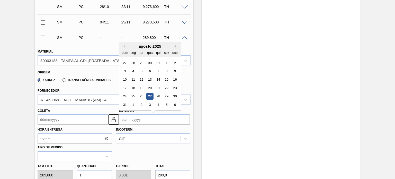
click at [176, 48] on button "Next Month" at bounding box center [177, 46] width 4 height 4
click at [177, 62] on div "6" at bounding box center [174, 62] width 7 height 7
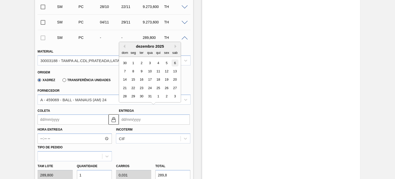
type input "11/11/2025"
type input "[DATE]"
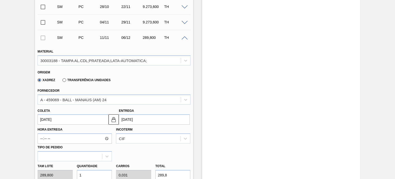
drag, startPoint x: 89, startPoint y: 175, endPoint x: 63, endPoint y: 175, distance: 26.0
click at [63, 175] on div "Tam lote 289,800 Quantidade 1 Carros 0,031 Total 289,8 [MEDICAL_DATA] N/A Linha…" at bounding box center [113, 179] width 157 height 37
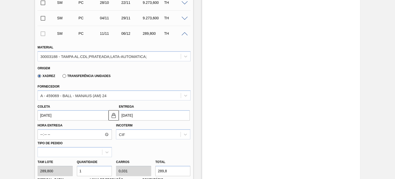
type input "3"
type input "0,094"
type input "869,4"
type input "32"
type input "1"
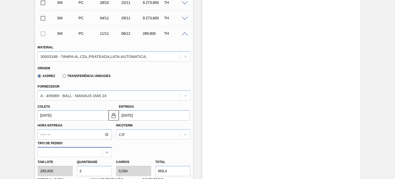
type input "9.273,6"
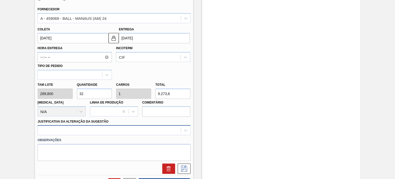
type input "32"
click at [118, 129] on div at bounding box center [114, 130] width 153 height 10
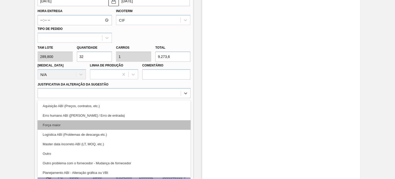
click at [89, 122] on div "Força maior" at bounding box center [114, 125] width 153 height 10
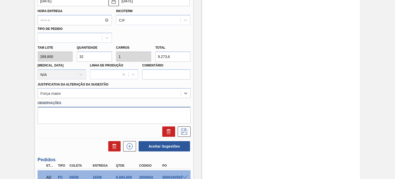
drag, startPoint x: 89, startPoint y: 117, endPoint x: 136, endPoint y: 119, distance: 46.8
click at [89, 117] on textarea at bounding box center [114, 115] width 153 height 17
paste textarea "Obs: Decisão contratual (Ball)"
type textarea "Obs: Decisão contratual (Ball)"
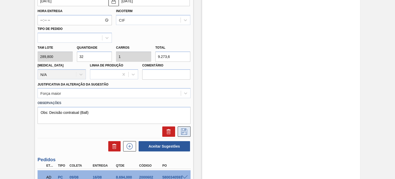
click at [185, 129] on icon at bounding box center [184, 131] width 3 height 4
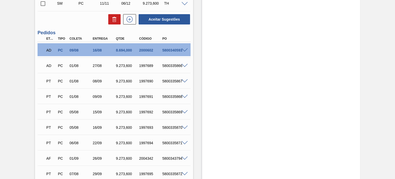
scroll to position [147, 0]
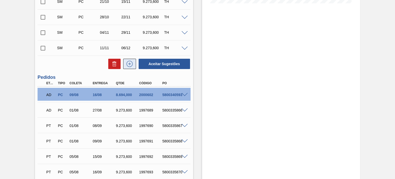
click at [126, 66] on icon at bounding box center [129, 64] width 8 height 6
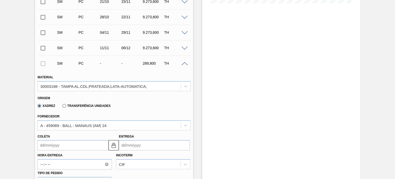
click at [132, 145] on input "Entrega" at bounding box center [154, 145] width 71 height 10
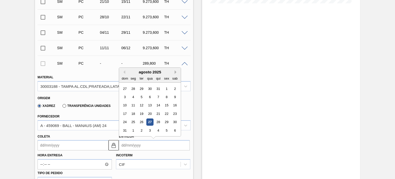
click at [177, 71] on button "Next Month" at bounding box center [177, 72] width 4 height 4
click at [174, 96] on div "13" at bounding box center [174, 96] width 7 height 7
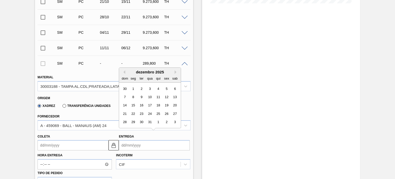
type input "18/11/2025"
type input "13/12/2025"
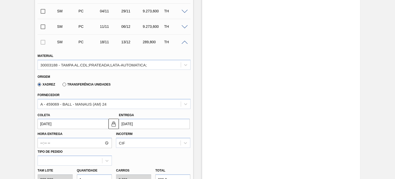
scroll to position [198, 0]
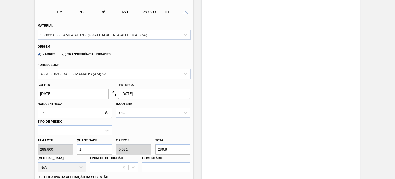
click at [57, 145] on div "Tam lote 289,800 Quantidade 1 Carros 0,031 Total 289,8 [MEDICAL_DATA] N/A Linha…" at bounding box center [113, 153] width 157 height 37
type input "3"
type input "0,094"
type input "869,4"
type input "32"
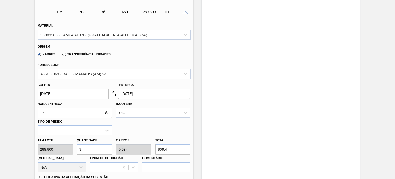
type input "1"
type input "9.273,6"
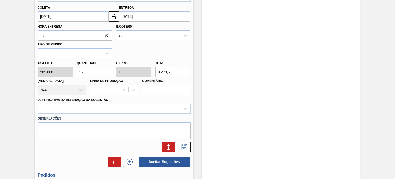
type input "32"
click at [110, 113] on div "Observações" at bounding box center [113, 126] width 157 height 26
click at [111, 112] on div at bounding box center [114, 108] width 153 height 10
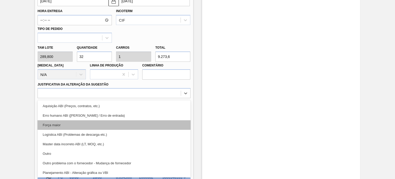
click at [92, 121] on div "Força maior" at bounding box center [114, 125] width 153 height 10
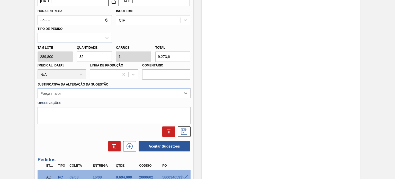
click at [95, 102] on label "Observações" at bounding box center [114, 102] width 153 height 7
click at [95, 110] on textarea at bounding box center [114, 115] width 153 height 17
paste textarea "Obs: Decisão contratual (Ball)"
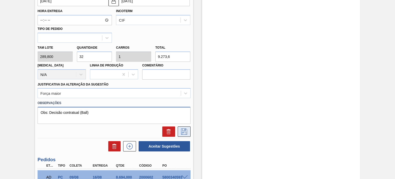
type textarea "Obs: Decisão contratual (Ball)"
click at [186, 133] on icon at bounding box center [184, 131] width 8 height 6
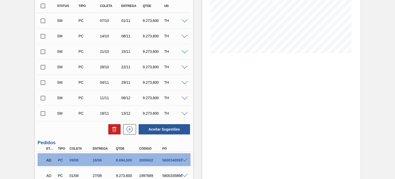
scroll to position [85, 0]
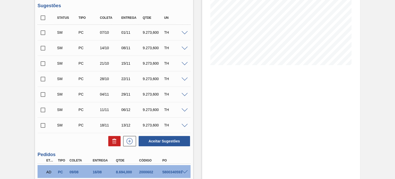
click at [42, 18] on input "checkbox" at bounding box center [43, 17] width 11 height 11
checkbox input "true"
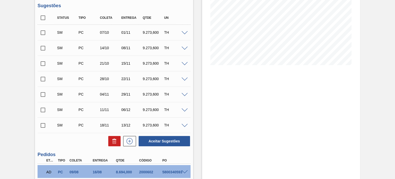
checkbox input "true"
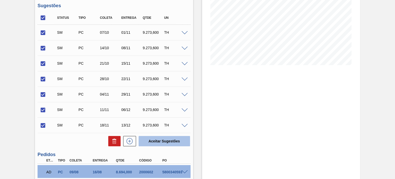
click at [155, 144] on button "Aceitar Sugestões" at bounding box center [164, 141] width 51 height 10
checkbox input "false"
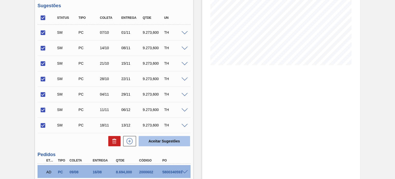
checkbox input "false"
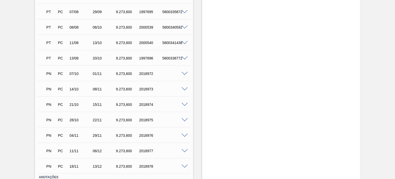
scroll to position [137, 0]
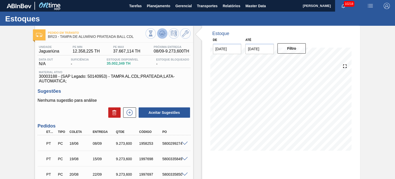
click at [161, 37] on button at bounding box center [162, 33] width 10 height 10
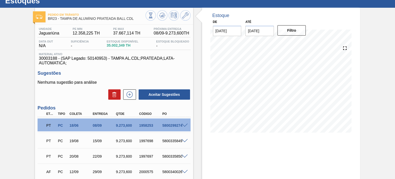
scroll to position [26, 0]
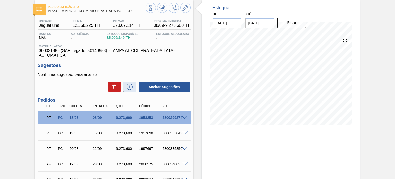
click at [130, 90] on icon at bounding box center [129, 87] width 6 height 6
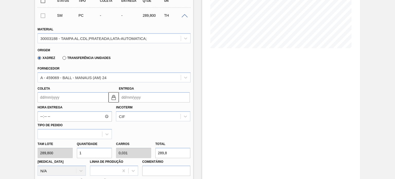
scroll to position [103, 0]
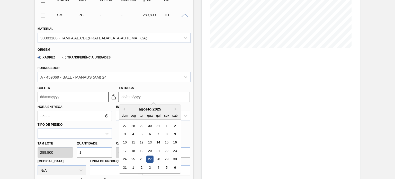
click at [144, 98] on input "Entrega" at bounding box center [154, 97] width 71 height 10
click at [177, 108] on button "Next Month" at bounding box center [177, 109] width 4 height 4
click at [177, 124] on div "1" at bounding box center [174, 125] width 7 height 7
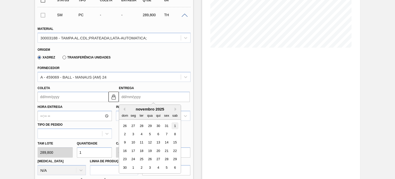
type input "[DATE]"
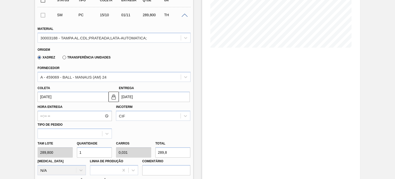
click at [60, 155] on div "Tam lote 289,800 Quantidade 1 Carros 0,031 Total 289,8 [MEDICAL_DATA] N/A Linha…" at bounding box center [113, 156] width 157 height 37
type input "3"
type input "0,094"
type input "869,4"
type input "32"
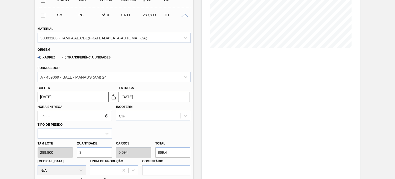
type input "1"
type input "9.273,6"
type input "32"
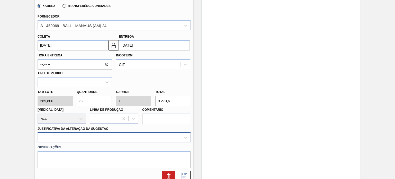
click at [84, 141] on div at bounding box center [114, 137] width 153 height 10
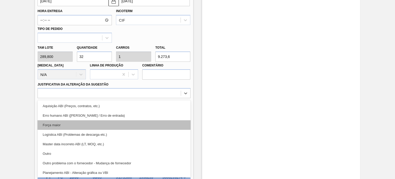
click at [69, 125] on div "Força maior" at bounding box center [114, 125] width 153 height 10
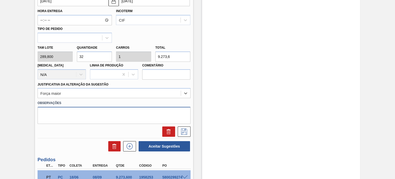
click at [82, 120] on textarea at bounding box center [114, 115] width 153 height 17
paste textarea "Obs: Decisão contratual (Ball)"
type textarea "Obs: Decisão contratual (Ball)"
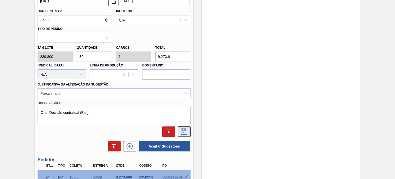
click at [186, 132] on icon at bounding box center [184, 131] width 8 height 6
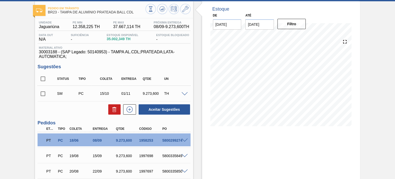
scroll to position [0, 0]
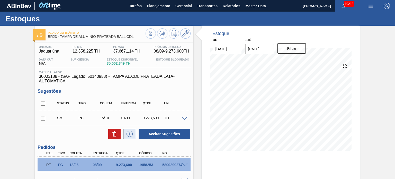
click at [130, 132] on icon at bounding box center [129, 134] width 8 height 6
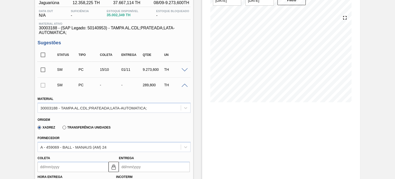
scroll to position [77, 0]
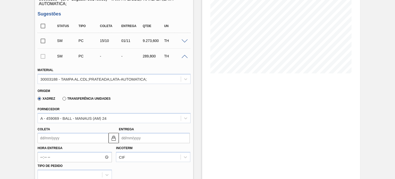
click at [154, 135] on input "Entrega" at bounding box center [154, 138] width 71 height 10
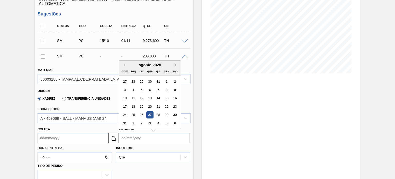
click at [176, 63] on button "Next Month" at bounding box center [177, 65] width 4 height 4
click at [174, 90] on div "8" at bounding box center [174, 89] width 7 height 7
type input "[DATE]"
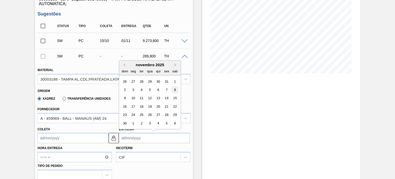
type input "[DATE]"
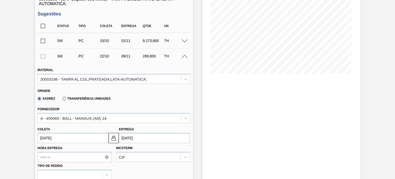
scroll to position [129, 0]
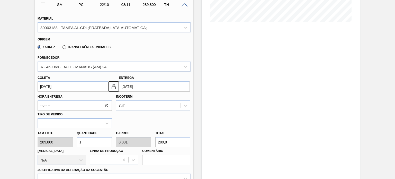
click at [63, 141] on div "Tam lote 289,800 Quantidade 1 Carros 0,031 Total 289,8 [MEDICAL_DATA] N/A Linha…" at bounding box center [113, 146] width 157 height 37
type input "3"
type input "0,094"
type input "869,4"
type input "32"
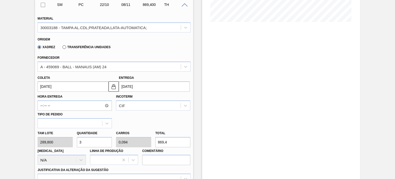
type input "1"
type input "9.273,6"
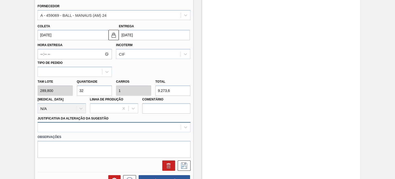
type input "32"
click at [105, 129] on div at bounding box center [114, 127] width 153 height 10
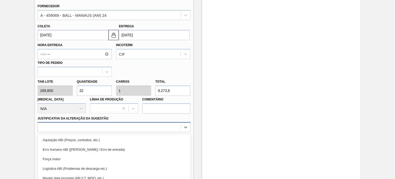
scroll to position [214, 0]
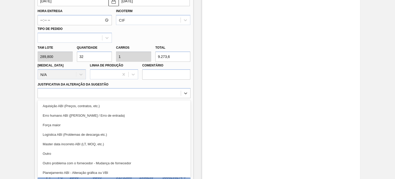
click at [90, 123] on div "Força maior" at bounding box center [114, 125] width 153 height 10
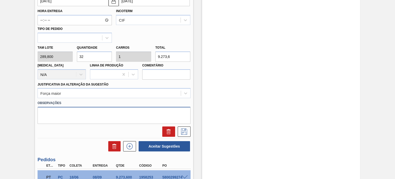
click at [91, 116] on textarea at bounding box center [114, 115] width 153 height 17
paste textarea "Obs: Decisão contratual (Ball)"
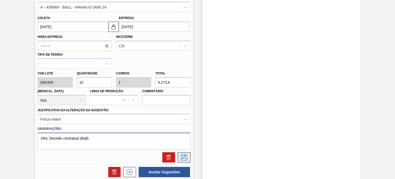
type textarea "Obs: Decisão contratual (Ball)"
click at [179, 154] on button at bounding box center [184, 157] width 13 height 10
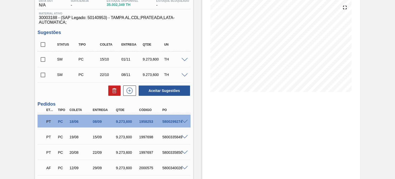
scroll to position [14, 0]
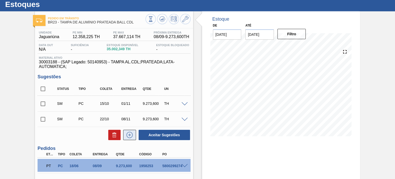
click at [135, 131] on button at bounding box center [129, 135] width 13 height 10
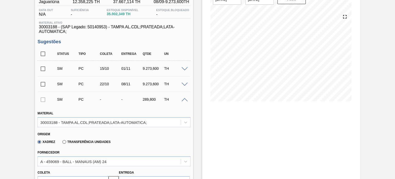
scroll to position [92, 0]
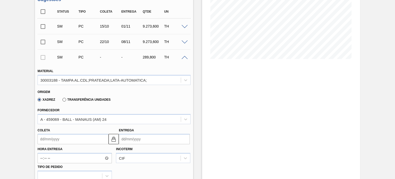
click at [151, 134] on input "Entrega" at bounding box center [154, 139] width 71 height 10
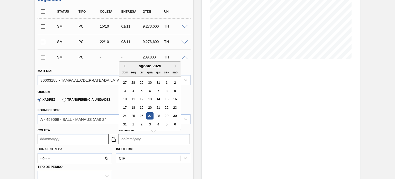
click at [176, 63] on div "agosto 2025" at bounding box center [150, 65] width 62 height 4
click at [176, 64] on button "Next Month" at bounding box center [177, 66] width 4 height 4
click at [175, 98] on div "15" at bounding box center [174, 99] width 7 height 7
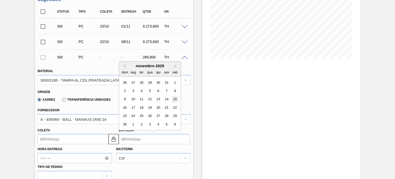
type input "[DATE]"
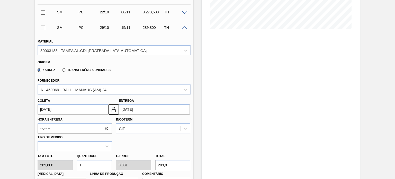
scroll to position [143, 0]
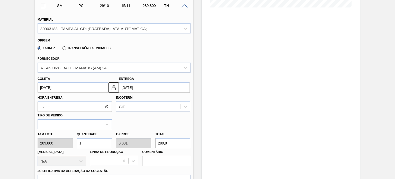
click at [60, 143] on div "Tam lote 289,800 Quantidade 1 Carros 0,031 Total 289,8 [MEDICAL_DATA] N/A Linha…" at bounding box center [113, 147] width 157 height 37
type input "3"
type input "0,094"
type input "869,4"
type input "32"
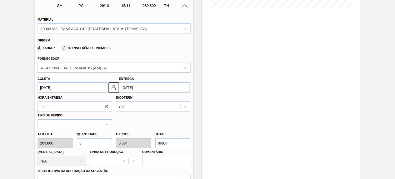
type input "1"
type input "9.273,6"
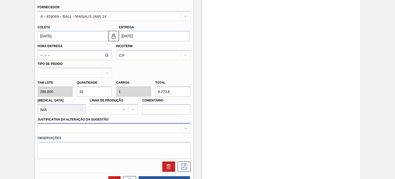
type input "32"
click at [112, 126] on div at bounding box center [114, 128] width 153 height 10
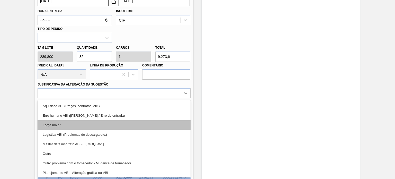
click at [86, 123] on div "Força maior" at bounding box center [114, 125] width 153 height 10
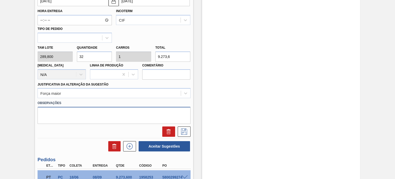
click at [94, 114] on textarea at bounding box center [114, 115] width 153 height 17
paste textarea "Obs: Decisão contratual (Ball)"
type textarea "Obs: Decisão contratual (Ball)"
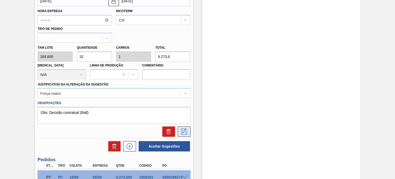
click at [180, 128] on icon at bounding box center [184, 131] width 8 height 6
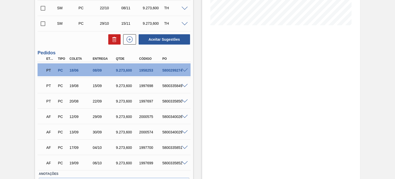
scroll to position [56, 0]
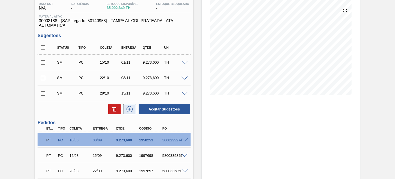
click at [131, 109] on icon at bounding box center [129, 109] width 8 height 6
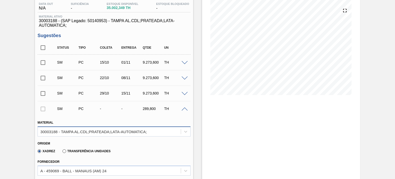
scroll to position [107, 0]
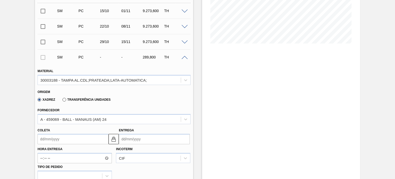
click at [121, 134] on input "Entrega" at bounding box center [154, 139] width 71 height 10
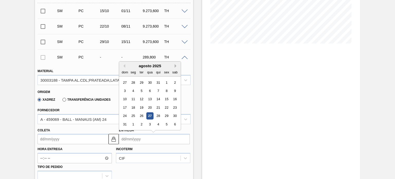
click at [175, 66] on button "Next Month" at bounding box center [177, 66] width 4 height 4
click at [176, 105] on div "22" at bounding box center [174, 107] width 7 height 7
type input "[DATE]"
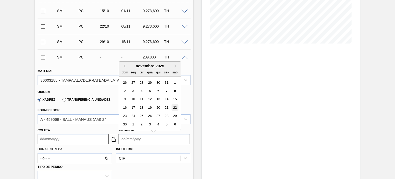
type input "[DATE]"
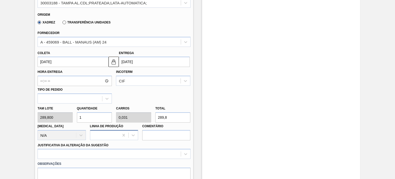
scroll to position [184, 0]
click at [61, 121] on div "Tam lote 289,800 Quantidade 1 Carros 0,031 Total 289,8 [MEDICAL_DATA] N/A Linha…" at bounding box center [113, 121] width 157 height 37
type input "3"
type input "0,094"
type input "869,4"
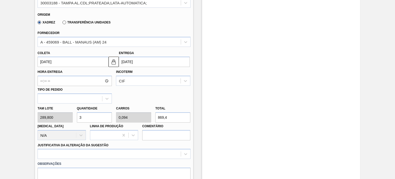
type input "32"
type input "1"
type input "9.273,6"
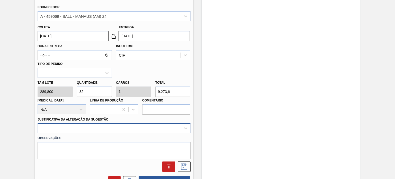
type input "32"
click at [103, 127] on div at bounding box center [114, 128] width 153 height 10
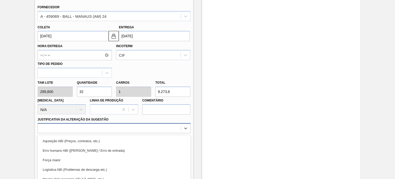
scroll to position [245, 0]
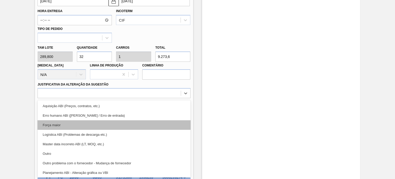
click at [76, 125] on div "Força maior" at bounding box center [114, 125] width 153 height 10
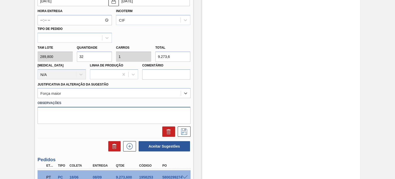
click at [83, 115] on textarea at bounding box center [114, 115] width 153 height 17
paste textarea "Obs: Decisão contratual (Ball)"
type textarea "Obs: Decisão contratual (Ball)"
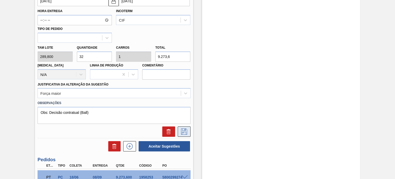
click at [182, 130] on icon at bounding box center [184, 131] width 8 height 6
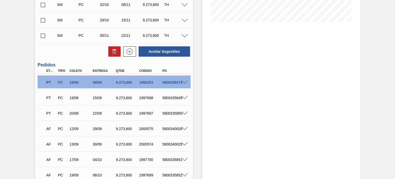
scroll to position [97, 0]
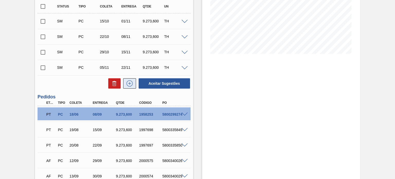
click at [128, 84] on icon at bounding box center [129, 83] width 8 height 6
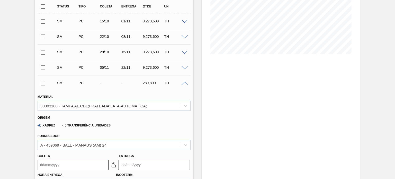
click at [146, 162] on input "Entrega" at bounding box center [154, 164] width 71 height 10
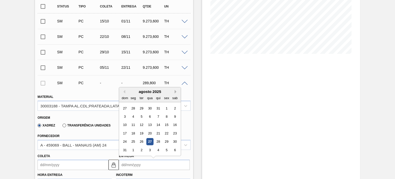
click at [175, 92] on button "Next Month" at bounding box center [177, 92] width 4 height 4
click at [175, 139] on div "29" at bounding box center [174, 141] width 7 height 7
type input "[DATE]"
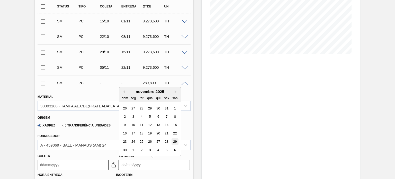
type input "[DATE]"
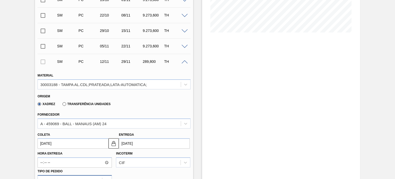
scroll to position [148, 0]
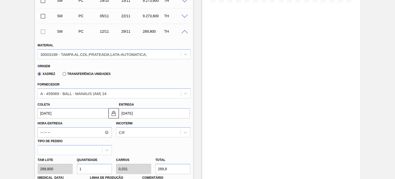
click at [62, 167] on div "Tam lote 289,800 Quantidade 1 Carros 0,031 Total 289,8 [MEDICAL_DATA] N/A Linha…" at bounding box center [113, 173] width 157 height 37
type input "3"
type input "0,094"
type input "869,4"
type input "32"
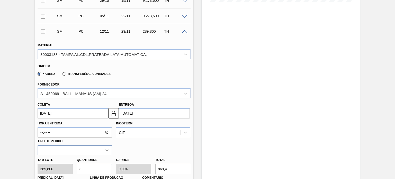
type input "1"
type input "9.273,6"
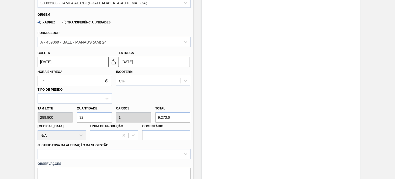
type input "32"
click at [95, 152] on div at bounding box center [114, 154] width 153 height 10
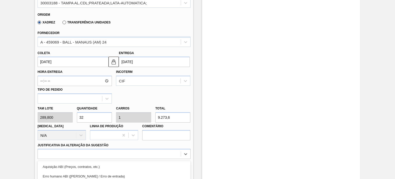
scroll to position [260, 0]
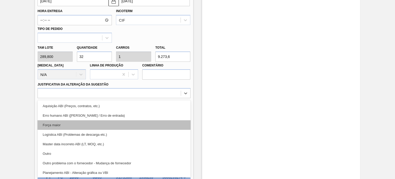
click at [73, 126] on div "Força maior" at bounding box center [114, 125] width 153 height 10
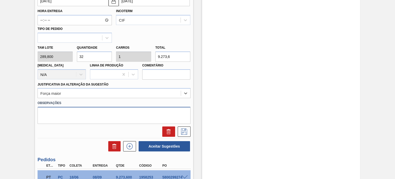
click at [76, 110] on textarea at bounding box center [114, 115] width 153 height 17
paste textarea "Obs: Decisão contratual (Ball)"
type textarea "Obs: Decisão contratual (Ball)"
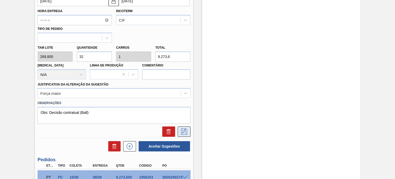
click at [185, 131] on icon at bounding box center [184, 131] width 8 height 6
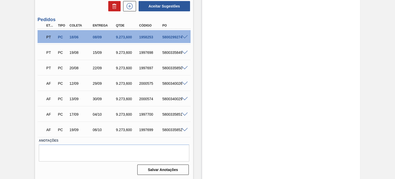
scroll to position [86, 0]
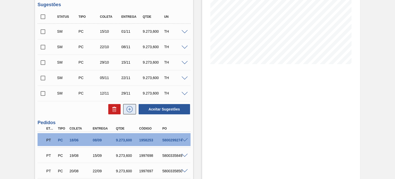
click at [129, 107] on icon at bounding box center [129, 109] width 8 height 6
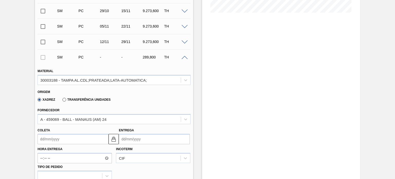
scroll to position [138, 0]
click at [141, 139] on input "Entrega" at bounding box center [154, 139] width 71 height 10
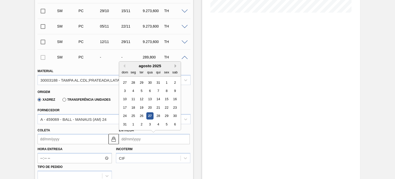
click at [175, 67] on button "Next Month" at bounding box center [177, 66] width 4 height 4
click at [175, 80] on div "6" at bounding box center [174, 82] width 7 height 7
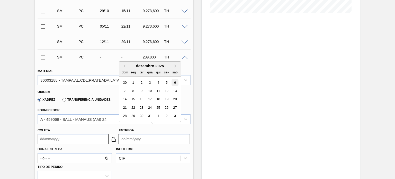
type input "[DATE]"
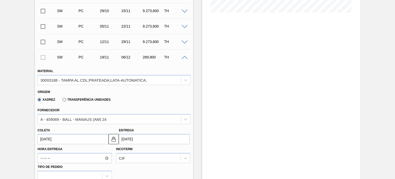
scroll to position [189, 0]
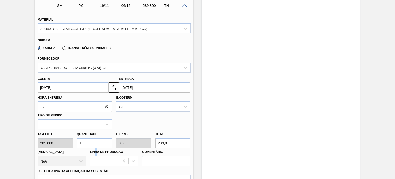
drag, startPoint x: 97, startPoint y: 148, endPoint x: 74, endPoint y: 145, distance: 23.8
click at [76, 146] on div "Tam lote 289,800 Quantidade 1 Carros 0,031 Total 289,8 [MEDICAL_DATA] N/A Linha…" at bounding box center [113, 147] width 157 height 37
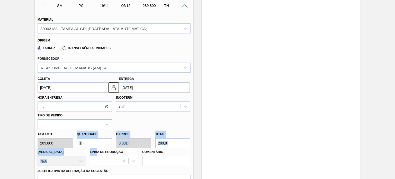
click at [113, 142] on div "Quantidade 1" at bounding box center [94, 139] width 39 height 18
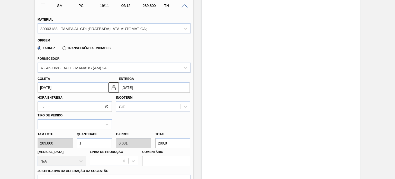
drag, startPoint x: 79, startPoint y: 143, endPoint x: 72, endPoint y: 143, distance: 7.8
click at [73, 143] on div "Tam lote 289,800 Quantidade 1 Carros 0,031 Total 289,8 [MEDICAL_DATA] N/A Linha…" at bounding box center [113, 147] width 157 height 37
type input "3"
type input "0,094"
type input "869,4"
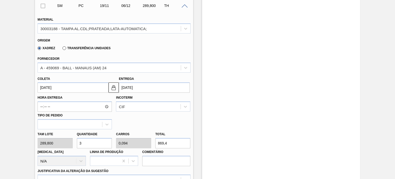
type input "32"
type input "1"
type input "9.273,6"
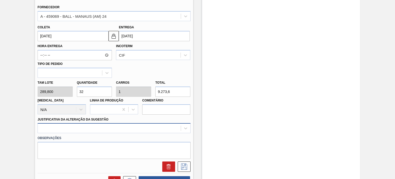
type input "32"
click at [90, 127] on div at bounding box center [114, 128] width 153 height 10
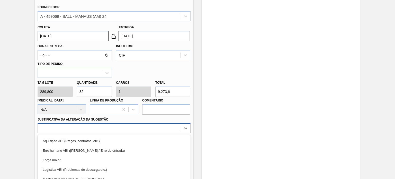
scroll to position [276, 0]
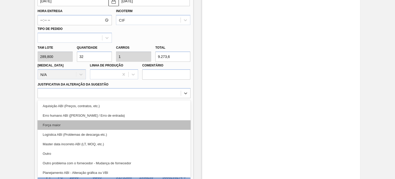
click at [71, 120] on div "Força maior" at bounding box center [114, 125] width 153 height 10
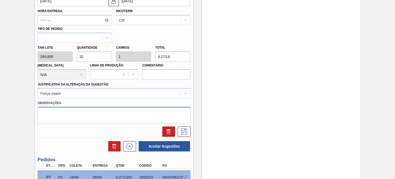
click at [81, 117] on textarea at bounding box center [114, 115] width 153 height 17
paste textarea "Obs: Decisão contratual (Ball)"
type textarea "Obs: Decisão contratual (Ball)"
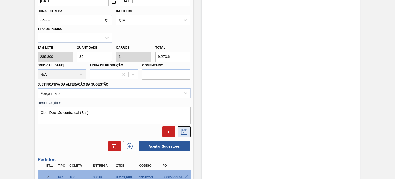
click at [187, 133] on icon at bounding box center [184, 131] width 8 height 6
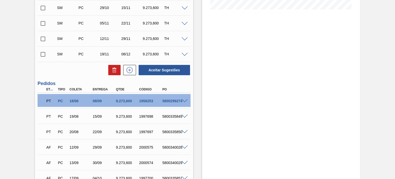
scroll to position [76, 0]
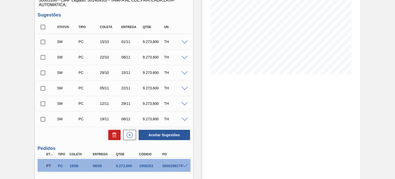
click at [43, 27] on input "checkbox" at bounding box center [43, 27] width 11 height 11
checkbox input "true"
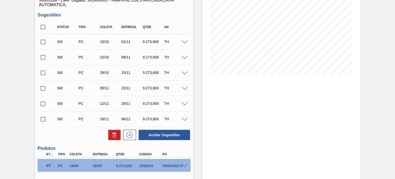
checkbox input "true"
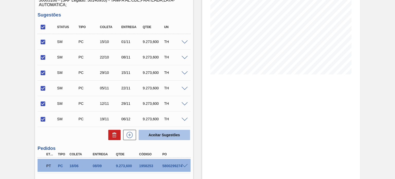
click at [147, 133] on button "Aceitar Sugestões" at bounding box center [164, 135] width 51 height 10
checkbox input "false"
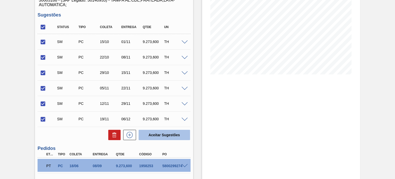
checkbox input "false"
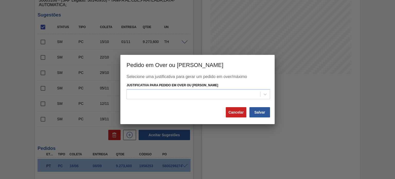
click at [184, 99] on div "Selecione uma justificativa para gerar um pedido em over/máximo Justificativa p…" at bounding box center [197, 90] width 142 height 32
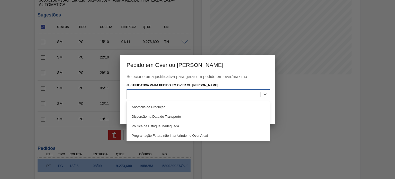
click at [180, 98] on div at bounding box center [197, 94] width 143 height 10
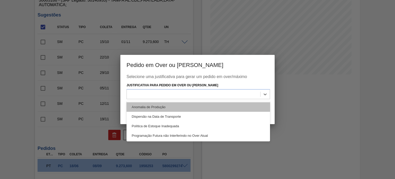
click at [171, 104] on div "Anomalia de Produção" at bounding box center [197, 107] width 143 height 10
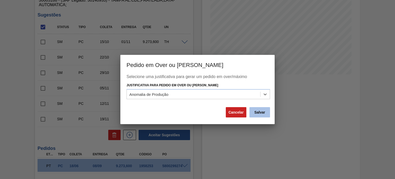
click at [265, 112] on button "Salvar" at bounding box center [259, 112] width 21 height 10
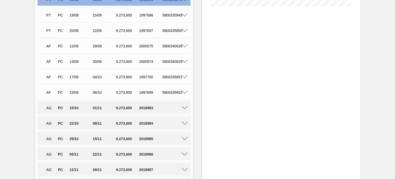
scroll to position [199, 0]
